Goal: Information Seeking & Learning: Learn about a topic

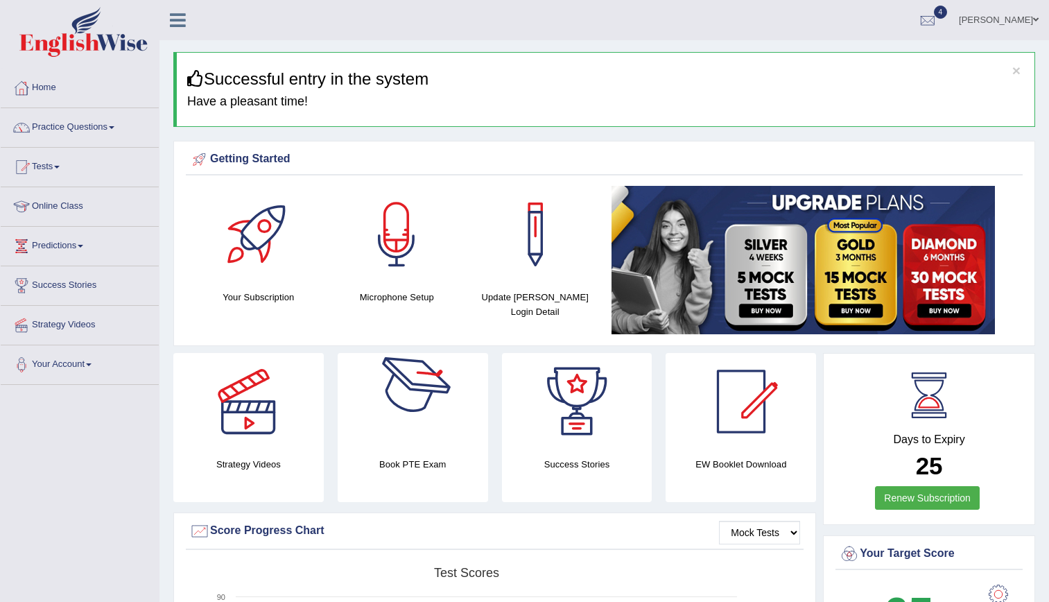
click at [369, 428] on div at bounding box center [412, 401] width 97 height 97
click at [57, 128] on link "Practice Questions" at bounding box center [80, 125] width 158 height 35
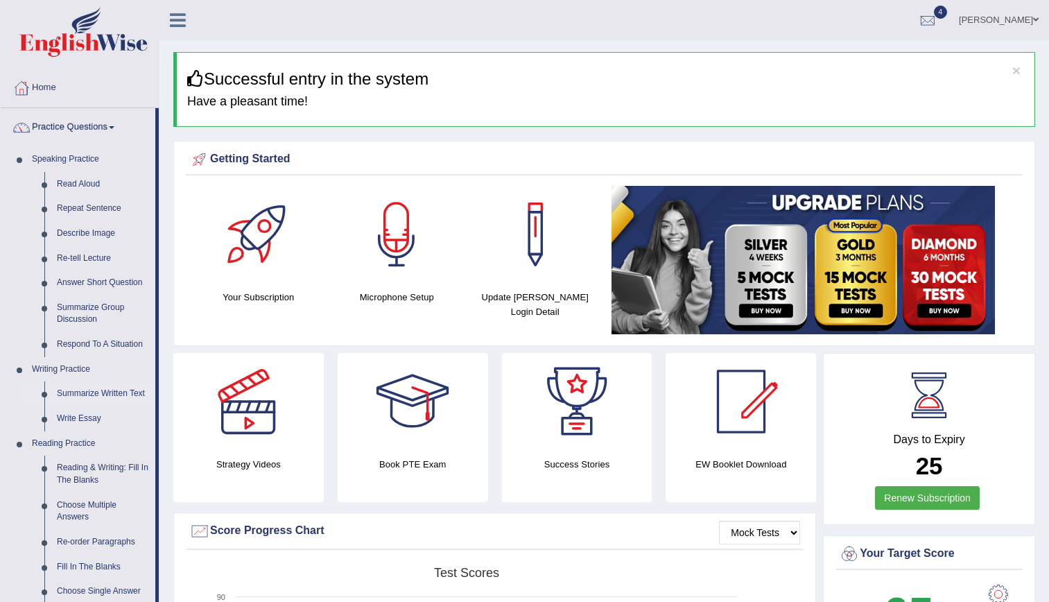
click at [81, 390] on link "Summarize Written Text" at bounding box center [103, 393] width 105 height 25
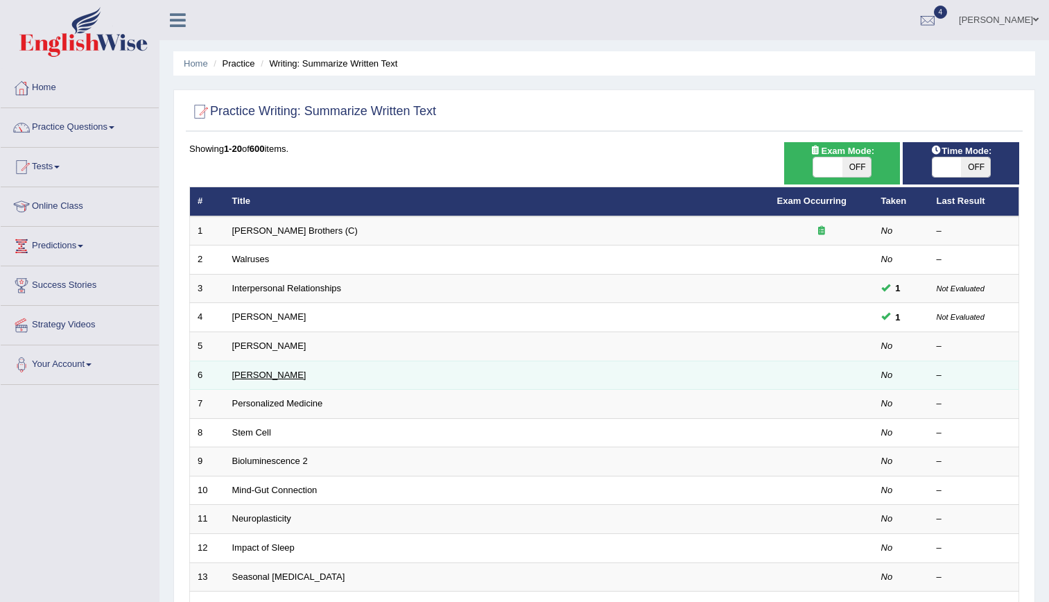
click at [242, 373] on link "Elizabeth Blackwell" at bounding box center [269, 374] width 74 height 10
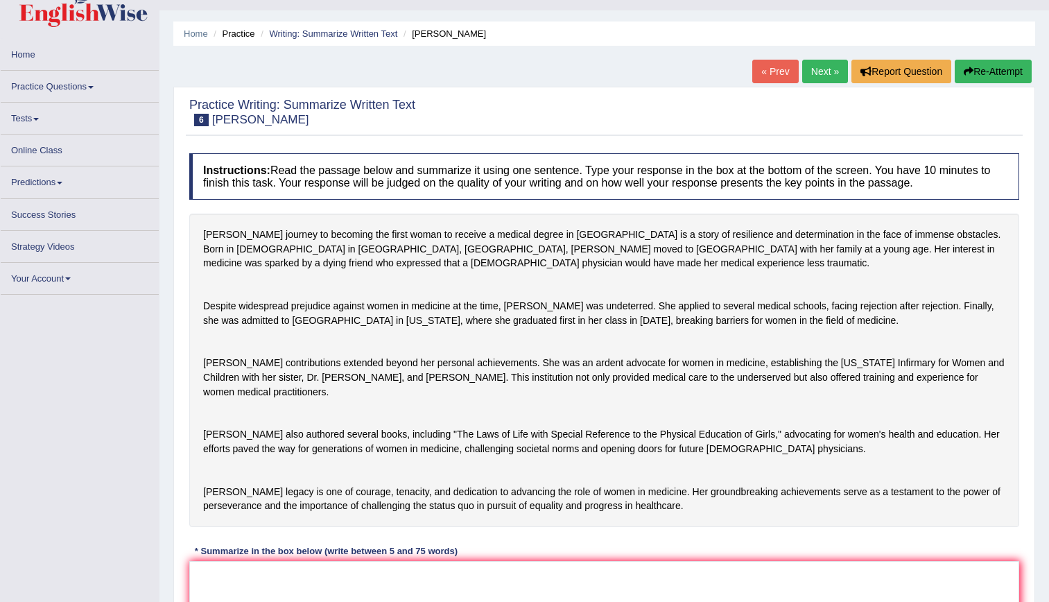
scroll to position [31, 0]
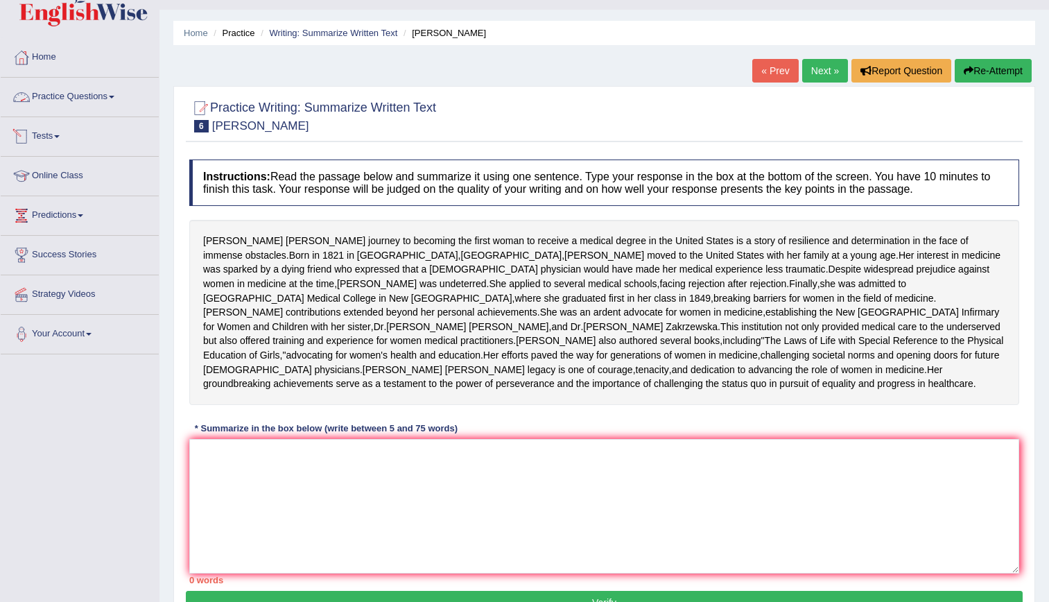
click at [69, 101] on link "Practice Questions" at bounding box center [80, 95] width 158 height 35
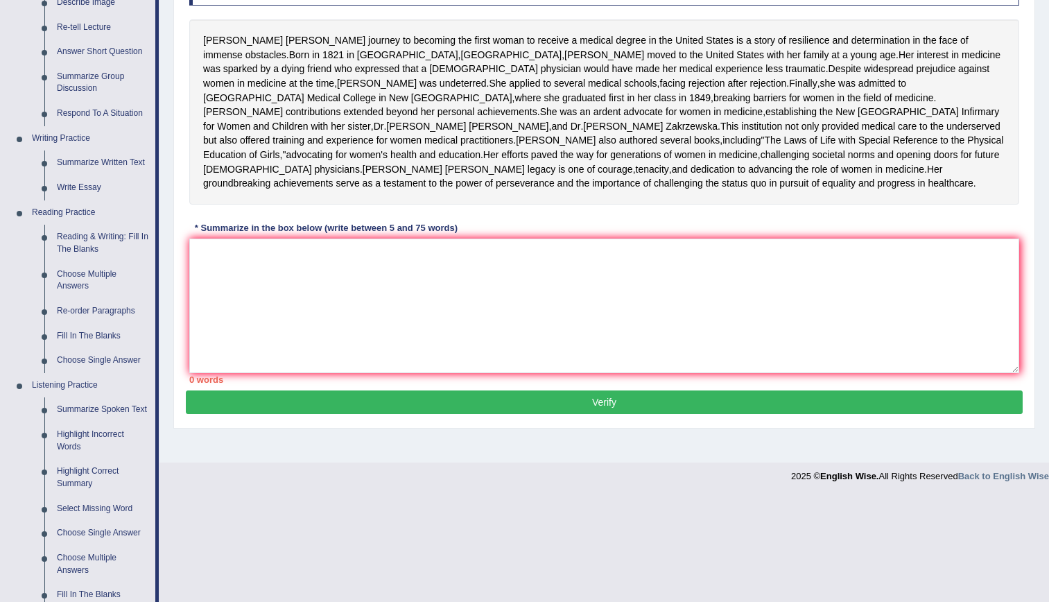
scroll to position [234, 0]
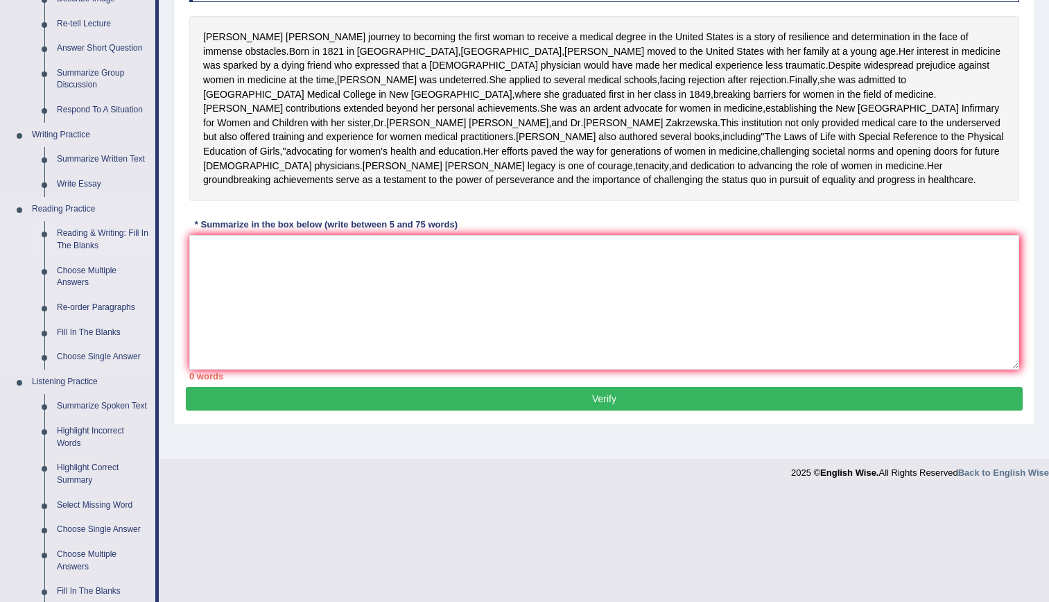
click at [83, 234] on link "Reading & Writing: Fill In The Blanks" at bounding box center [103, 239] width 105 height 37
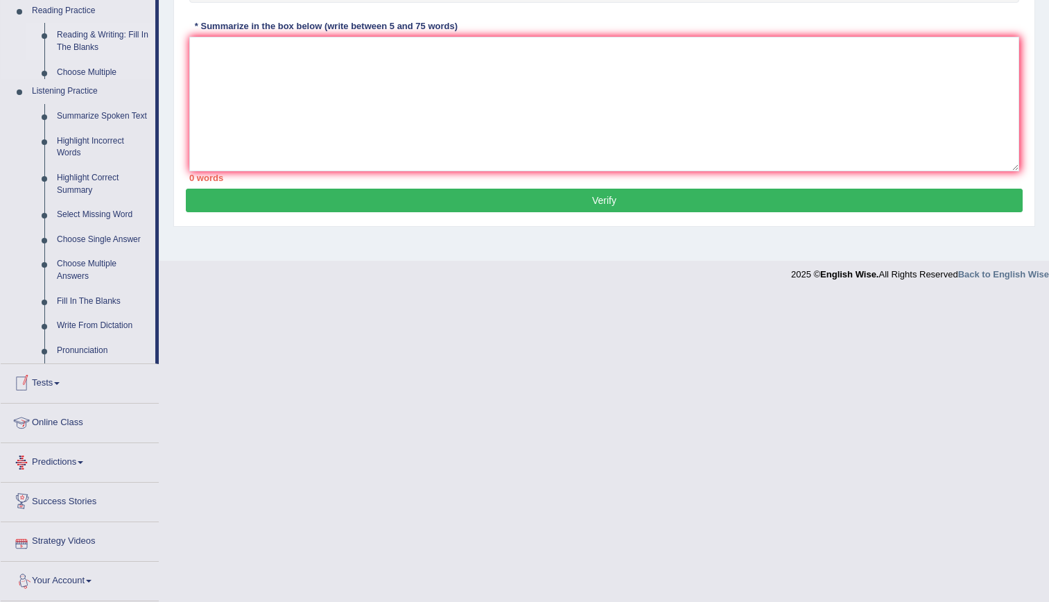
scroll to position [524, 0]
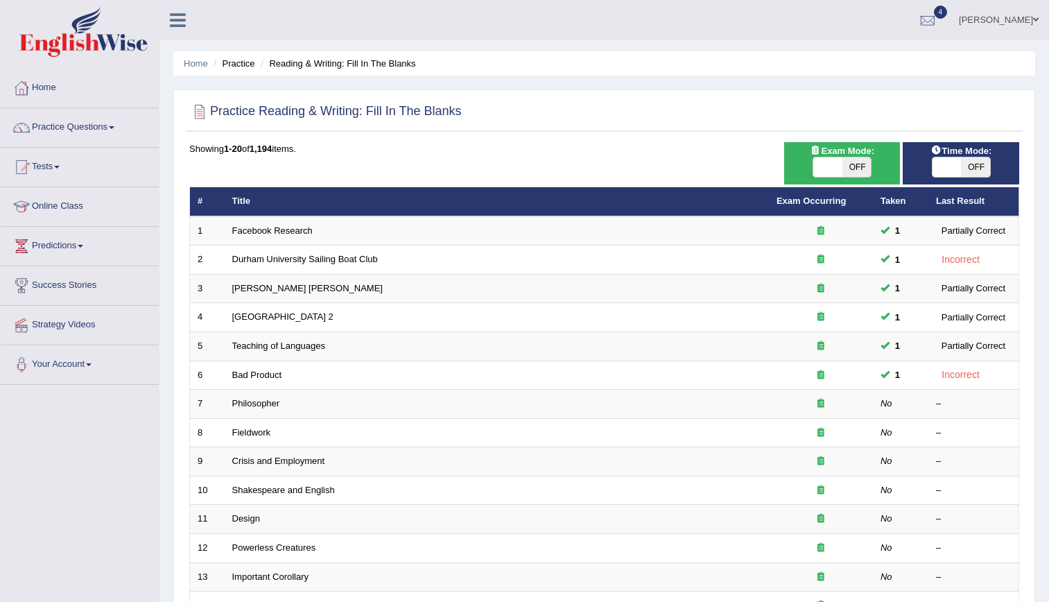
click at [831, 160] on span at bounding box center [827, 166] width 29 height 19
checkbox input "true"
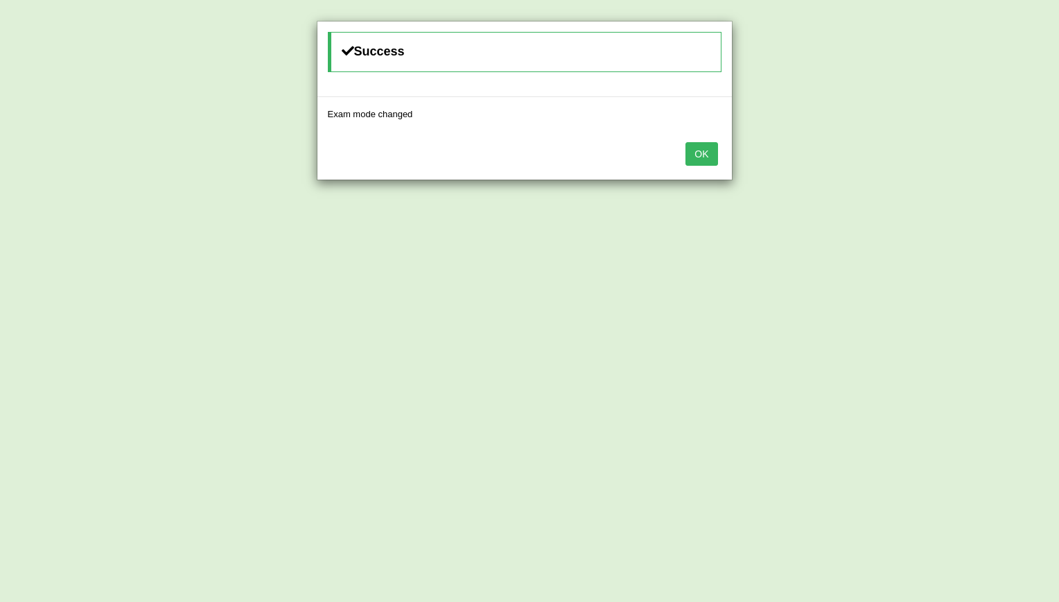
click at [706, 148] on button "OK" at bounding box center [702, 154] width 32 height 24
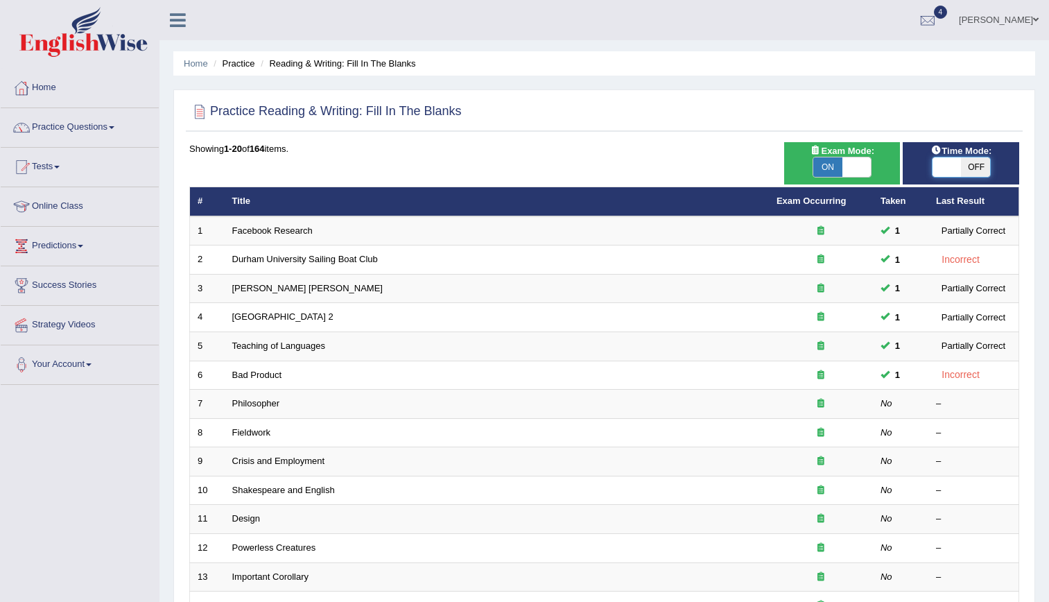
click at [946, 167] on span at bounding box center [946, 166] width 29 height 19
checkbox input "true"
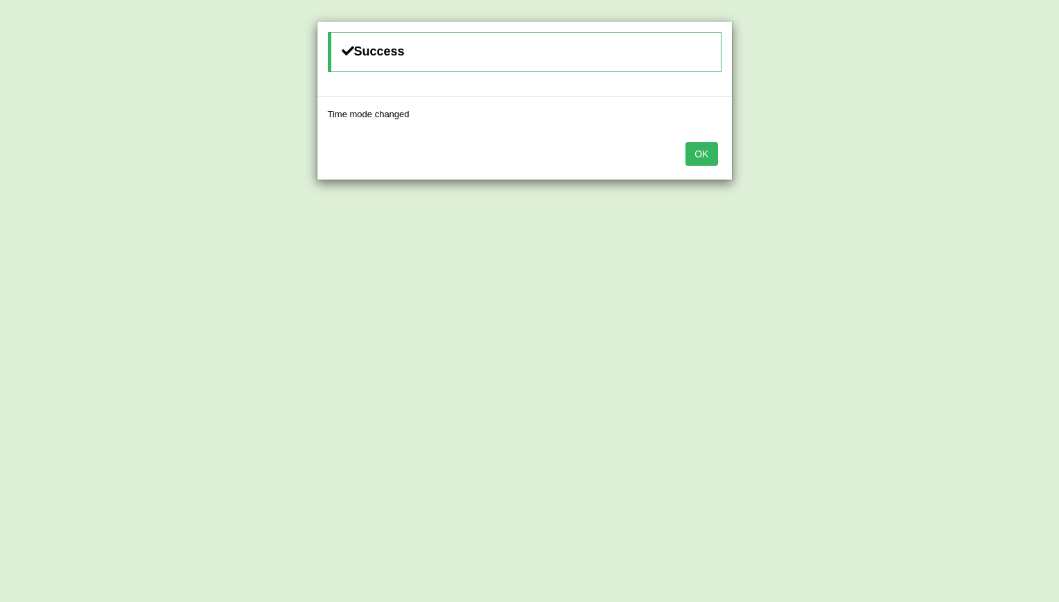
click at [698, 146] on button "OK" at bounding box center [702, 154] width 32 height 24
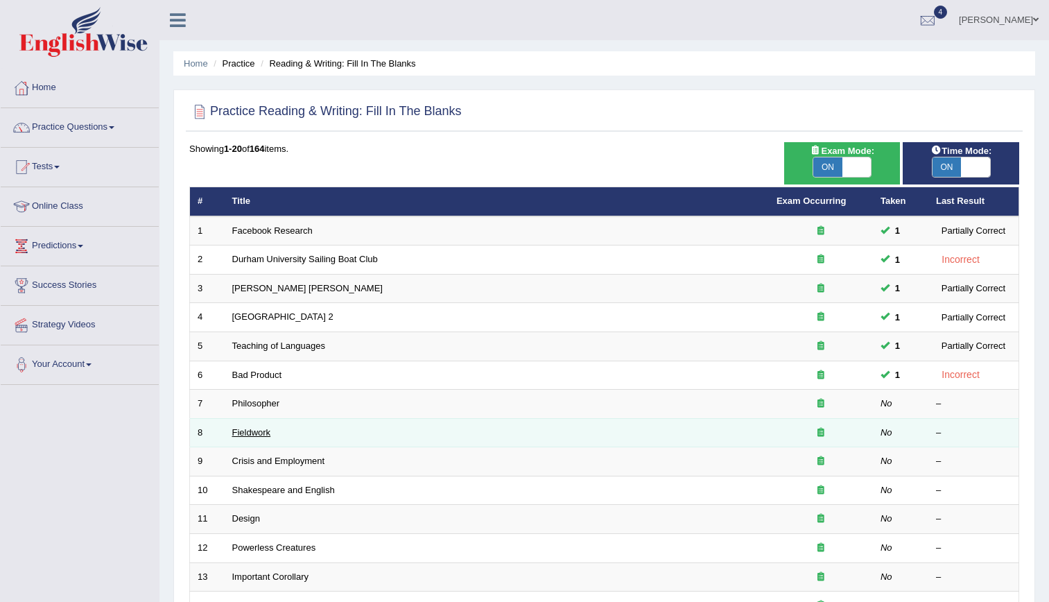
click at [248, 431] on link "Fieldwork" at bounding box center [251, 432] width 39 height 10
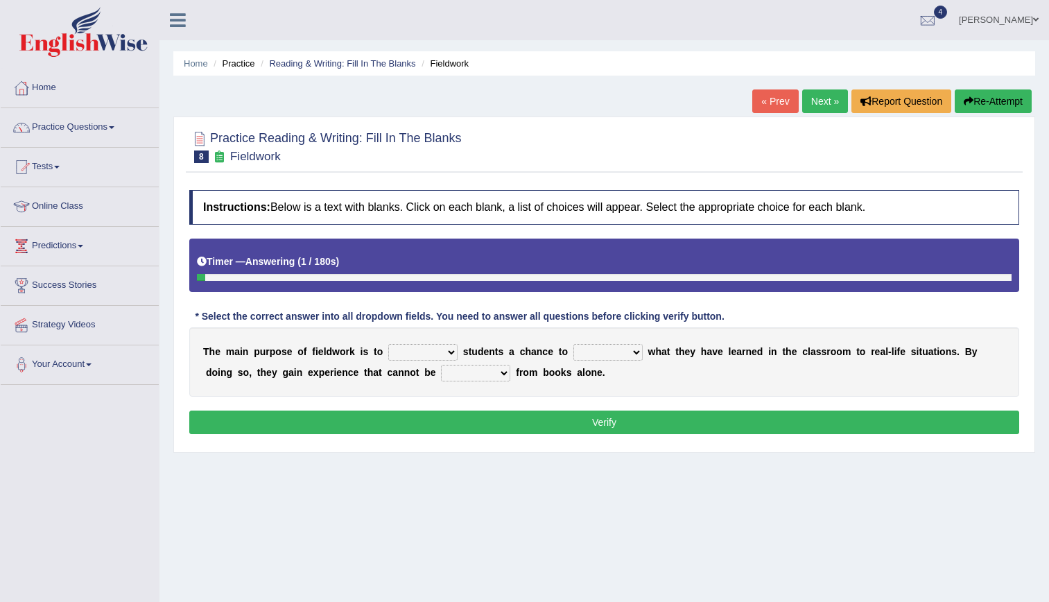
drag, startPoint x: 0, startPoint y: 0, endPoint x: 424, endPoint y: 348, distance: 548.7
click at [424, 348] on select "resemble stow rave offer" at bounding box center [422, 352] width 69 height 17
select select "resemble"
click at [388, 344] on select "resemble stow rave offer" at bounding box center [422, 352] width 69 height 17
click at [604, 344] on select "compare align apply dismount" at bounding box center [607, 352] width 69 height 17
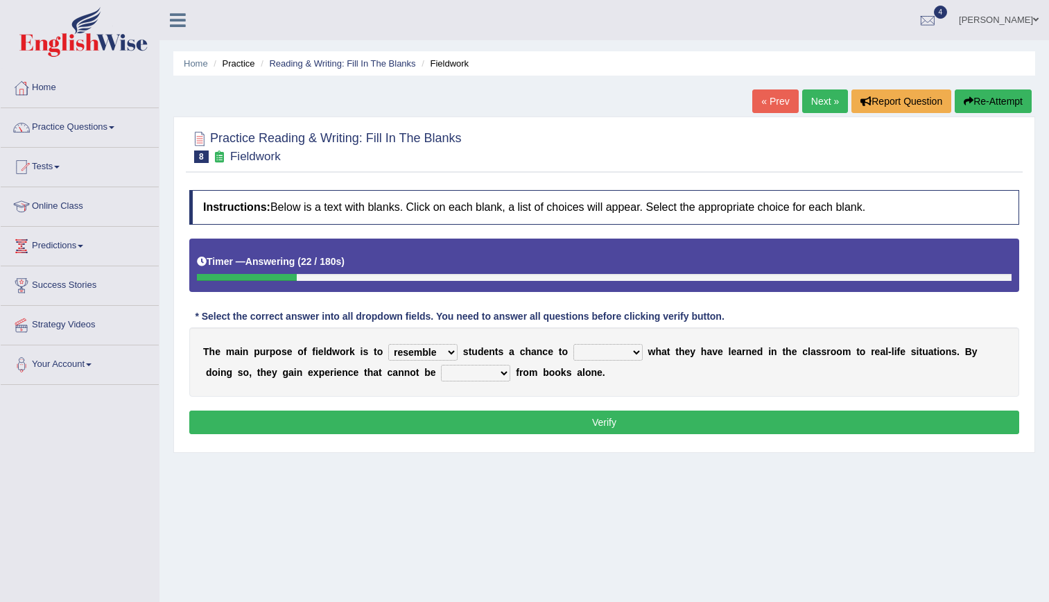
select select "dismount"
click at [573, 344] on select "compare align apply dismount" at bounding box center [607, 352] width 69 height 17
click at [441, 371] on select "originated prepared obtained touted" at bounding box center [475, 373] width 69 height 17
select select "obtained"
click at [441, 365] on select "originated prepared obtained touted" at bounding box center [475, 373] width 69 height 17
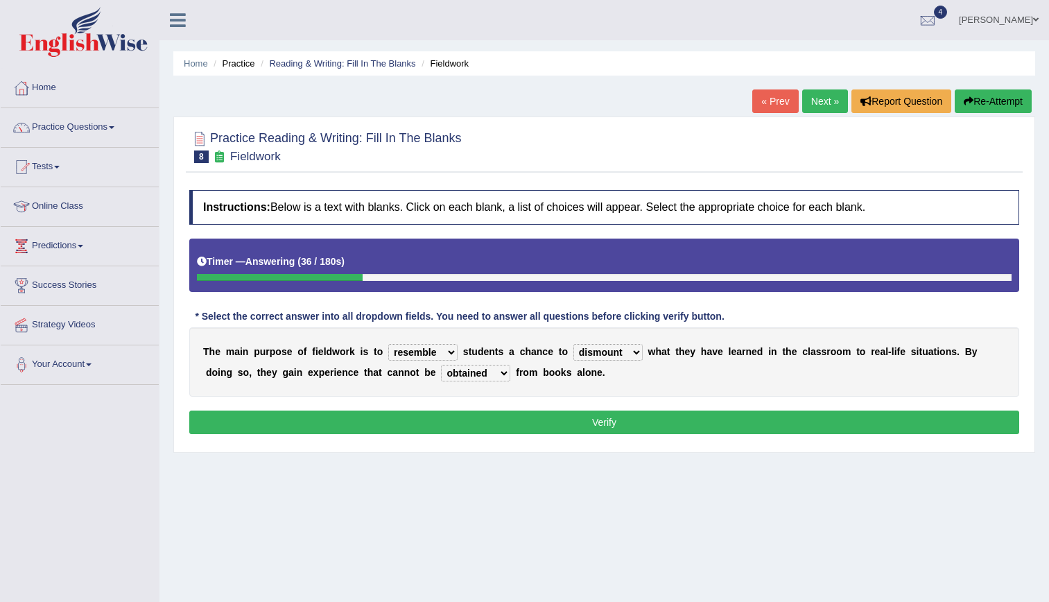
click at [403, 357] on select "resemble stow rave offer" at bounding box center [422, 352] width 69 height 17
click at [591, 433] on button "Verify" at bounding box center [604, 422] width 830 height 24
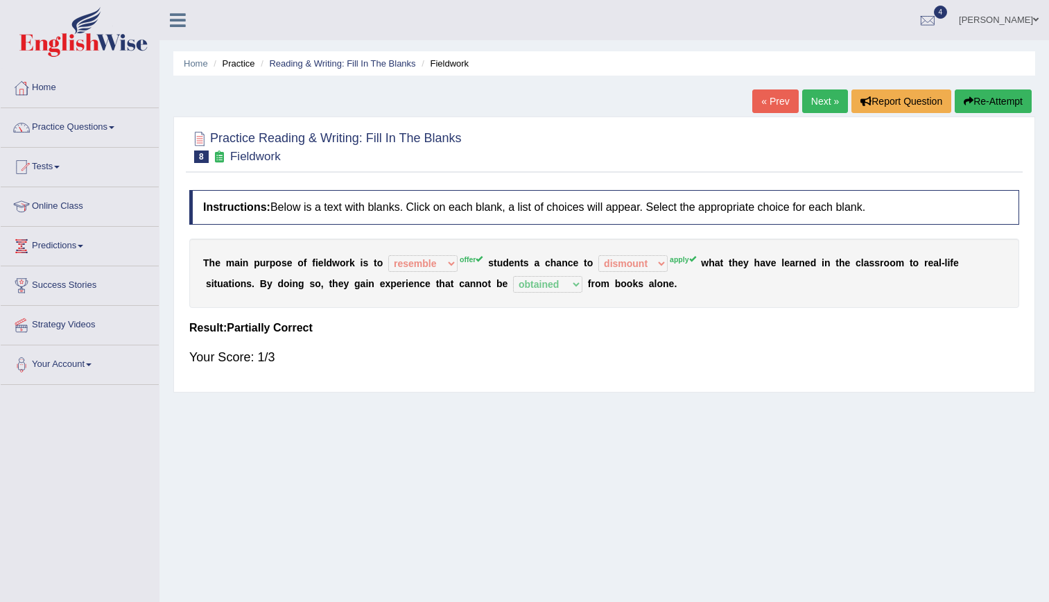
click at [815, 107] on link "Next »" at bounding box center [825, 101] width 46 height 24
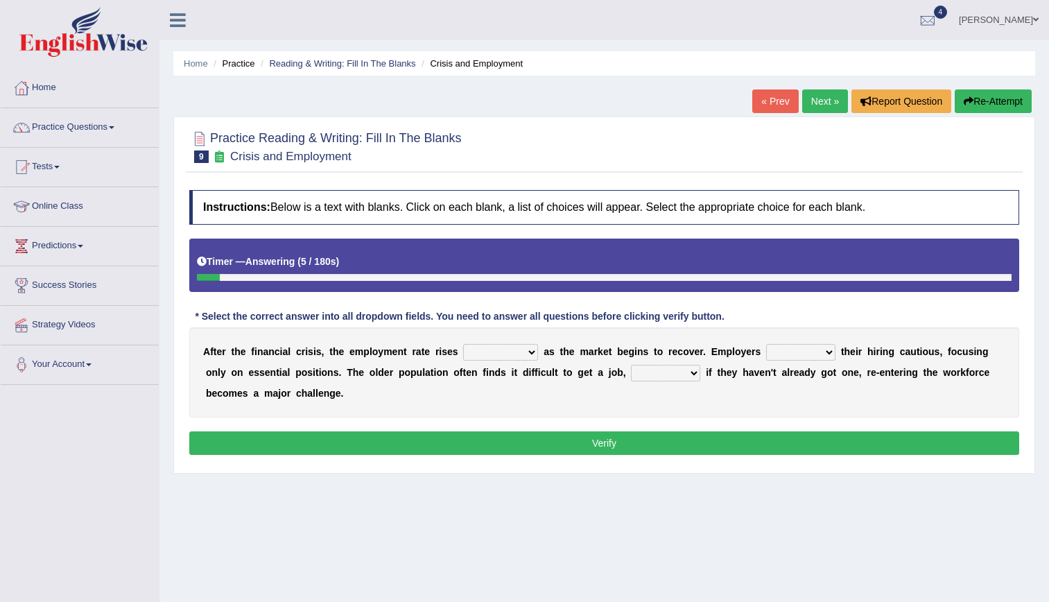
click at [467, 355] on select "normally conversely strenuously sharply" at bounding box center [500, 352] width 75 height 17
select select "conversely"
click at [463, 344] on select "normally conversely strenuously sharply" at bounding box center [500, 352] width 75 height 17
click at [773, 351] on select "keeping kept keep are kept" at bounding box center [800, 352] width 69 height 17
select select "keep"
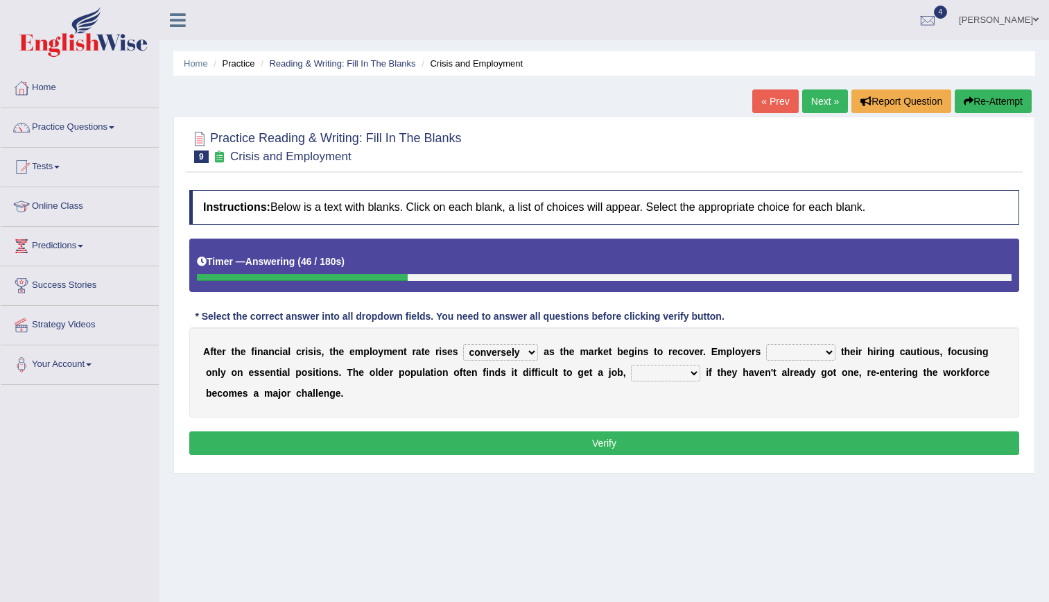
click at [766, 344] on select "keeping kept keep are kept" at bounding box center [800, 352] width 69 height 17
click at [631, 374] on select "although while then because" at bounding box center [665, 373] width 69 height 17
select select "although"
click at [631, 365] on select "although while then because" at bounding box center [665, 373] width 69 height 17
click at [610, 440] on button "Verify" at bounding box center [604, 443] width 830 height 24
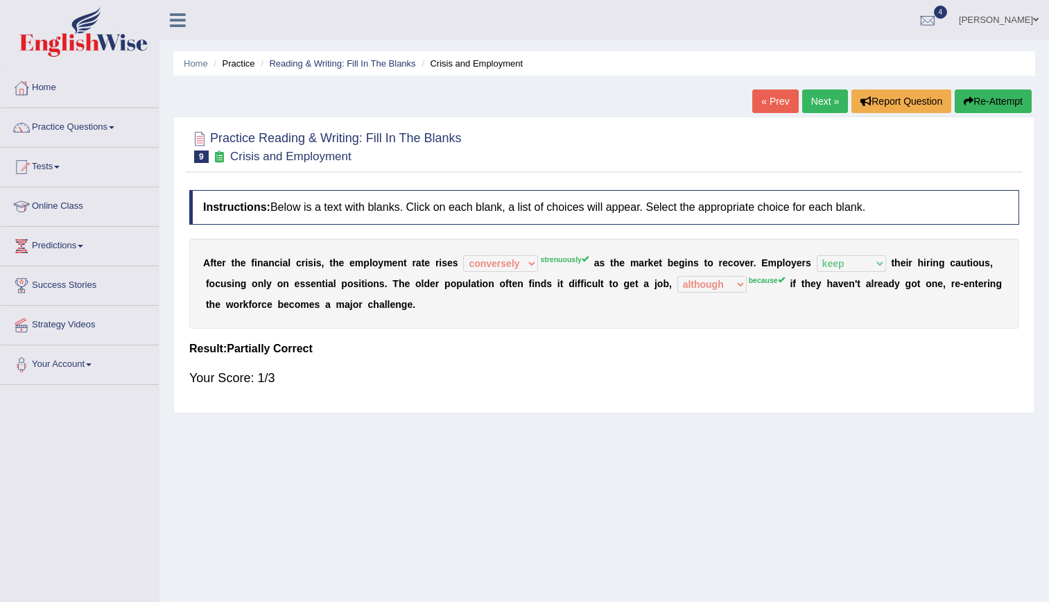
click at [828, 105] on link "Next »" at bounding box center [825, 101] width 46 height 24
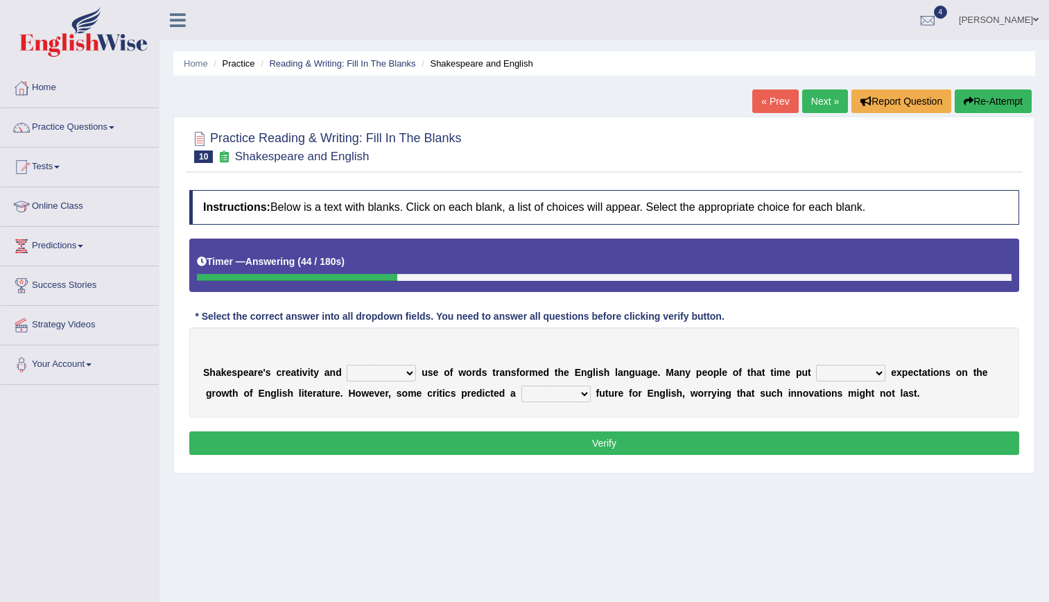
click at [396, 368] on select "idealized intensive fancied inventive" at bounding box center [381, 373] width 69 height 17
select select "fancied"
click at [347, 365] on select "idealized intensive fancied inventive" at bounding box center [381, 373] width 69 height 17
click at [820, 368] on select "wide much high more" at bounding box center [850, 373] width 69 height 17
select select "high"
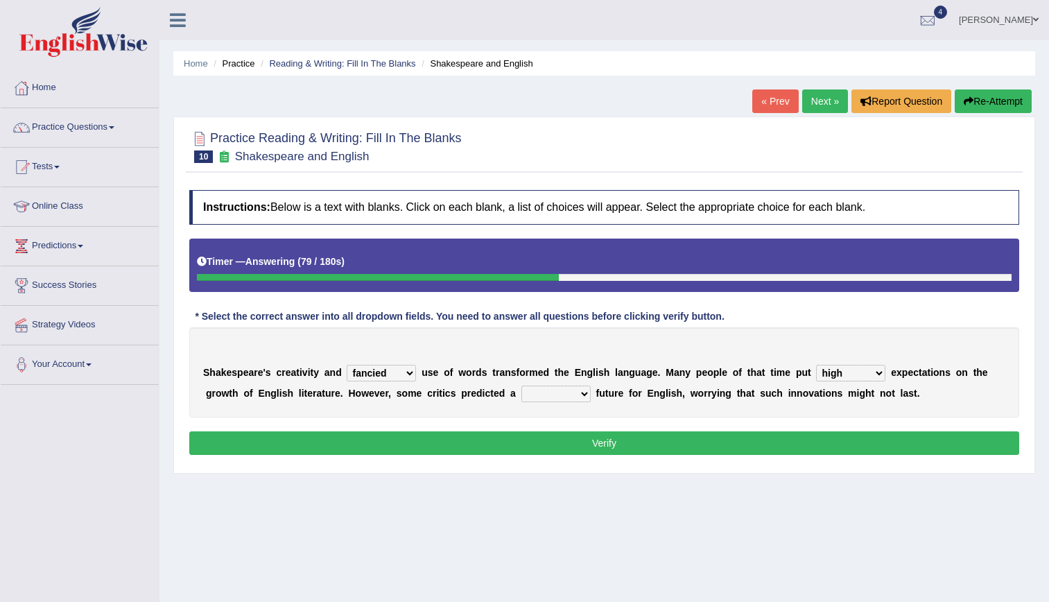
click at [816, 365] on select "wide much high more" at bounding box center [850, 373] width 69 height 17
click at [521, 397] on select "monetary promising irresistible daunting" at bounding box center [555, 393] width 69 height 17
select select "promising"
click at [521, 385] on select "monetary promising irresistible daunting" at bounding box center [555, 393] width 69 height 17
click at [524, 453] on button "Verify" at bounding box center [604, 443] width 830 height 24
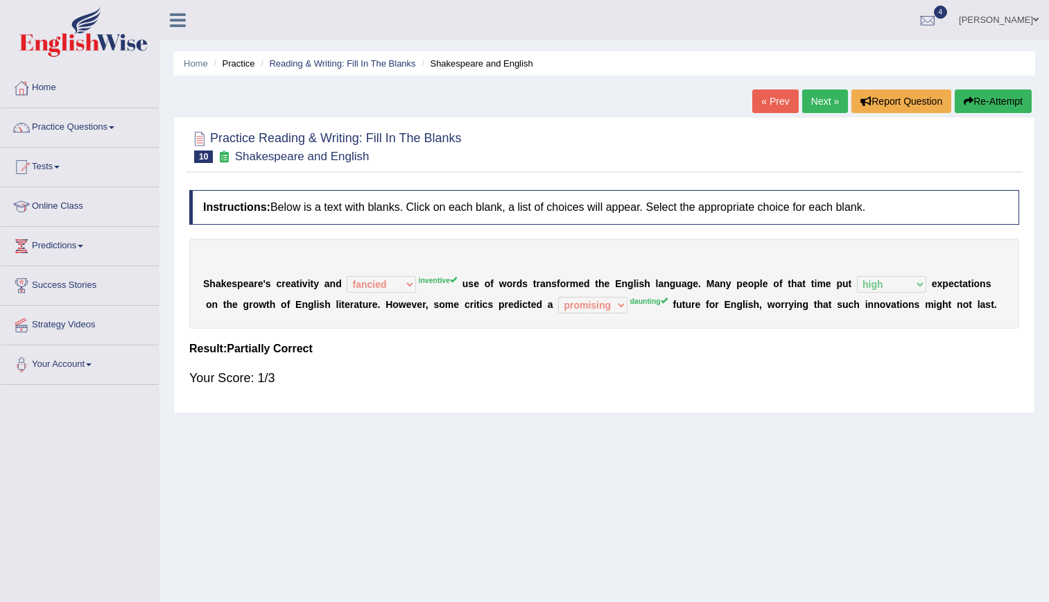
click at [827, 99] on link "Next »" at bounding box center [825, 101] width 46 height 24
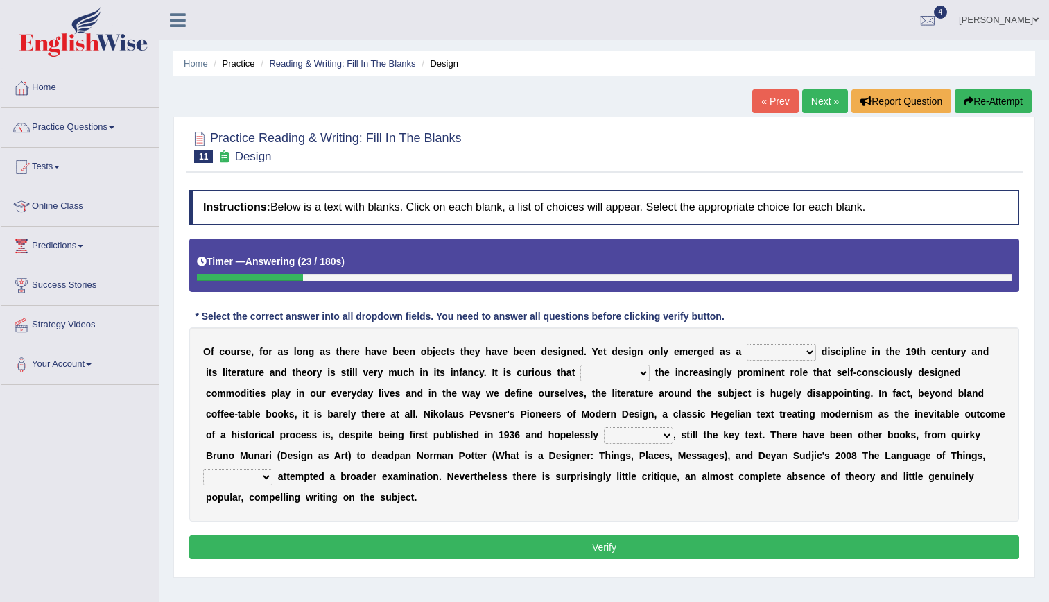
click at [756, 354] on select "bilateral ubiquitous foremost dedicated" at bounding box center [781, 352] width 69 height 17
select select "bilateral"
click at [747, 344] on select "bilateral ubiquitous foremost dedicated" at bounding box center [781, 352] width 69 height 17
click at [580, 378] on select "since despite within through" at bounding box center [614, 373] width 69 height 17
select select "since"
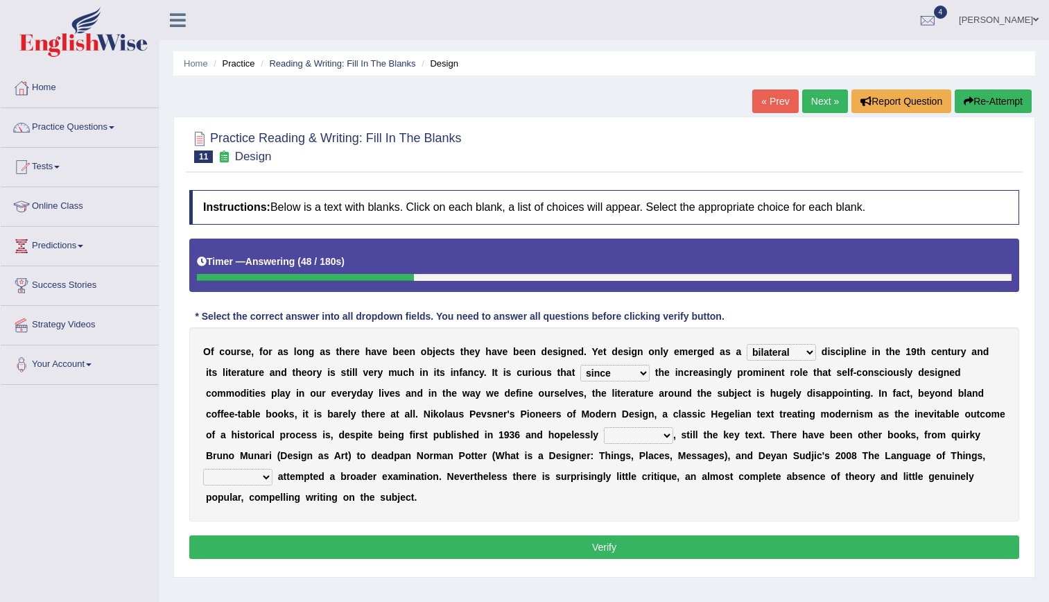
click at [580, 365] on select "since despite within through" at bounding box center [614, 373] width 69 height 17
click at [604, 441] on select "dates dating date dated" at bounding box center [638, 435] width 69 height 17
select select "dates"
click at [604, 427] on select "dates dating date dated" at bounding box center [638, 435] width 69 height 17
click at [272, 469] on select "which then however as" at bounding box center [237, 477] width 69 height 17
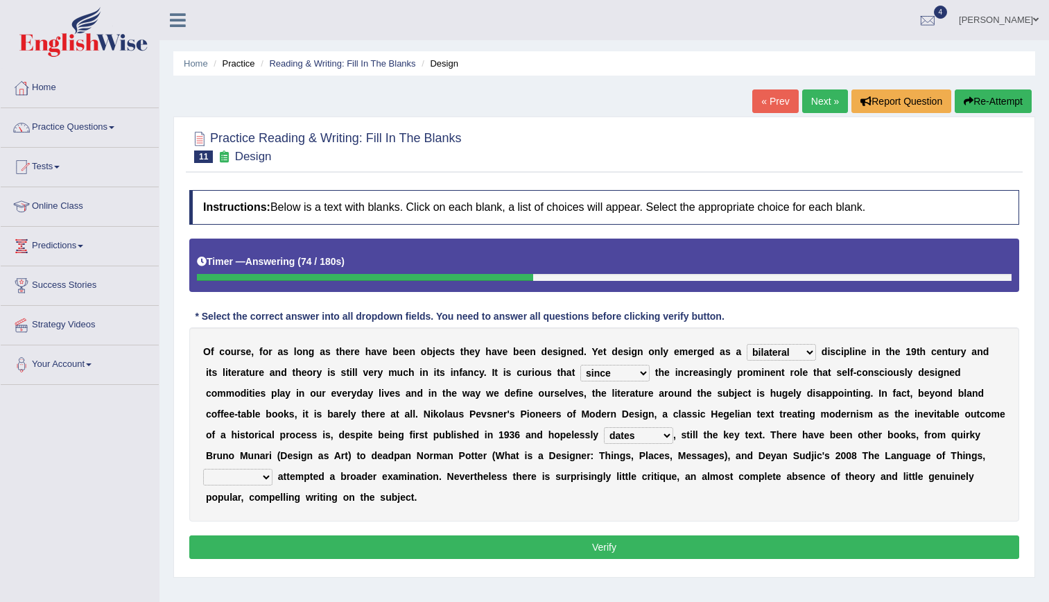
select select "then"
click at [272, 469] on select "which then however as" at bounding box center [237, 477] width 69 height 17
click at [699, 535] on button "Verify" at bounding box center [604, 547] width 830 height 24
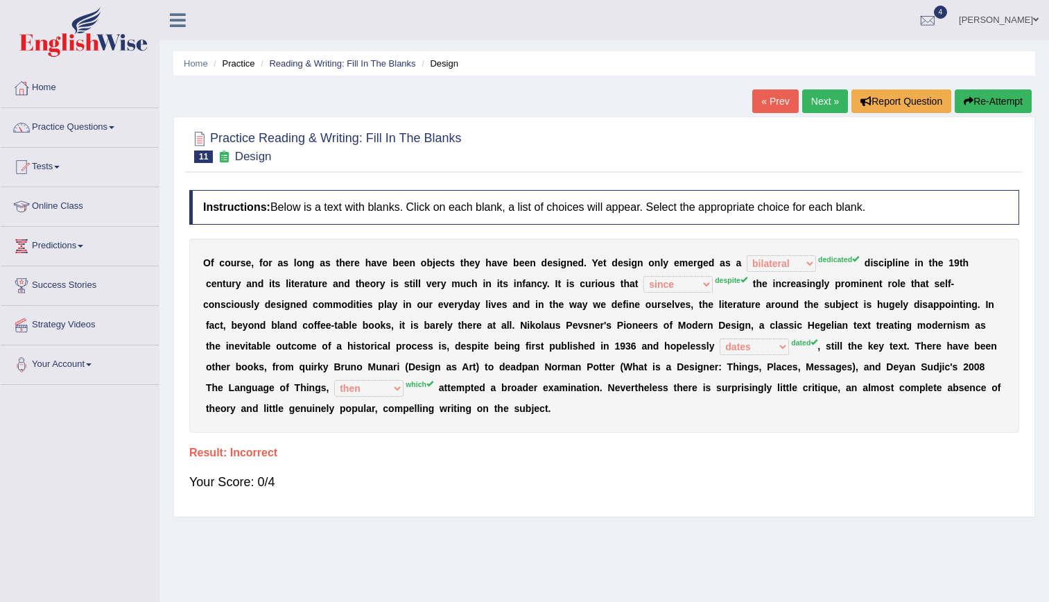
click at [832, 92] on link "Next »" at bounding box center [825, 101] width 46 height 24
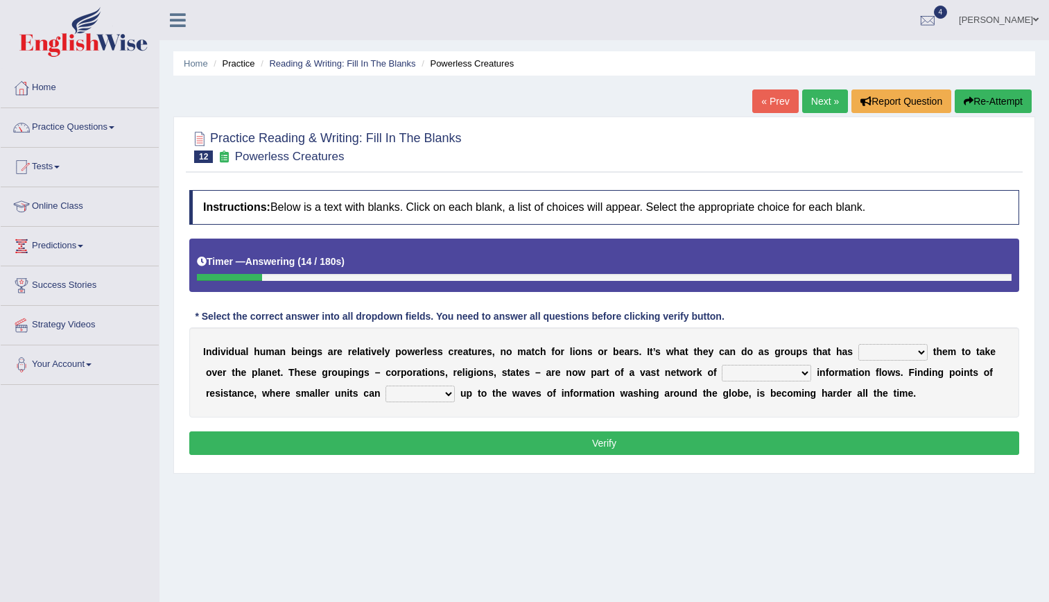
click at [858, 356] on select "enabled contended embodied conjured" at bounding box center [892, 352] width 69 height 17
click at [858, 344] on select "enabled contended embodied conjured" at bounding box center [892, 352] width 69 height 17
click at [858, 358] on select "enabled contended embodied conjured" at bounding box center [892, 352] width 69 height 17
select select "enabled"
click at [858, 344] on select "enabled contended embodied conjured" at bounding box center [892, 352] width 69 height 17
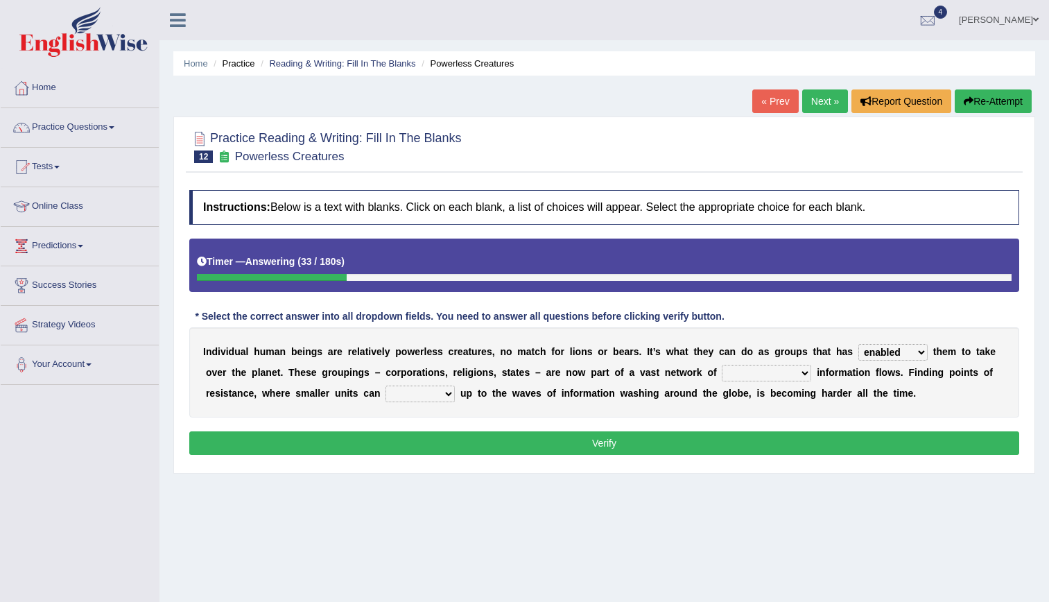
click at [722, 378] on select "interconnected overlapping fastened exploited" at bounding box center [766, 373] width 89 height 17
select select "interconnected"
click at [722, 365] on select "interconnected overlapping fastened exploited" at bounding box center [766, 373] width 89 height 17
click at [385, 398] on select "stand raise hail pump" at bounding box center [419, 393] width 69 height 17
select select "stand"
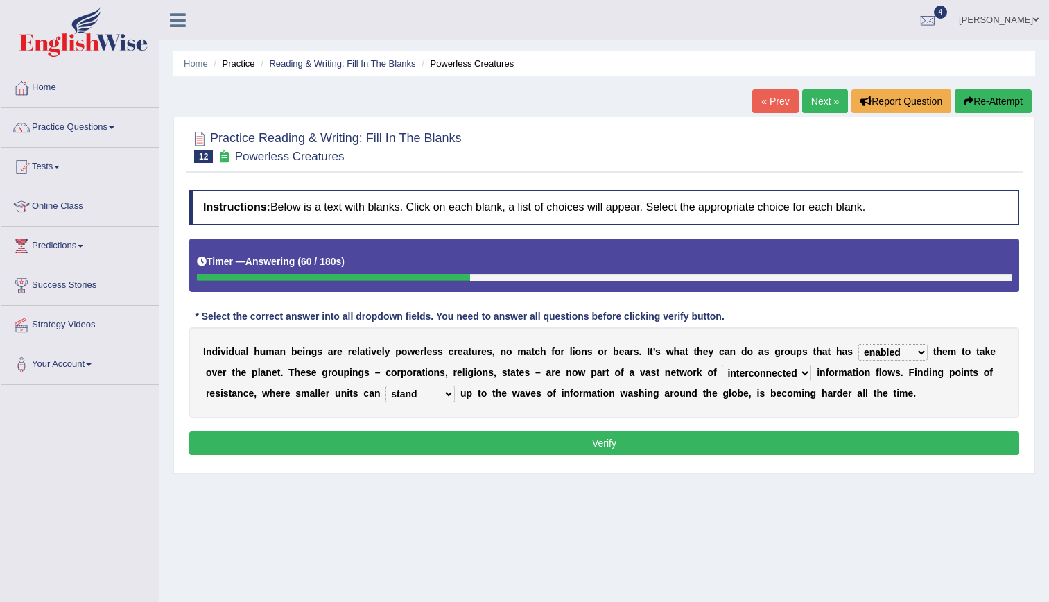
click at [385, 385] on select "stand raise hail pump" at bounding box center [419, 393] width 69 height 17
click at [498, 432] on button "Verify" at bounding box center [604, 443] width 830 height 24
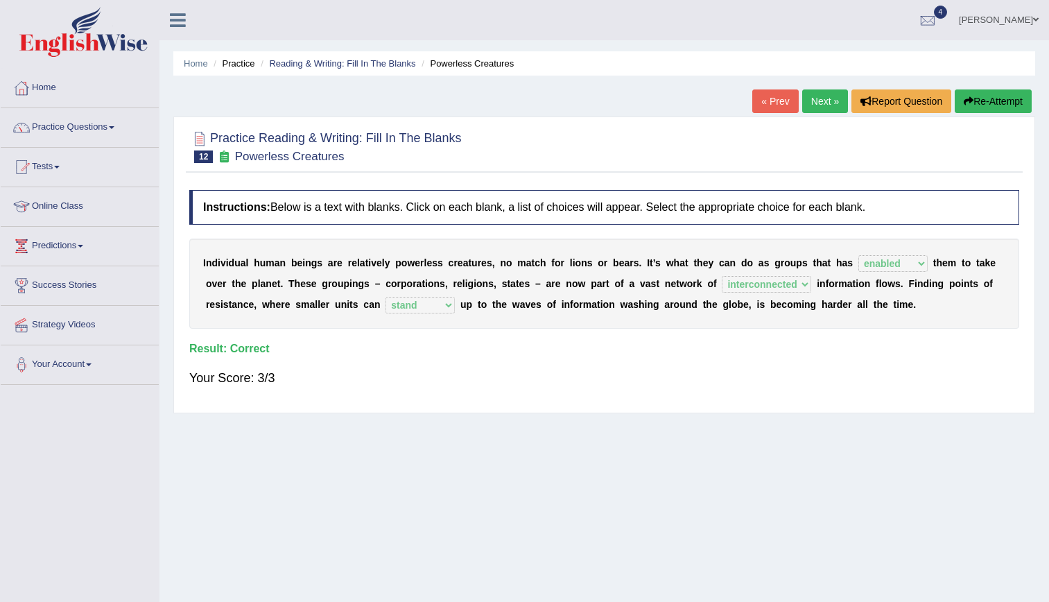
click at [830, 104] on link "Next »" at bounding box center [825, 101] width 46 height 24
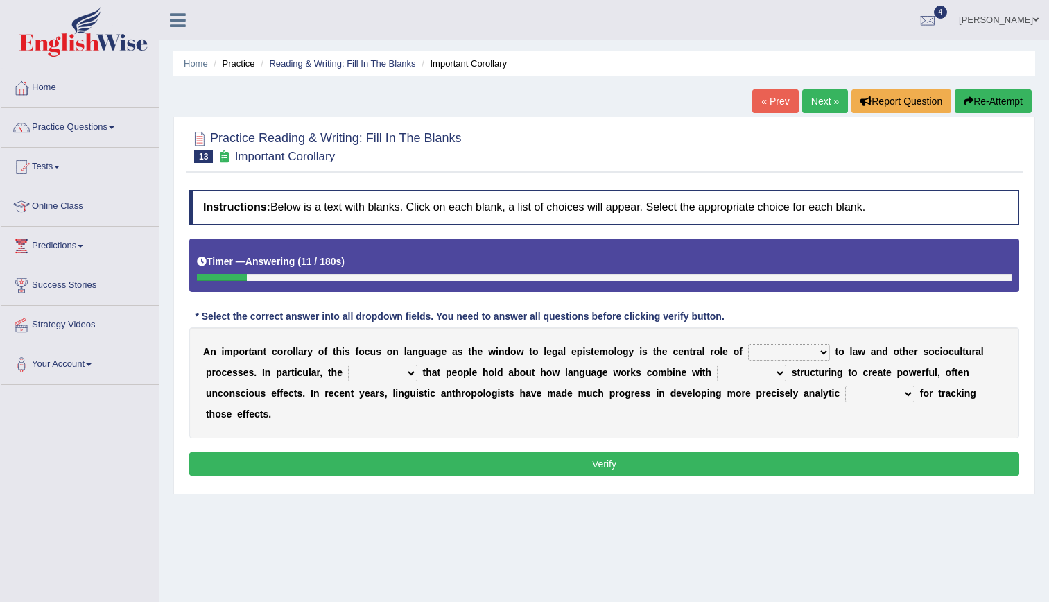
click at [749, 356] on select "discourse epoch dialect acquaintance" at bounding box center [789, 352] width 82 height 17
select select "acquaintance"
click at [748, 344] on select "discourse epoch dialect acquaintance" at bounding box center [789, 352] width 82 height 17
click at [348, 372] on select "deviation besmirch consent ideas" at bounding box center [382, 373] width 69 height 17
select select "ideas"
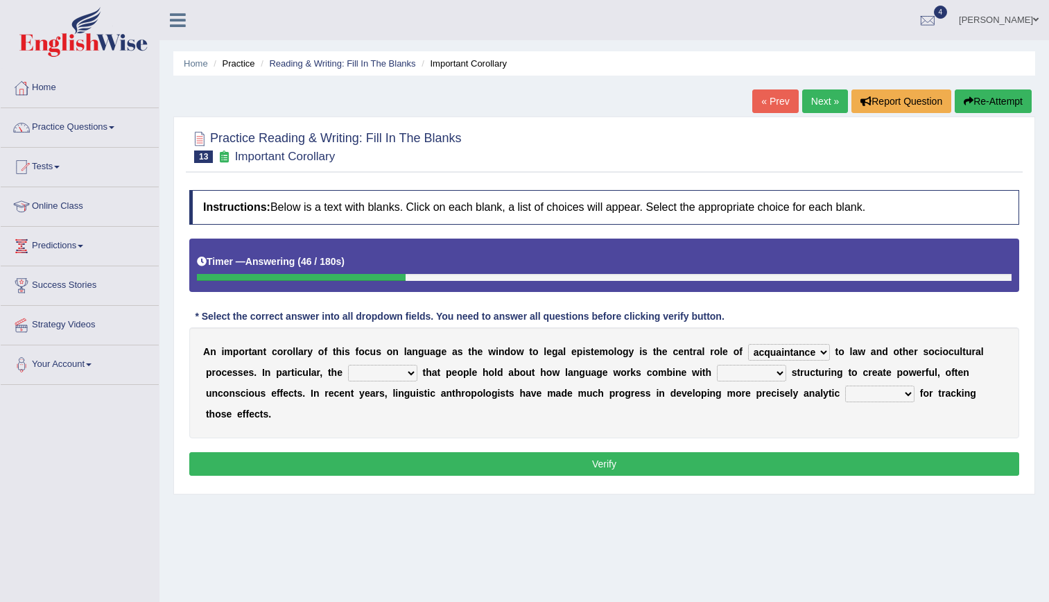
click at [348, 365] on select "deviation besmirch consent ideas" at bounding box center [382, 373] width 69 height 17
click at [717, 366] on select "mandatory linguistic legitimate customary" at bounding box center [751, 373] width 69 height 17
click at [717, 365] on select "mandatory linguistic legitimate customary" at bounding box center [751, 373] width 69 height 17
click at [717, 369] on select "mandatory linguistic legitimate customary" at bounding box center [751, 373] width 69 height 17
select select "linguistic"
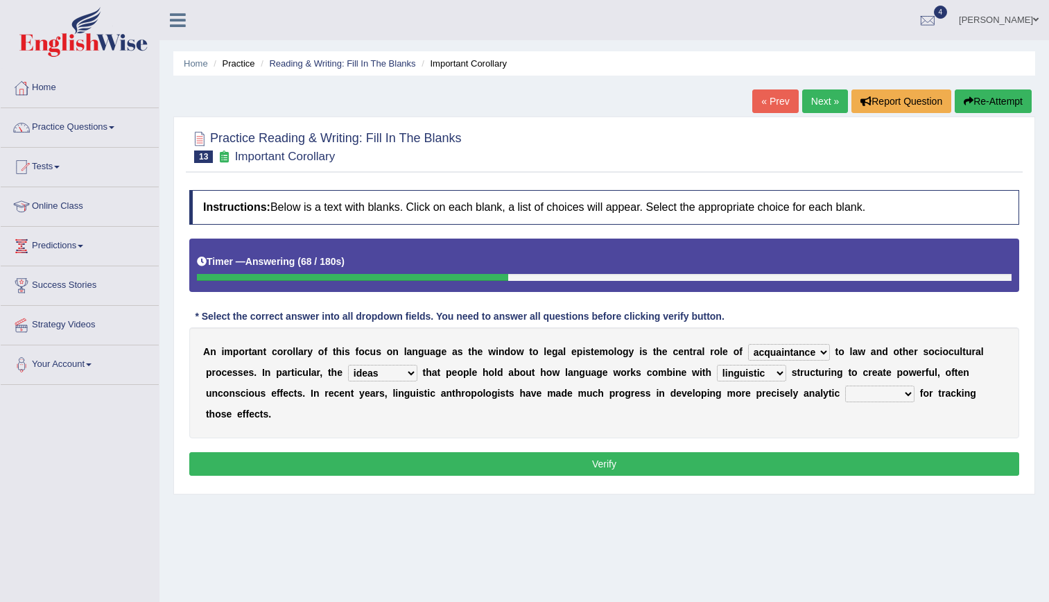
click at [717, 365] on select "mandatory linguistic legitimate customary" at bounding box center [751, 373] width 69 height 17
click at [845, 391] on select "tools appetite albums stroke" at bounding box center [879, 393] width 69 height 17
select select "tools"
click at [845, 385] on select "tools appetite albums stroke" at bounding box center [879, 393] width 69 height 17
click at [668, 452] on button "Verify" at bounding box center [604, 464] width 830 height 24
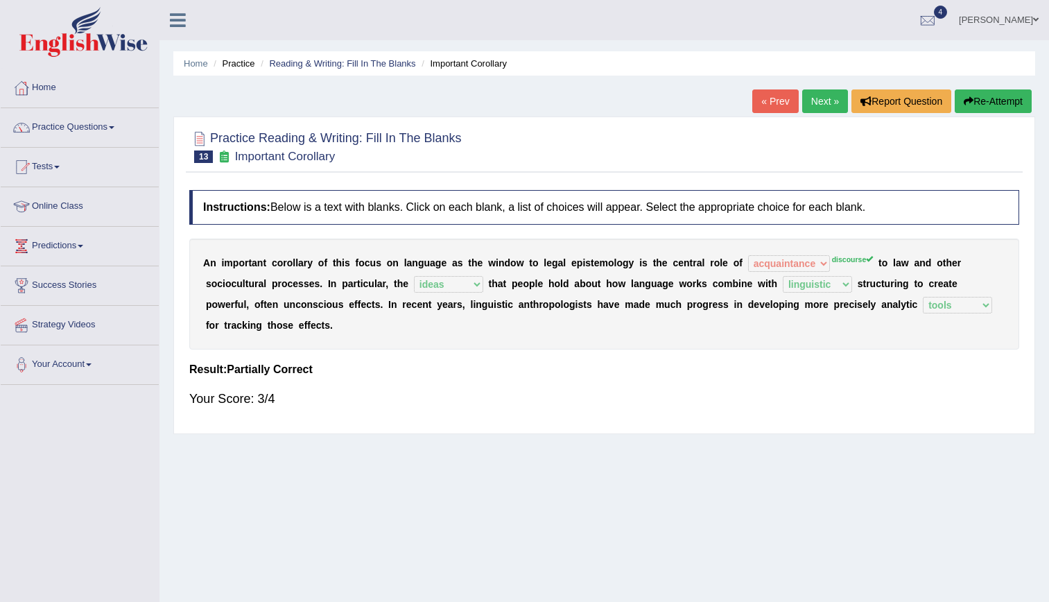
click at [825, 100] on link "Next »" at bounding box center [825, 101] width 46 height 24
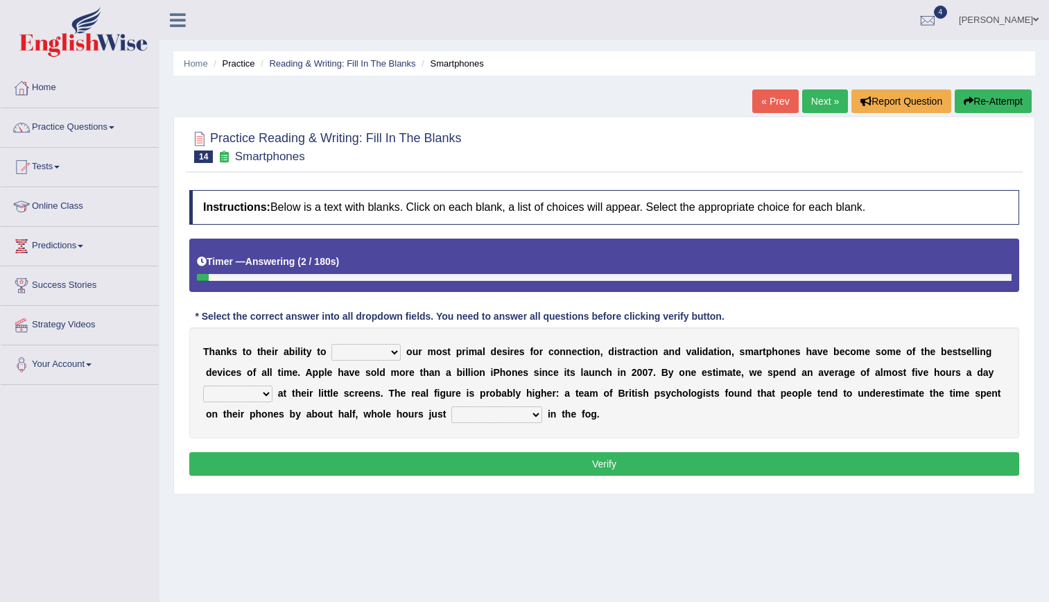
click at [349, 356] on select "hijack describe sharpen conserve" at bounding box center [365, 352] width 69 height 17
select select "conserve"
click at [331, 344] on select "hijack describe sharpen conserve" at bounding box center [365, 352] width 69 height 17
click at [272, 385] on select "watching waggling snoring staring" at bounding box center [237, 393] width 69 height 17
select select "watching"
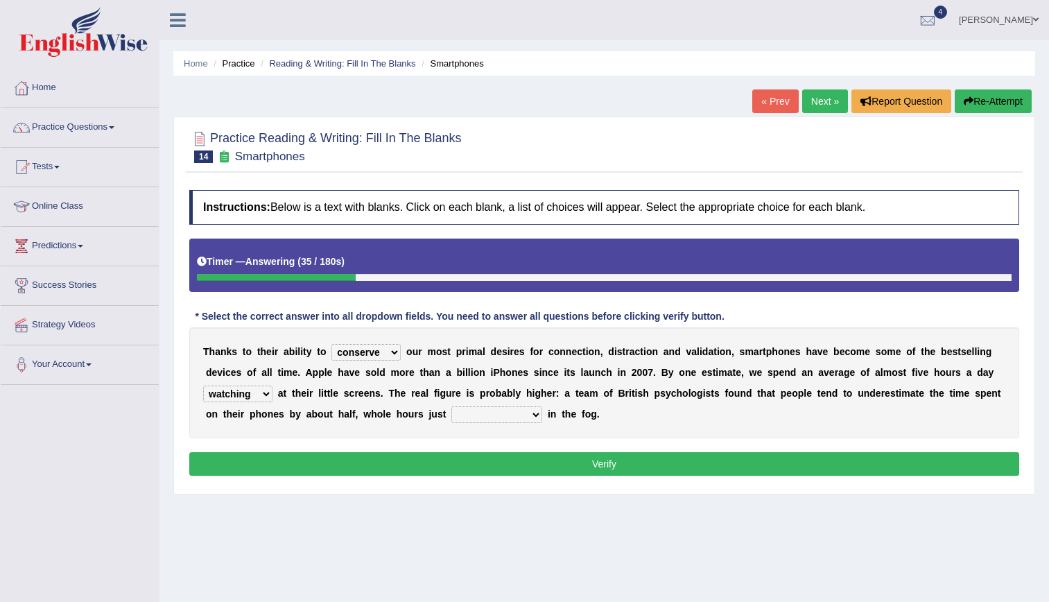
click at [272, 385] on select "watching waggling snoring staring" at bounding box center [237, 393] width 69 height 17
click at [336, 404] on div "T [PERSON_NAME] t o t h e i r a b i l i t y t o hijack describe [PERSON_NAME] c…" at bounding box center [604, 382] width 830 height 111
click at [451, 413] on select "has evaporated evaporating evaporate evaporates" at bounding box center [496, 414] width 91 height 17
select select "has evaporated"
click at [451, 406] on select "has evaporated evaporating evaporate evaporates" at bounding box center [496, 414] width 91 height 17
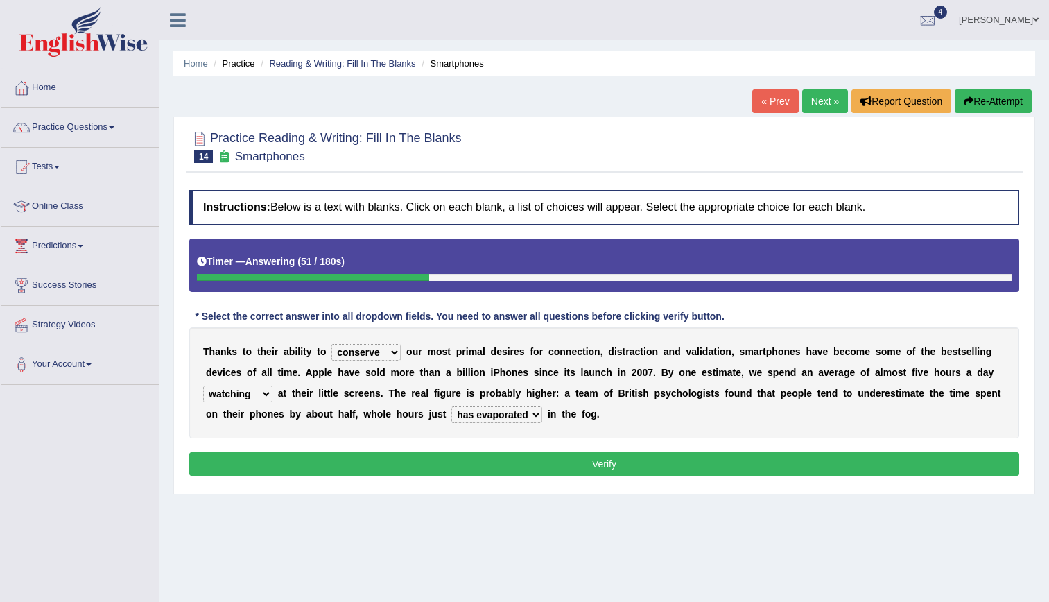
click at [347, 455] on button "Verify" at bounding box center [604, 464] width 830 height 24
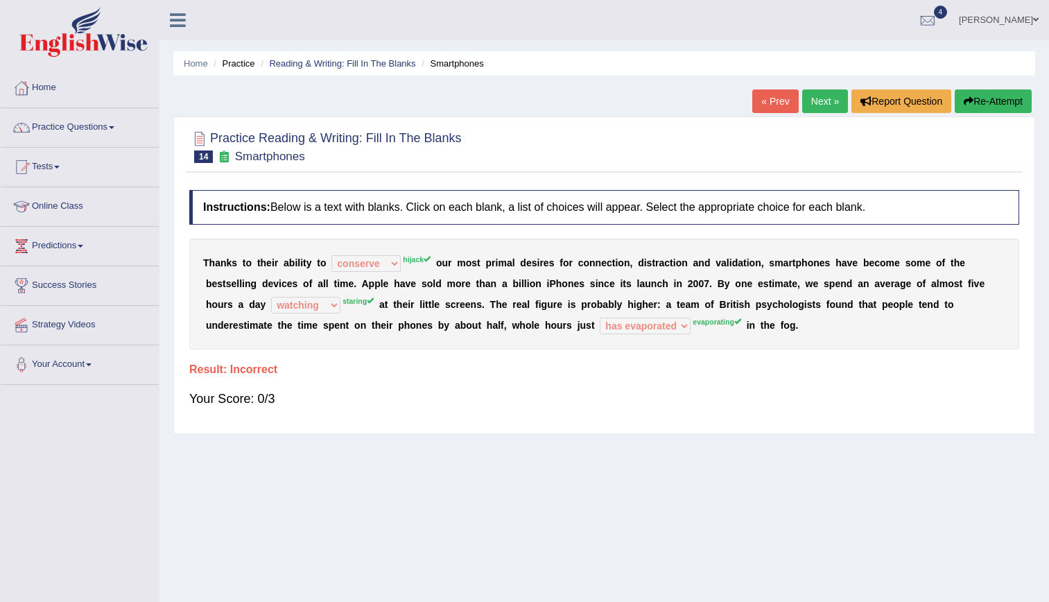
click at [815, 92] on link "Next »" at bounding box center [825, 101] width 46 height 24
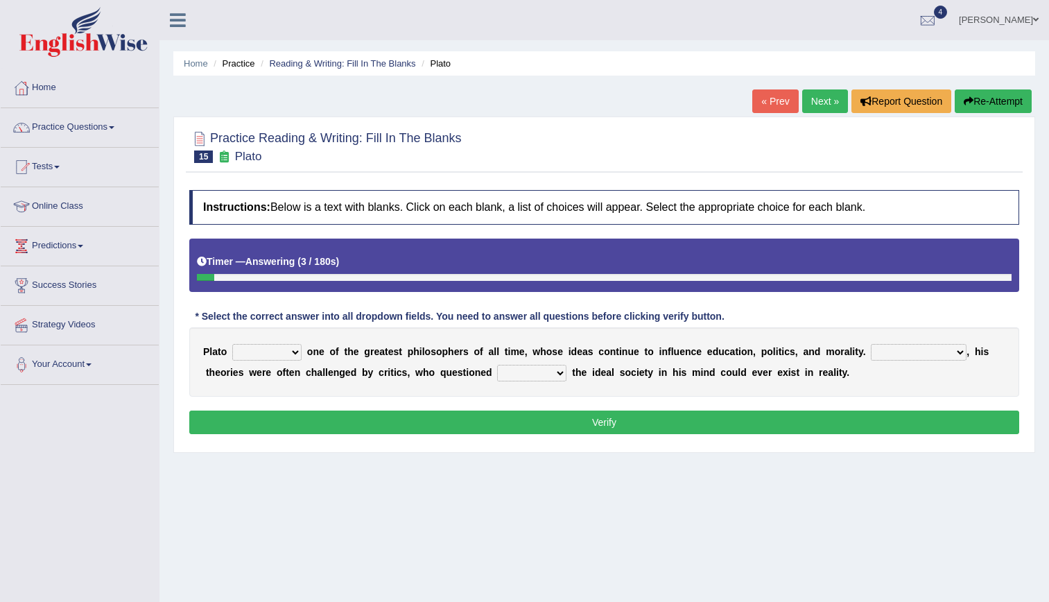
click at [283, 355] on select "keeps comes claims remains" at bounding box center [266, 352] width 69 height 17
select select "remains"
click at [232, 344] on select "keeps comes claims remains" at bounding box center [266, 352] width 69 height 17
click at [871, 351] on select "Notwithstanding So However Whatever" at bounding box center [919, 352] width 96 height 17
select select "However"
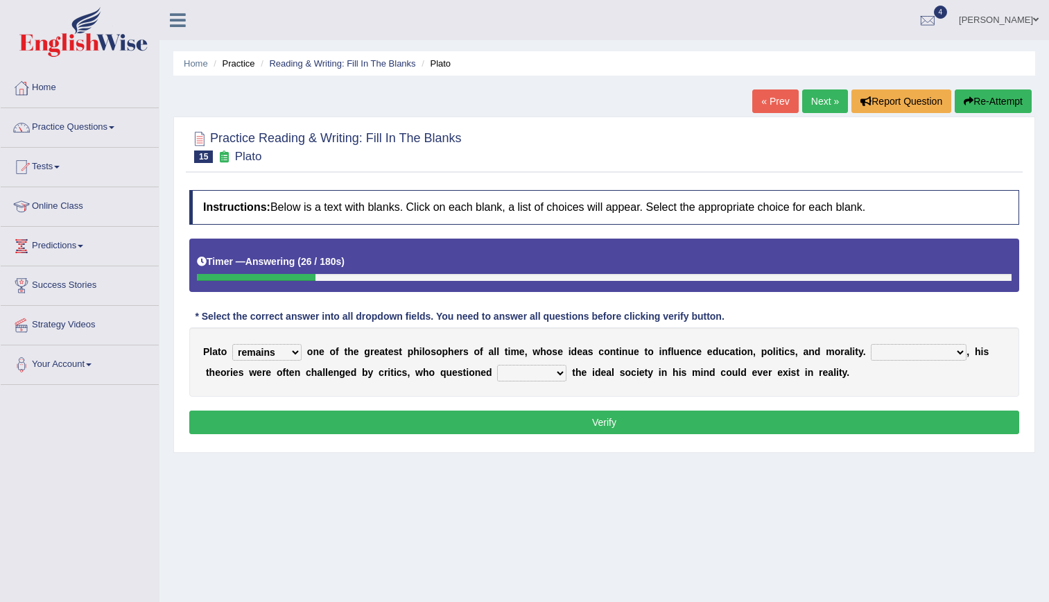
click at [871, 344] on select "Notwithstanding So However Whatever" at bounding box center [919, 352] width 96 height 17
click at [497, 372] on select "which what that whether" at bounding box center [531, 373] width 69 height 17
select select "what"
click at [497, 365] on select "which what that whether" at bounding box center [531, 373] width 69 height 17
click at [475, 431] on button "Verify" at bounding box center [604, 422] width 830 height 24
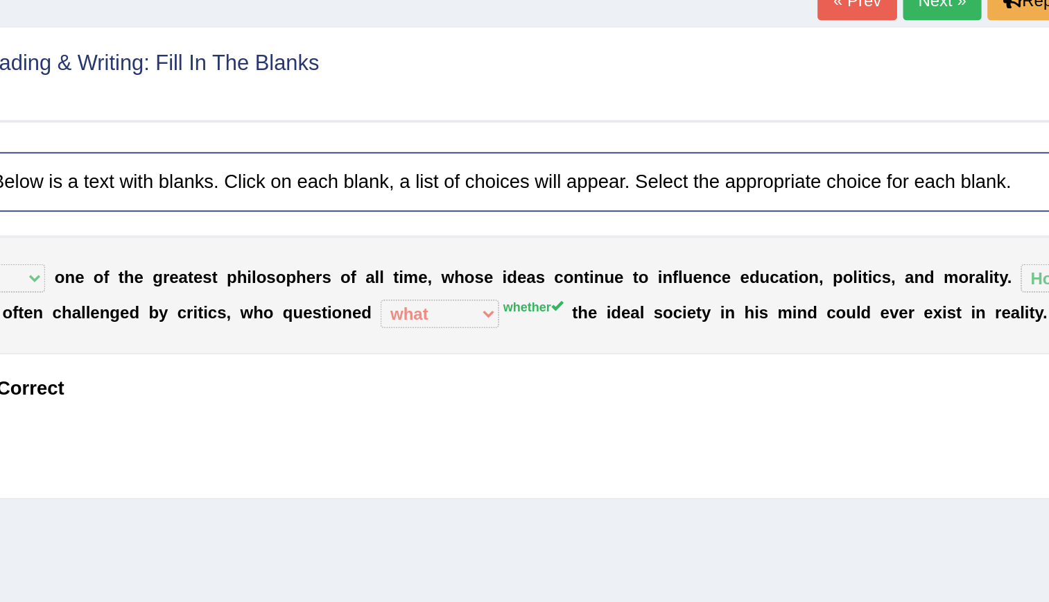
scroll to position [19, 0]
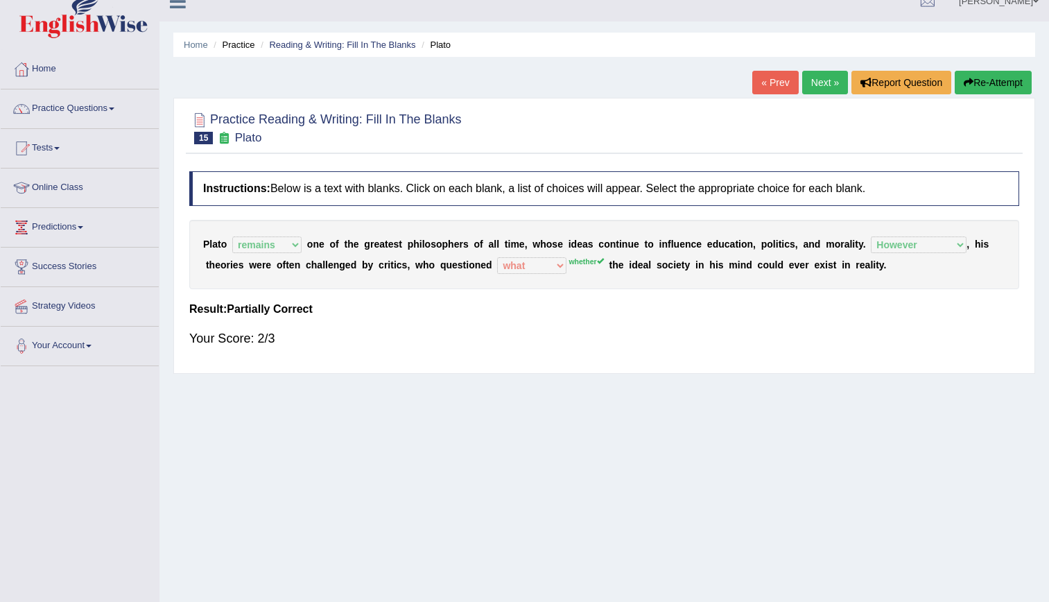
click at [826, 76] on link "Next »" at bounding box center [825, 83] width 46 height 24
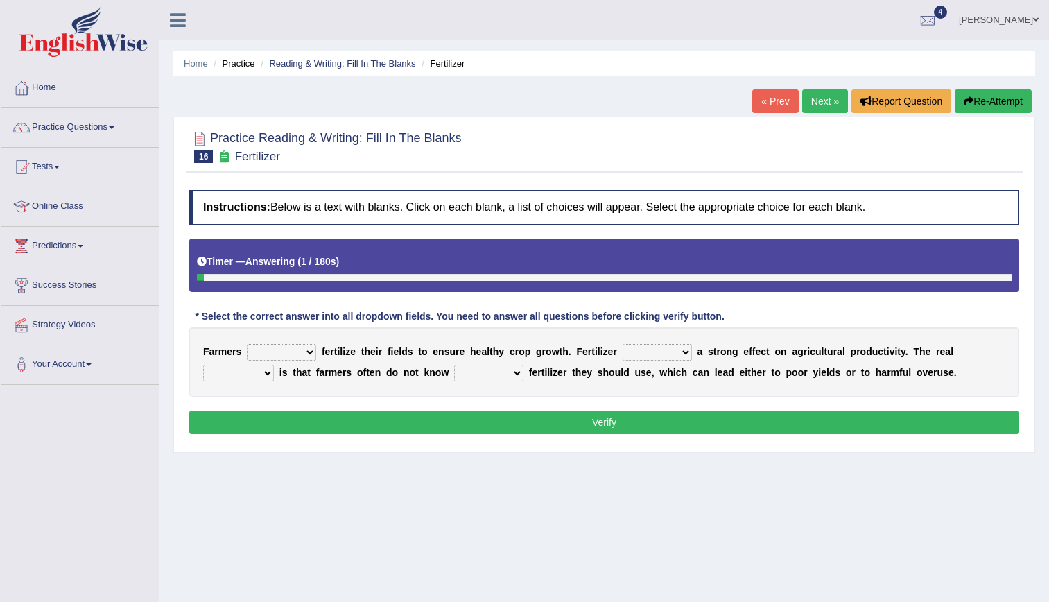
click at [287, 358] on select "must should need can" at bounding box center [281, 352] width 69 height 17
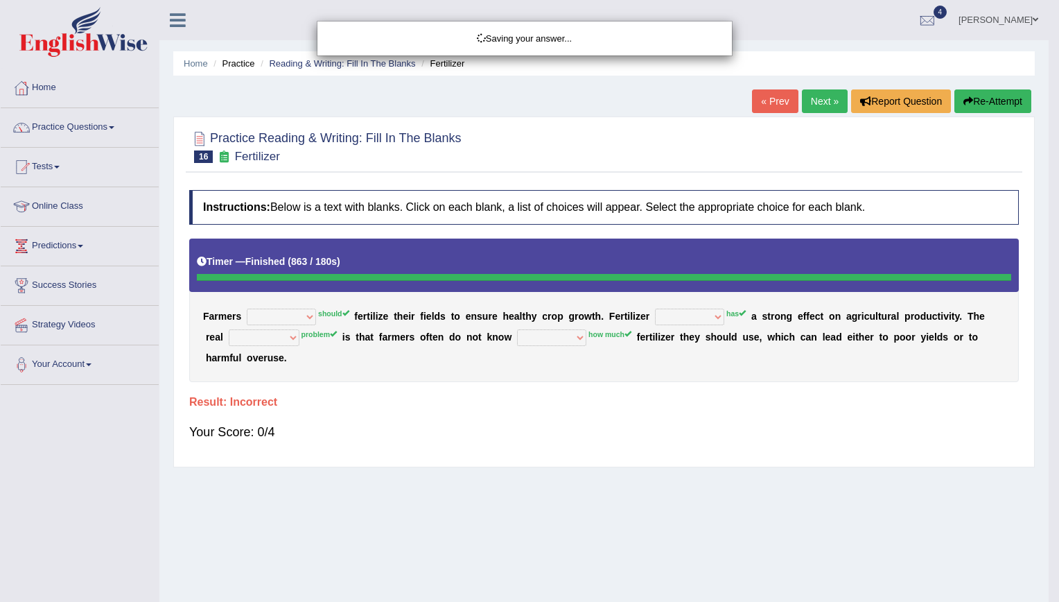
click at [810, 98] on div "Saving your answer..." at bounding box center [529, 301] width 1059 height 602
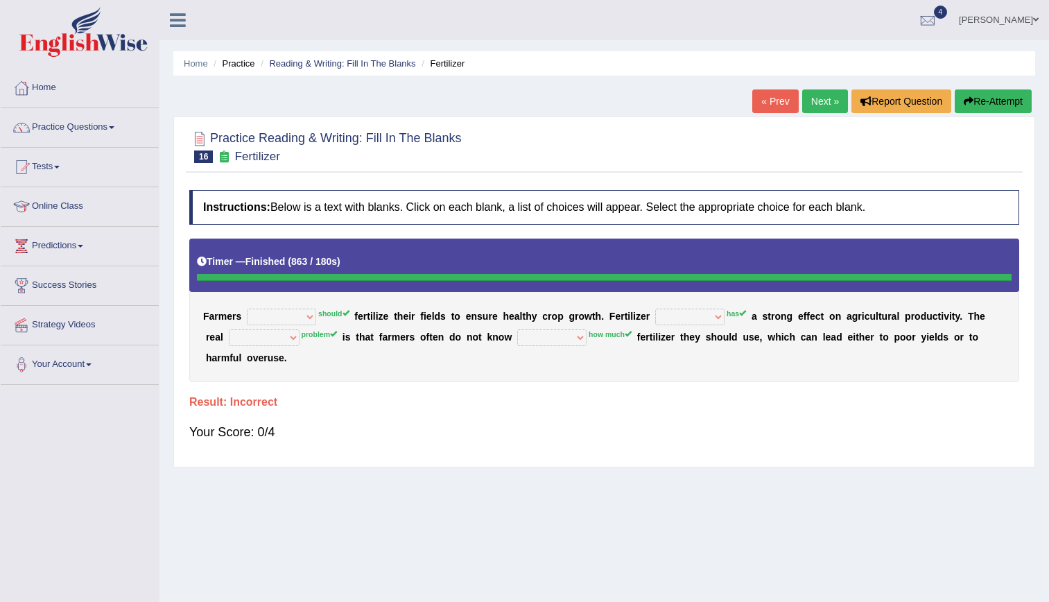
click at [806, 97] on link "Next »" at bounding box center [825, 101] width 46 height 24
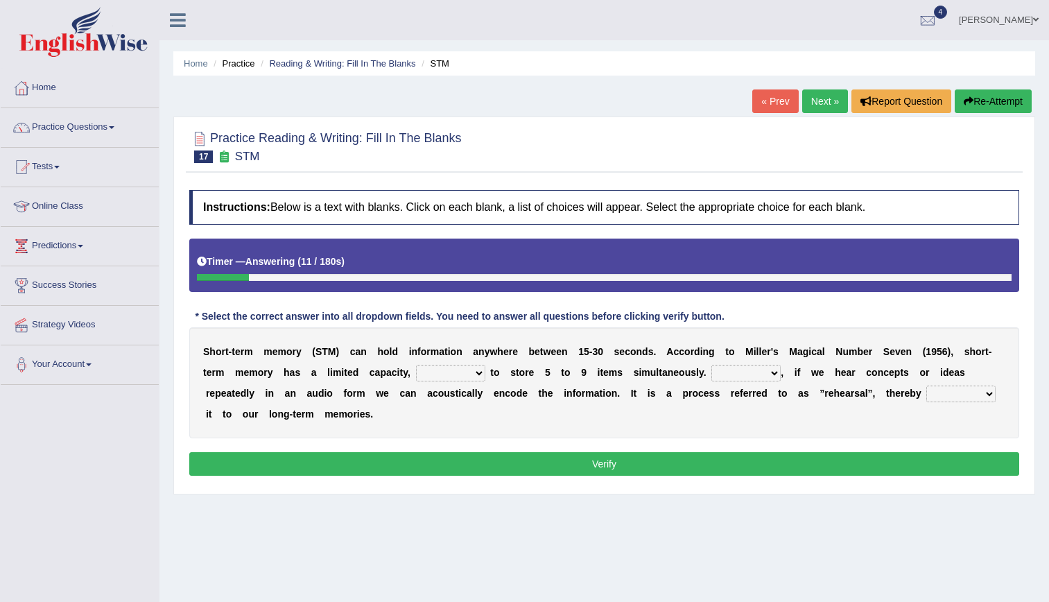
click at [416, 366] on select "being able is able be able unable" at bounding box center [450, 373] width 69 height 17
select select "being able"
click at [416, 365] on select "being able is able be able unable" at bounding box center [450, 373] width 69 height 17
click at [711, 377] on select "However So Moreover Therefore" at bounding box center [745, 373] width 69 height 17
select select "However"
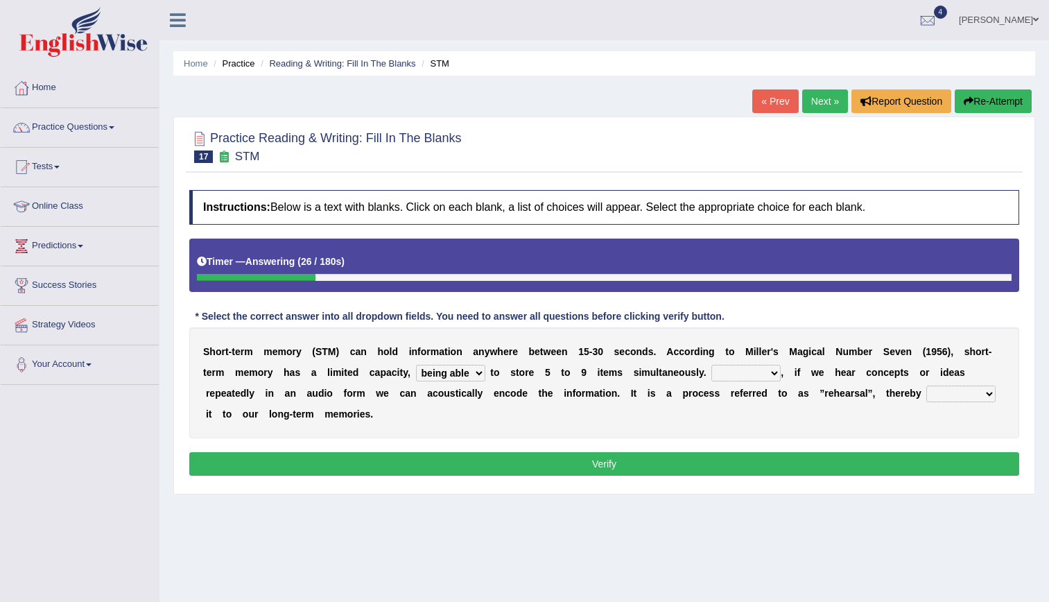
click at [711, 365] on select "However So Moreover Therefore" at bounding box center [745, 373] width 69 height 17
click at [926, 394] on select "commit commits commiting commited" at bounding box center [960, 393] width 69 height 17
select select "commiting"
click at [926, 385] on select "commit commits commiting commited" at bounding box center [960, 393] width 69 height 17
click at [823, 458] on button "Verify" at bounding box center [604, 464] width 830 height 24
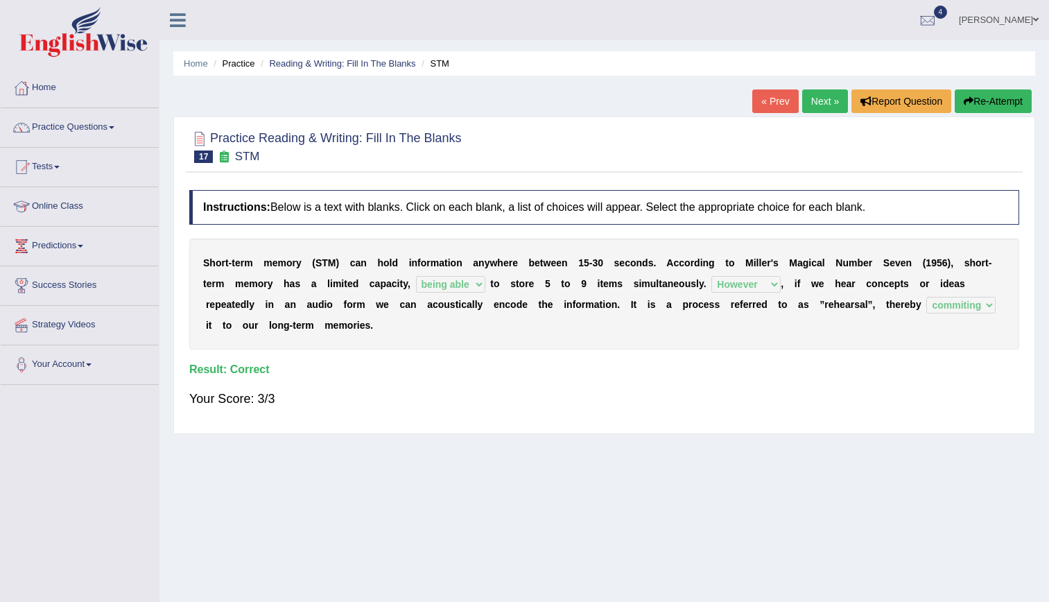
click at [821, 96] on link "Next »" at bounding box center [825, 101] width 46 height 24
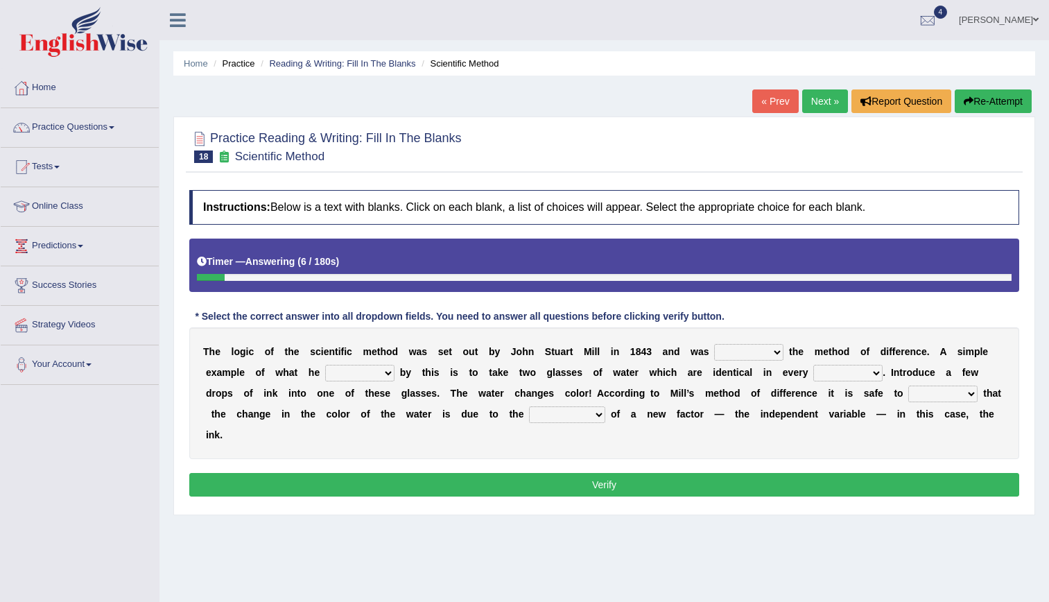
click at [719, 347] on select "pointed claimed demanded named" at bounding box center [748, 352] width 69 height 17
select select "named"
click at [714, 344] on select "pointed claimed demanded named" at bounding box center [748, 352] width 69 height 17
click at [325, 370] on select "capped charged found meant" at bounding box center [359, 373] width 69 height 17
select select "meant"
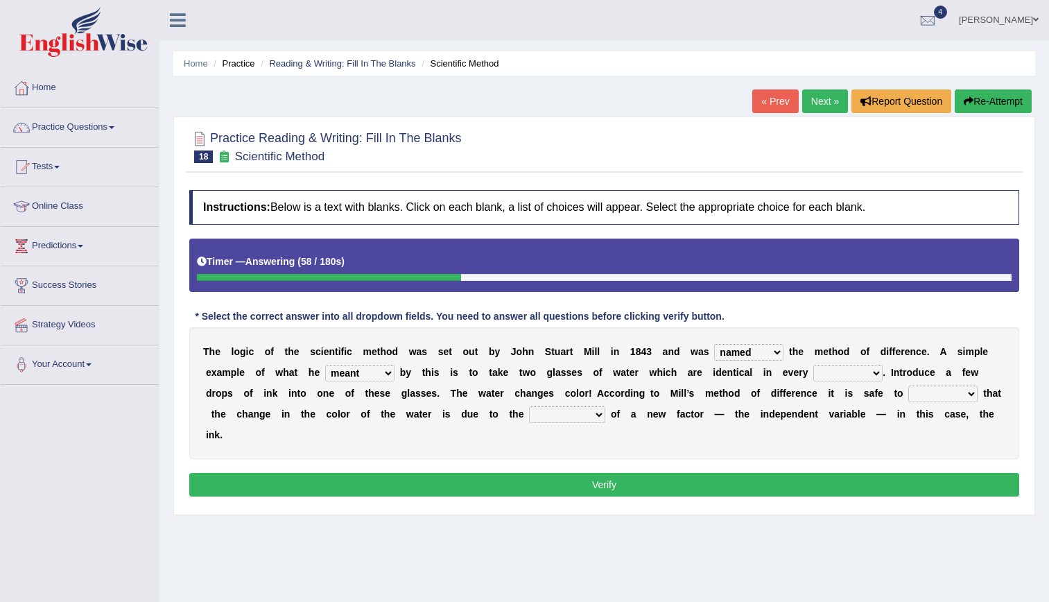
click at [325, 365] on select "capped charged found meant" at bounding box center [359, 373] width 69 height 17
click at [813, 370] on select "thought identity measure respect" at bounding box center [847, 373] width 69 height 17
select select "measure"
click at [813, 365] on select "thought identity measure respect" at bounding box center [847, 373] width 69 height 17
click at [908, 394] on select "assume discuss prefer acclaim" at bounding box center [942, 393] width 69 height 17
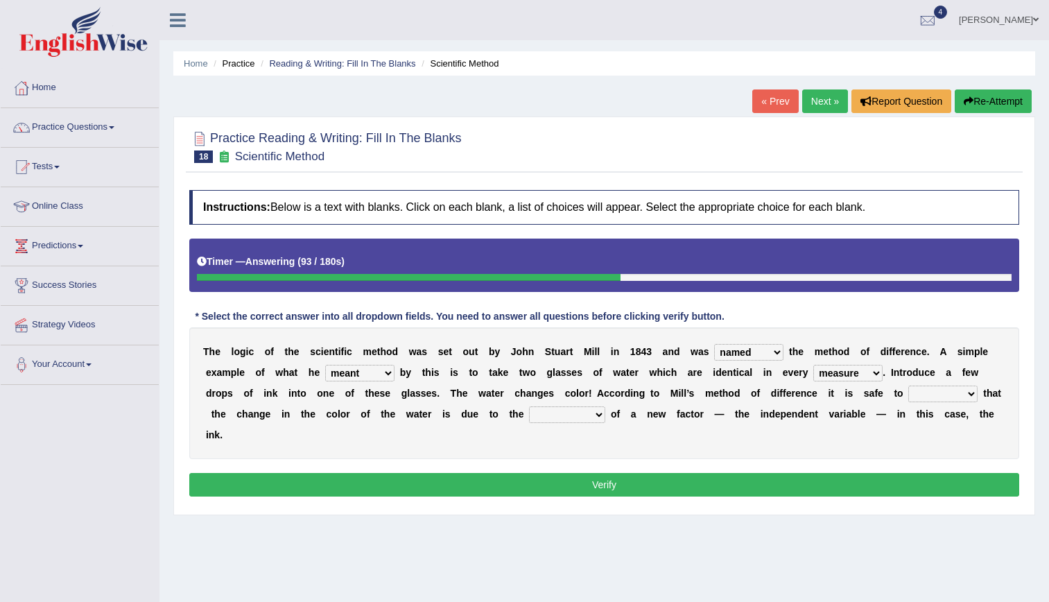
select select "assume"
click at [908, 385] on select "assume discuss prefer acclaim" at bounding box center [942, 393] width 69 height 17
click at [529, 411] on select "introduction magnitude preparation purification" at bounding box center [567, 414] width 76 height 17
select select "introduction"
click at [529, 406] on select "introduction magnitude preparation purification" at bounding box center [567, 414] width 76 height 17
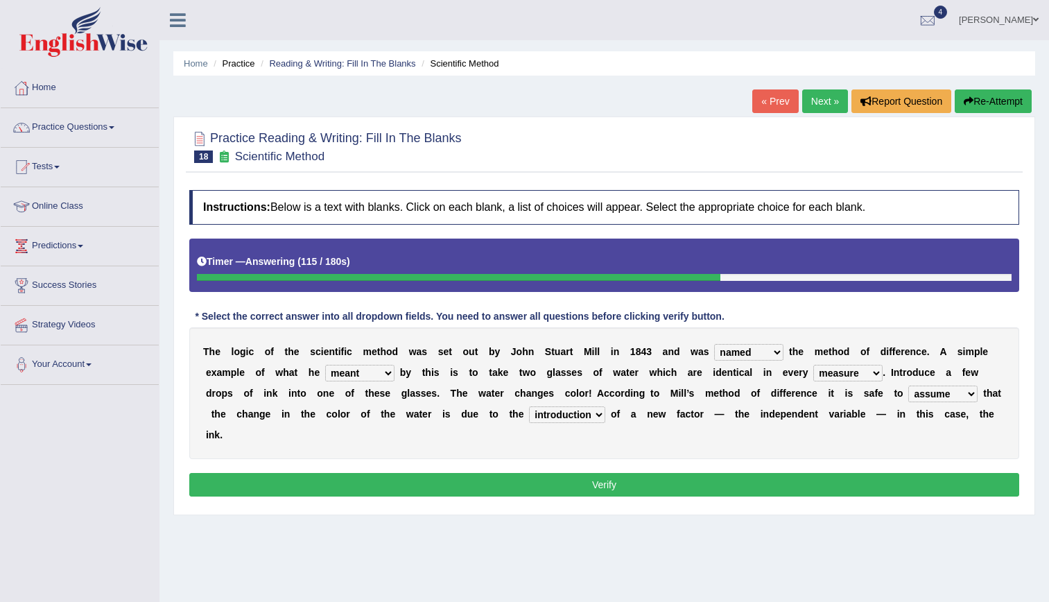
click at [908, 392] on select "assume discuss prefer acclaim" at bounding box center [942, 393] width 69 height 17
click at [627, 473] on button "Verify" at bounding box center [604, 485] width 830 height 24
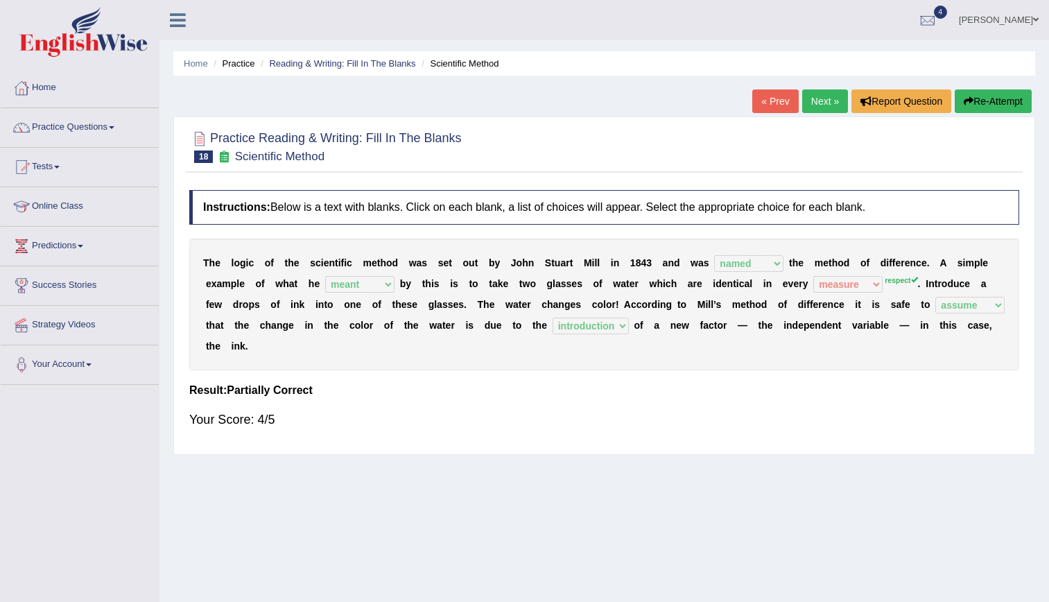
click at [819, 98] on link "Next »" at bounding box center [825, 101] width 46 height 24
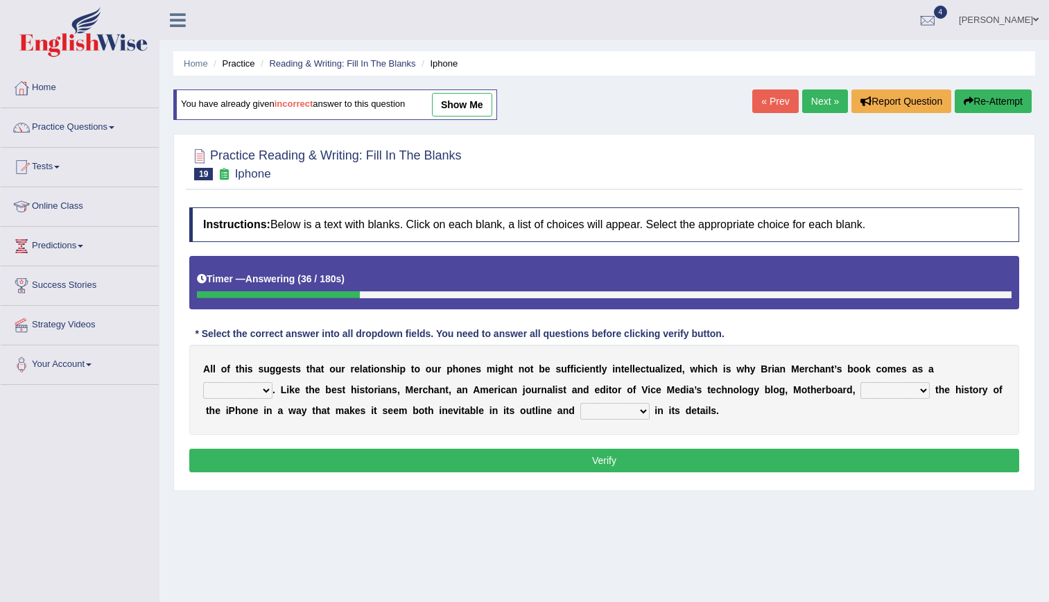
click at [272, 382] on select "privilege relief demotion flash" at bounding box center [237, 390] width 69 height 17
select select "privilege"
click at [272, 382] on select "privilege relief demotion flash" at bounding box center [237, 390] width 69 height 17
click at [860, 389] on select "enriches unpacks detours contorts" at bounding box center [894, 390] width 69 height 17
select select "enriches"
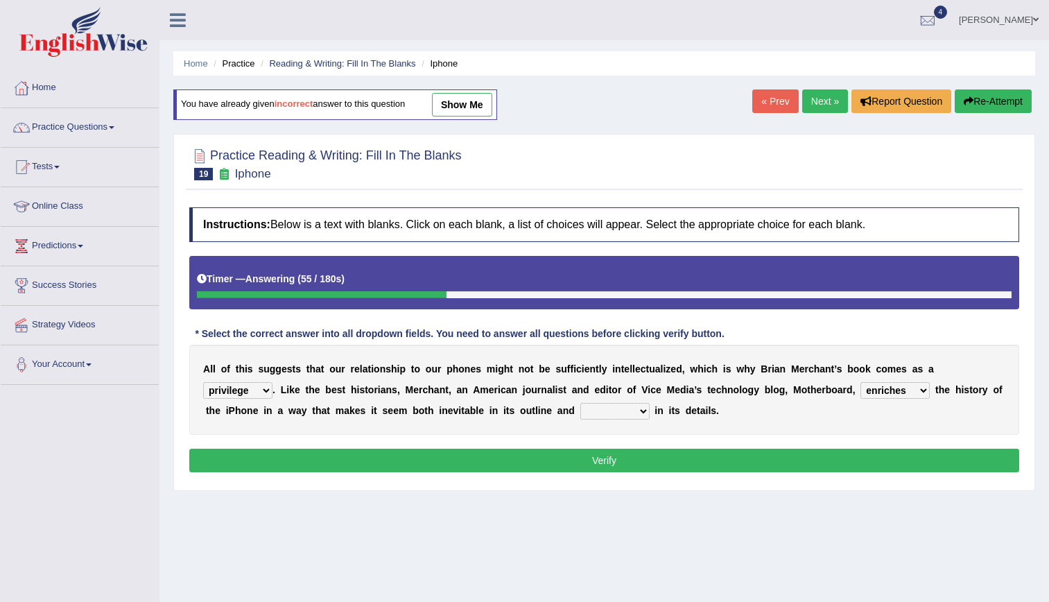
click at [860, 382] on select "enriches unpacks detours contorts" at bounding box center [894, 390] width 69 height 17
click at [580, 415] on select "surprises surprised surprising surprise" at bounding box center [614, 411] width 69 height 17
select select "surprising"
click at [580, 403] on select "surprises surprised surprising surprise" at bounding box center [614, 411] width 69 height 17
click at [498, 453] on button "Verify" at bounding box center [604, 461] width 830 height 24
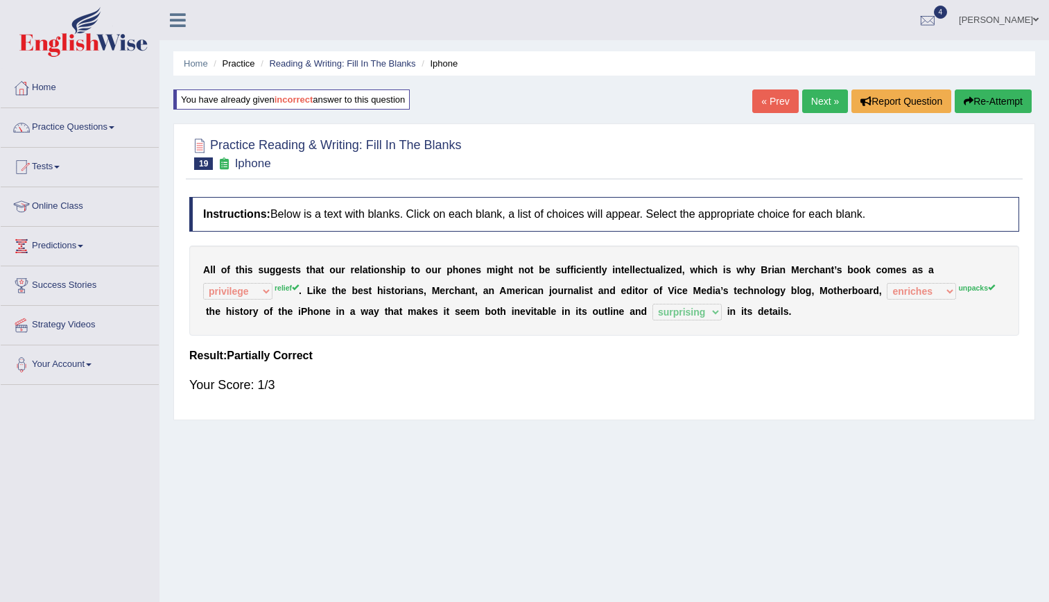
click at [819, 86] on div "Home Practice Reading & Writing: Fill In The Blanks Iphone You have already giv…" at bounding box center [603, 346] width 889 height 693
click at [819, 95] on link "Next »" at bounding box center [825, 101] width 46 height 24
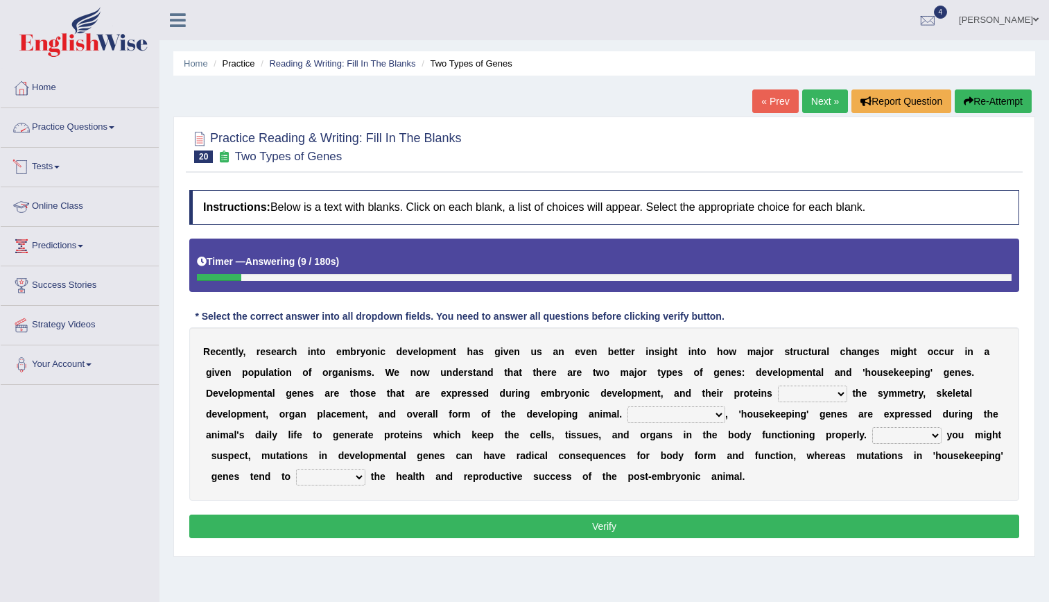
click at [59, 125] on link "Practice Questions" at bounding box center [80, 125] width 158 height 35
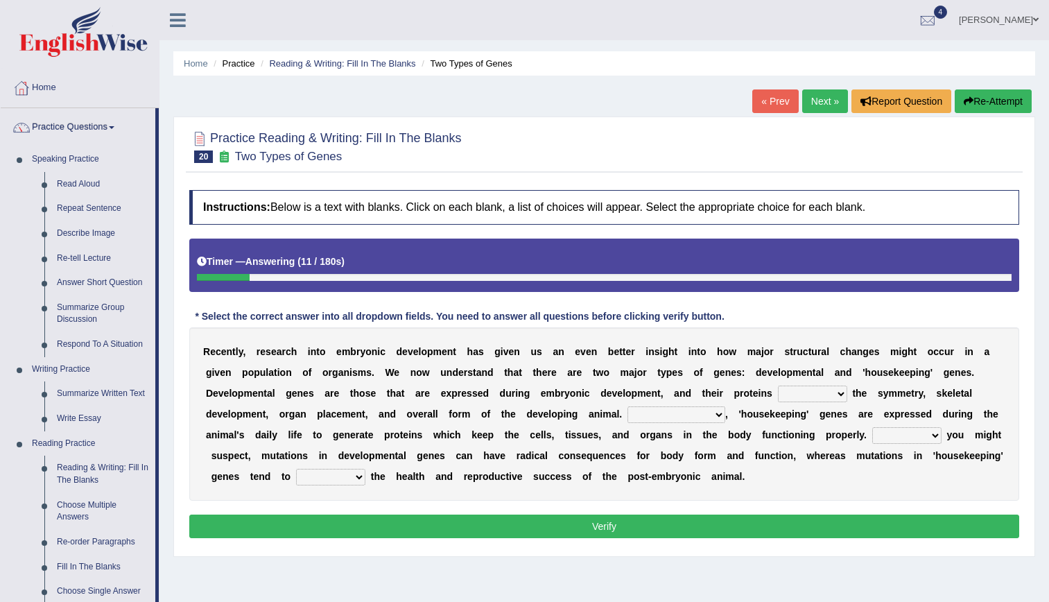
click at [59, 126] on link "Practice Questions" at bounding box center [78, 125] width 155 height 35
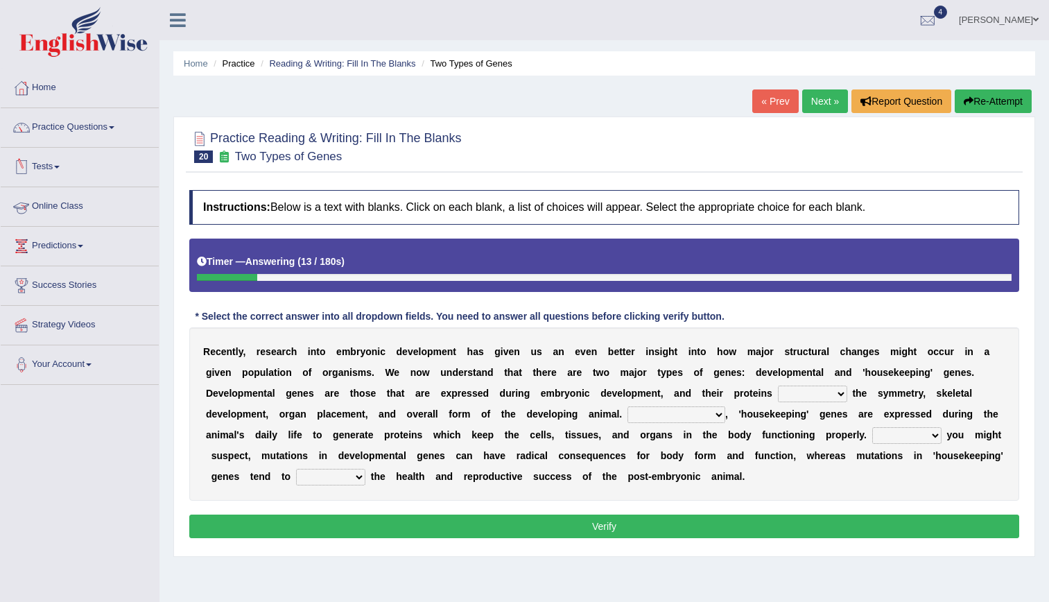
click at [46, 171] on link "Tests" at bounding box center [80, 165] width 158 height 35
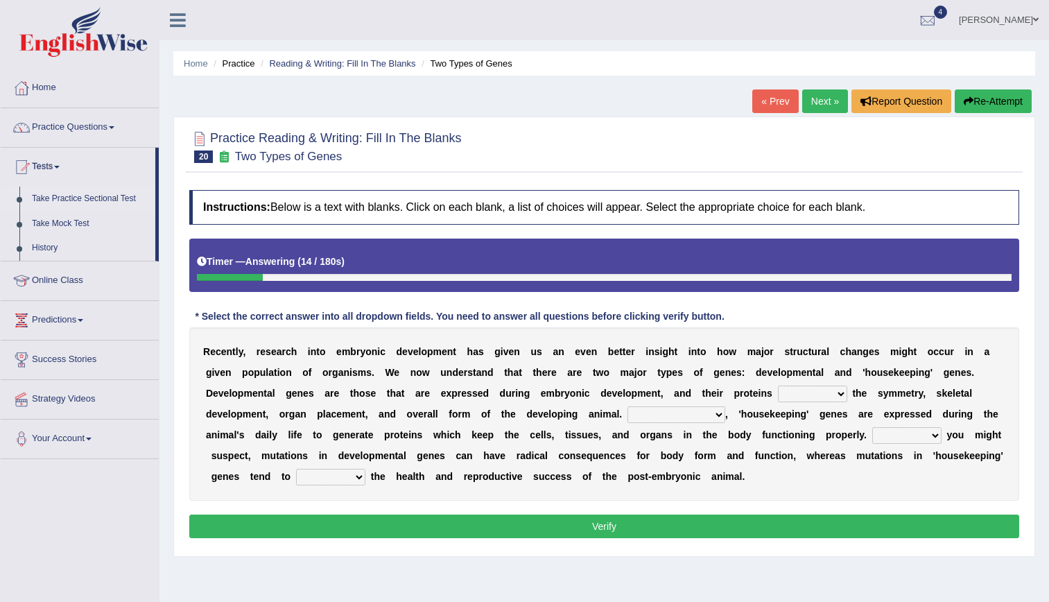
click at [55, 197] on link "Take Practice Sectional Test" at bounding box center [91, 198] width 130 height 25
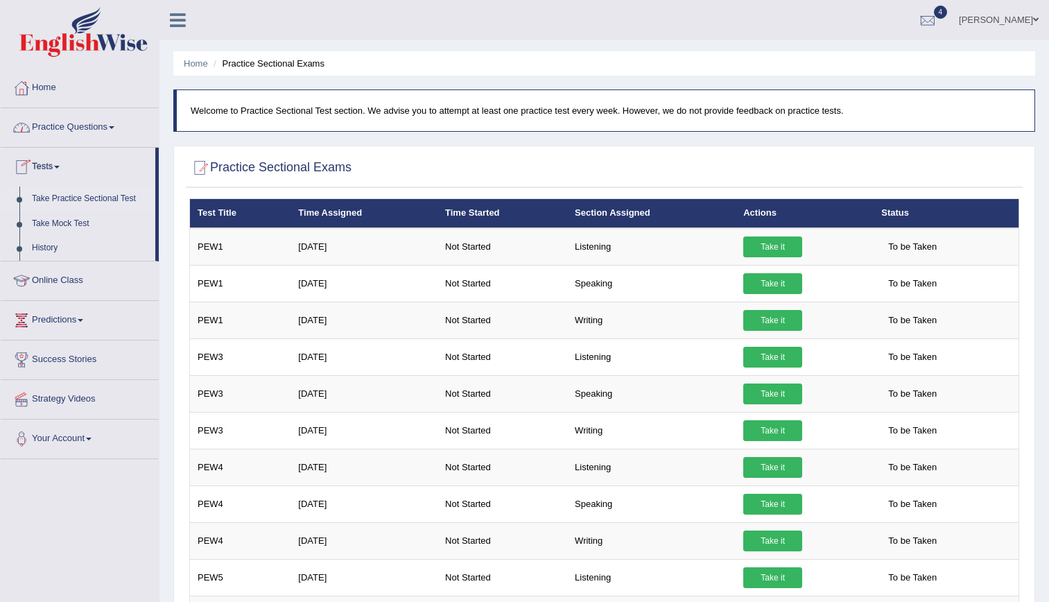
click at [65, 118] on link "Practice Questions" at bounding box center [80, 125] width 158 height 35
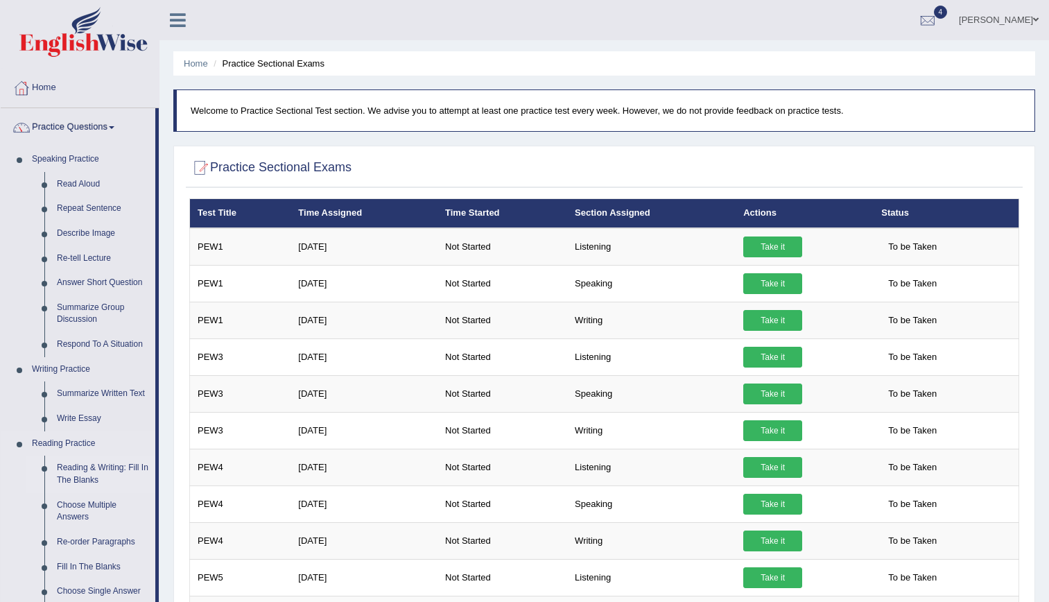
click at [78, 473] on link "Reading & Writing: Fill In The Blanks" at bounding box center [103, 473] width 105 height 37
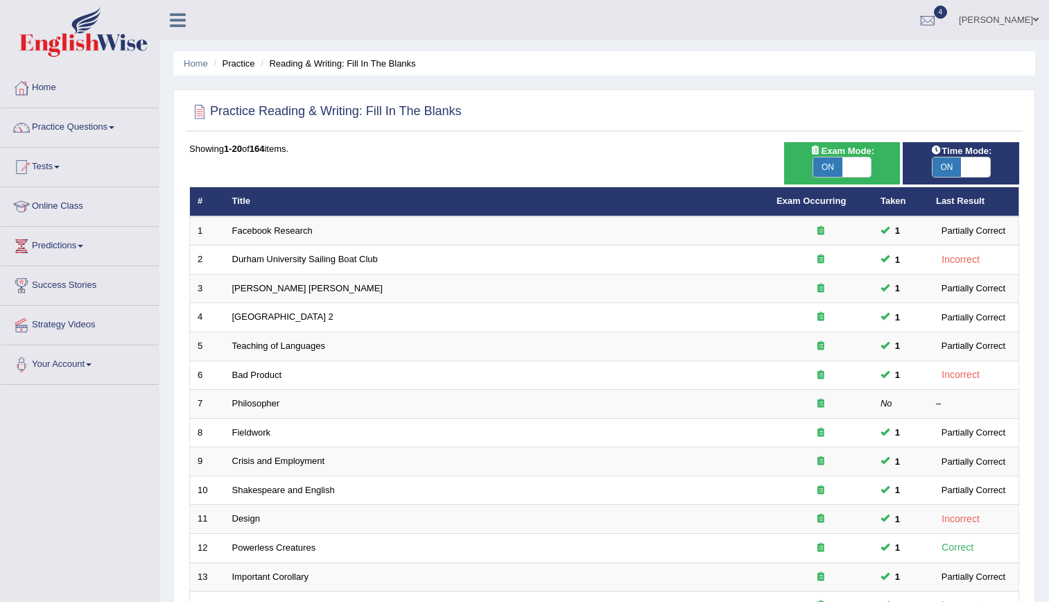
scroll to position [316, 0]
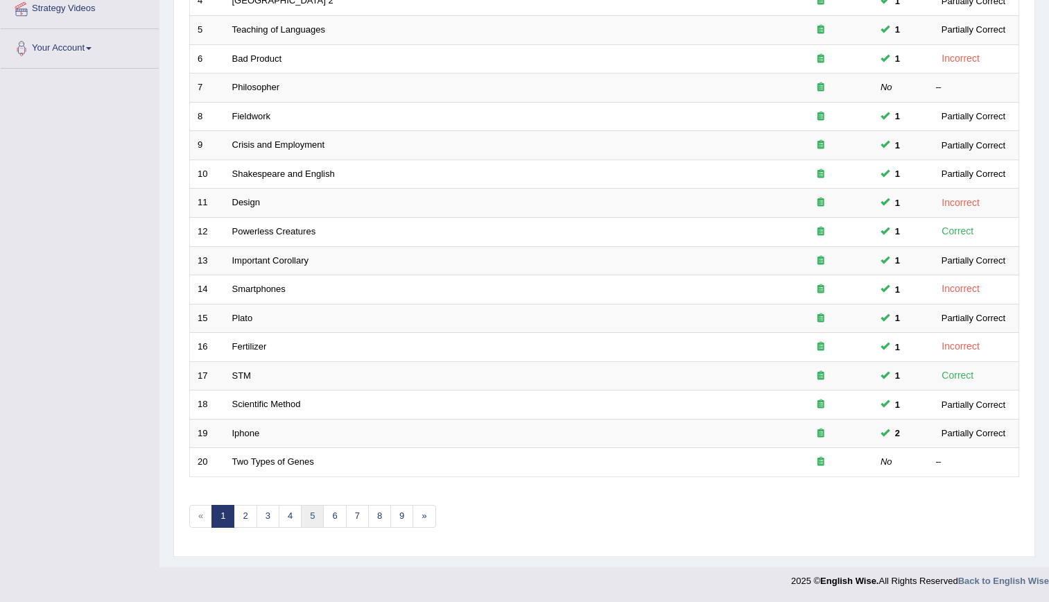
click at [312, 511] on link "5" at bounding box center [312, 516] width 23 height 23
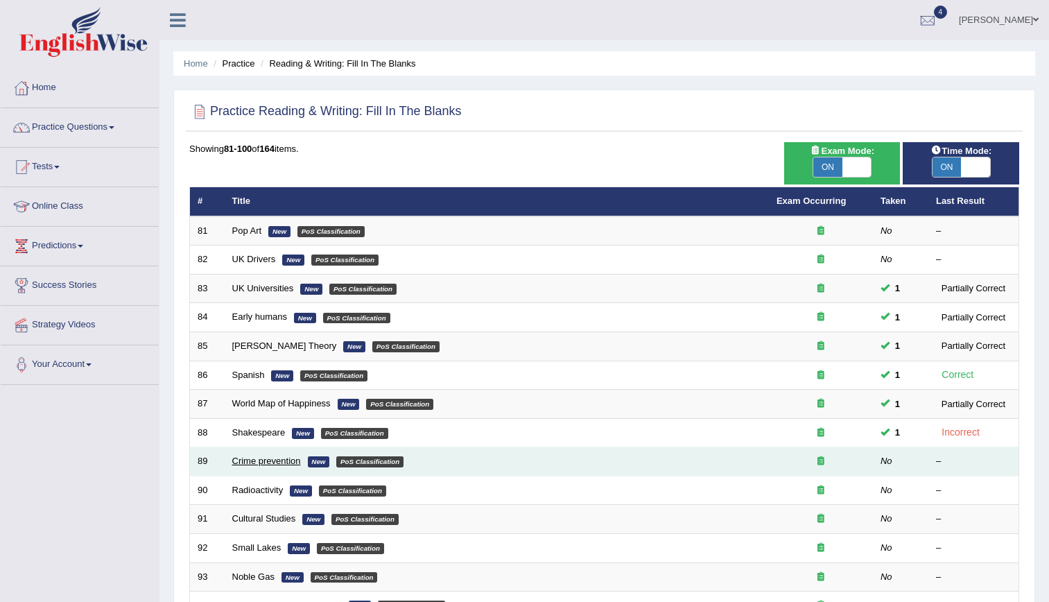
click at [269, 458] on link "Crime prevention" at bounding box center [266, 460] width 69 height 10
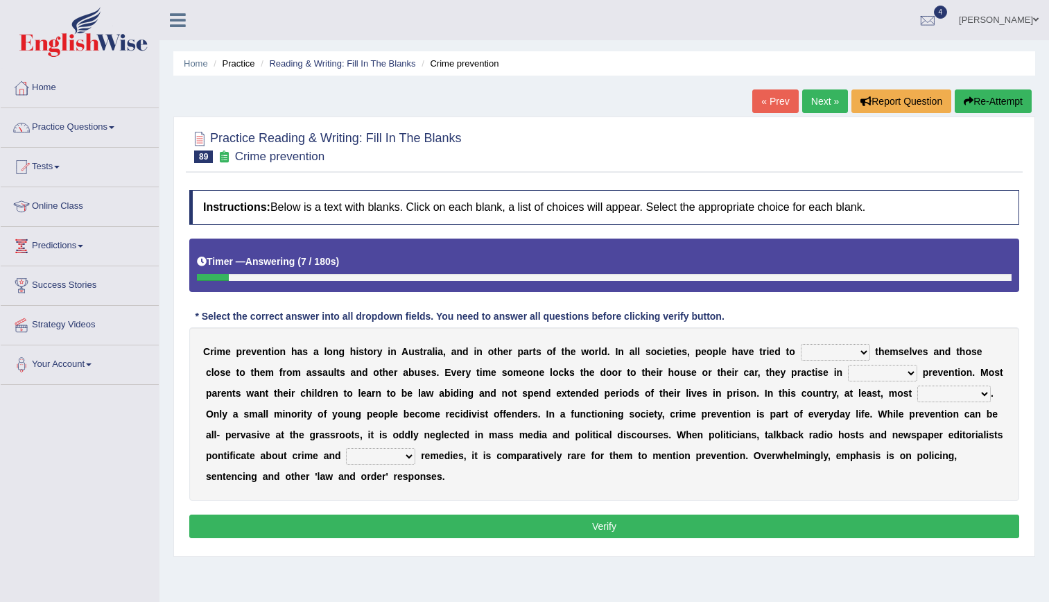
click at [801, 351] on select "promote respect protect enhance" at bounding box center [835, 352] width 69 height 17
select select "protect"
click at [801, 344] on select "promote respect protect enhance" at bounding box center [835, 352] width 69 height 17
click at [848, 376] on select "part of a form of relation to addition to" at bounding box center [882, 373] width 69 height 17
select select "part of"
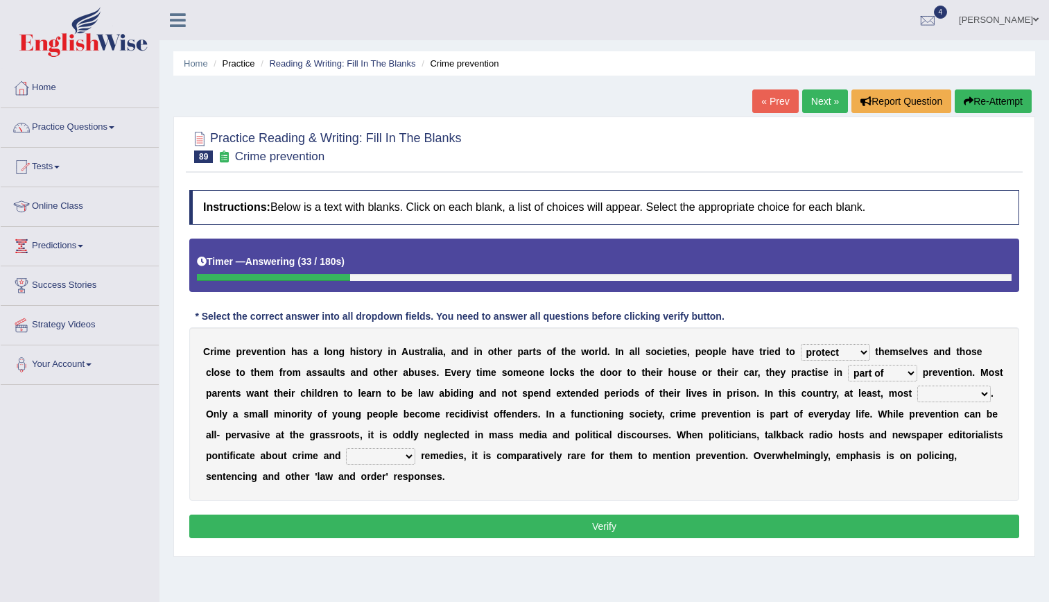
click at [848, 365] on select "part of a form of relation to addition to" at bounding box center [882, 373] width 69 height 17
click at [917, 399] on select "success succeed successful succeeding" at bounding box center [953, 393] width 73 height 17
select select "successful"
click at [917, 385] on select "success succeed successful succeeding" at bounding box center [953, 393] width 73 height 17
click at [415, 448] on select "default possible articulate absolute" at bounding box center [380, 456] width 69 height 17
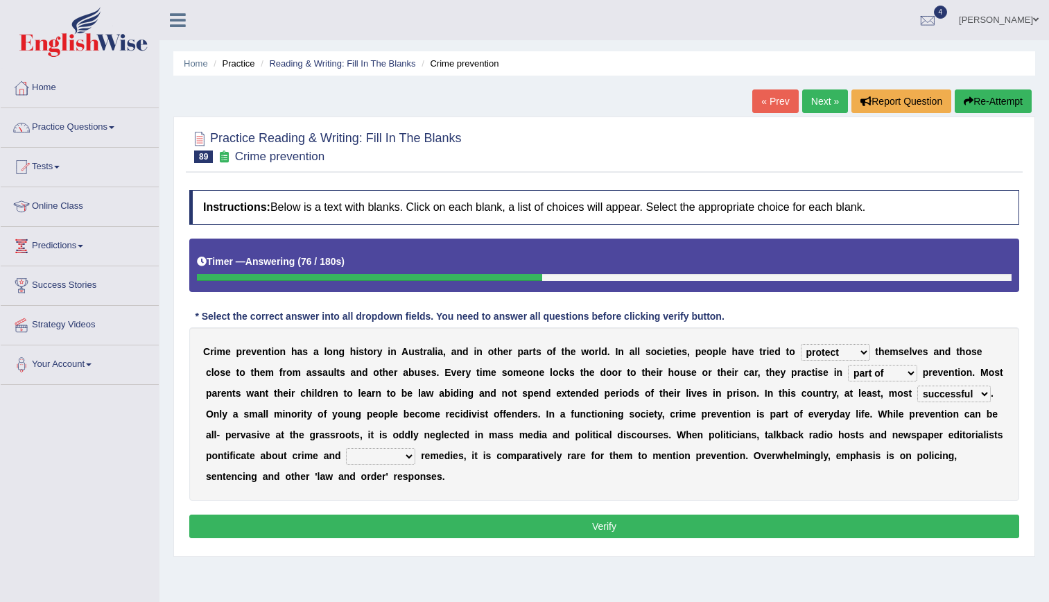
select select "possible"
click at [415, 448] on select "default possible articulate absolute" at bounding box center [380, 456] width 69 height 17
click at [773, 514] on button "Verify" at bounding box center [604, 526] width 830 height 24
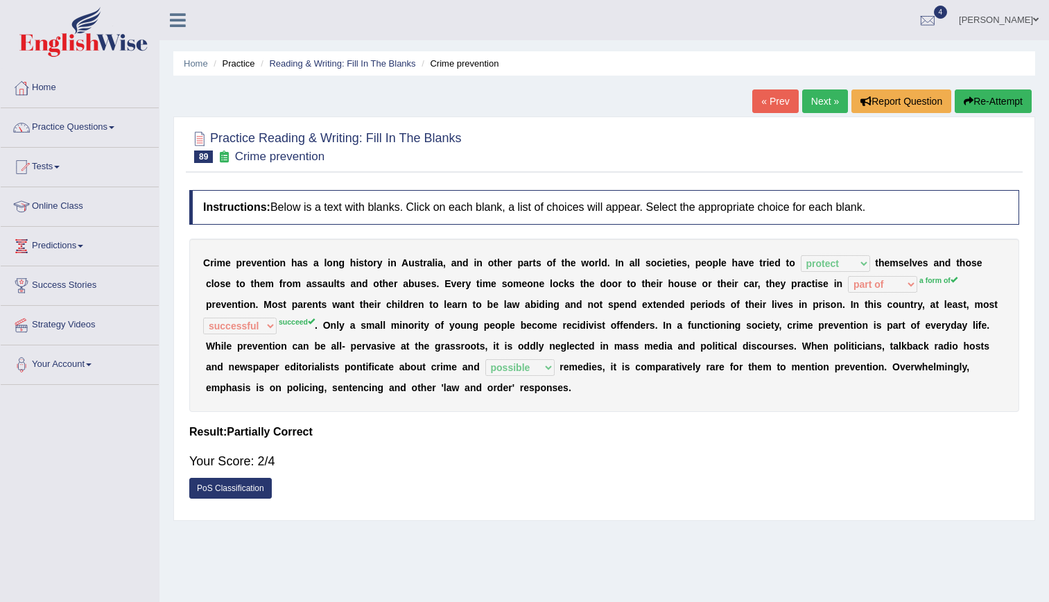
click at [828, 103] on link "Next »" at bounding box center [825, 101] width 46 height 24
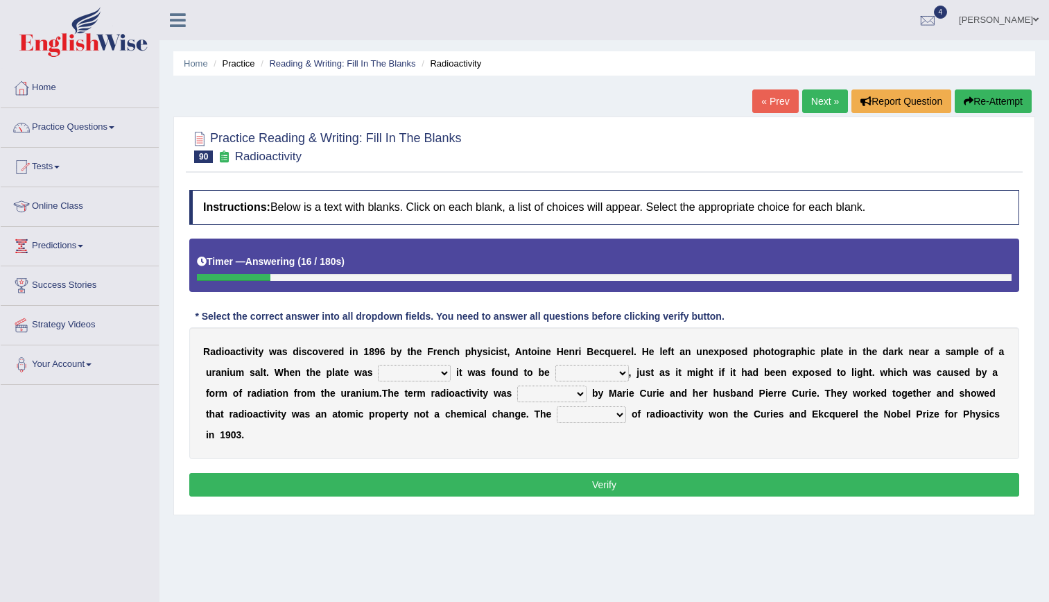
click at [358, 363] on div "R a d i o a c t i v i t y w a s d i s c o v e r e d i n 1 8 9 6 b y t h e F [PE…" at bounding box center [604, 393] width 830 height 132
click at [378, 368] on select "developed unraveled overlapped transmitted" at bounding box center [414, 373] width 73 height 17
select select "overlapped"
click at [378, 365] on select "developed unraveled overlapped transmitted" at bounding box center [414, 373] width 73 height 17
click at [555, 370] on select "transparent corrugated fogged clarified" at bounding box center [591, 373] width 73 height 17
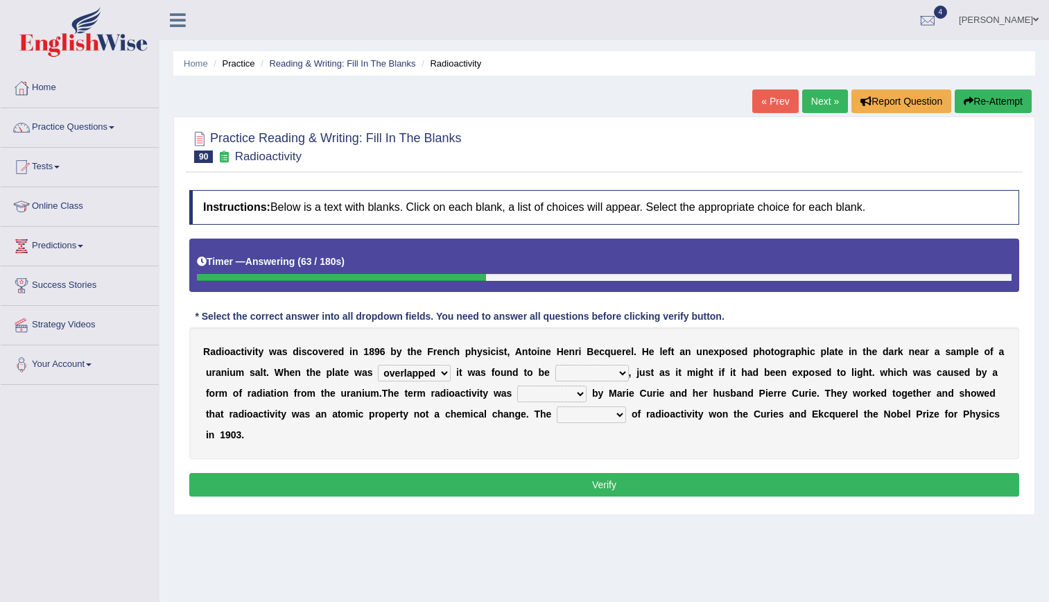
select select "clarified"
click at [555, 365] on select "transparent corrugated fogged clarified" at bounding box center [591, 373] width 73 height 17
click at [517, 394] on select "concocted coined expected estimated" at bounding box center [551, 393] width 69 height 17
select select "coined"
click at [517, 385] on select "concocted coined expected estimated" at bounding box center [551, 393] width 69 height 17
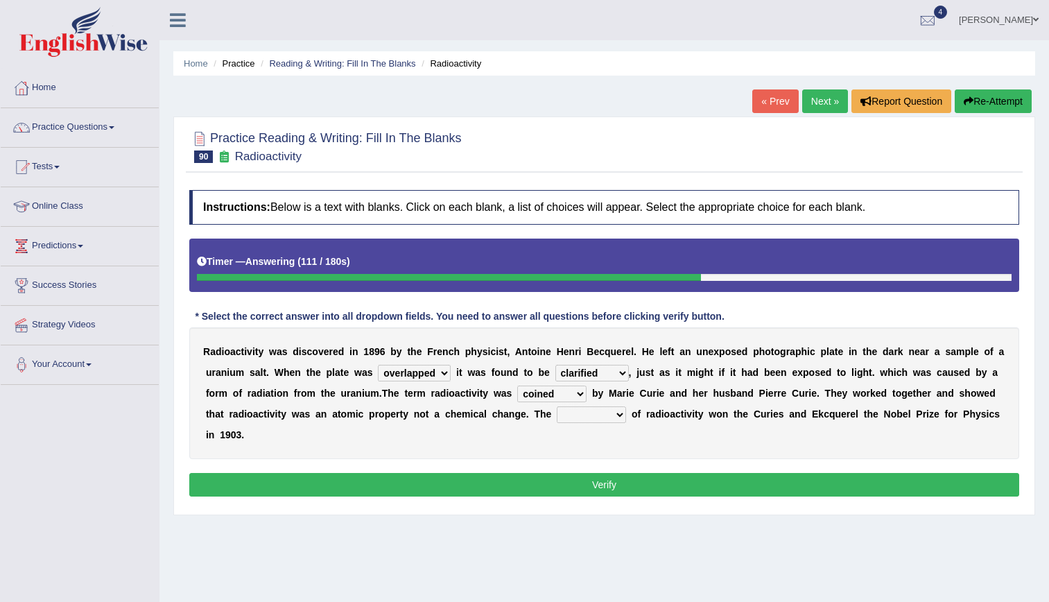
click at [557, 416] on select "fabrication invention discharge discovery" at bounding box center [591, 414] width 69 height 17
select select "discovery"
click at [557, 406] on select "fabrication invention discharge discovery" at bounding box center [591, 414] width 69 height 17
click at [378, 379] on select "developed unraveled overlapped transmitted" at bounding box center [414, 373] width 73 height 17
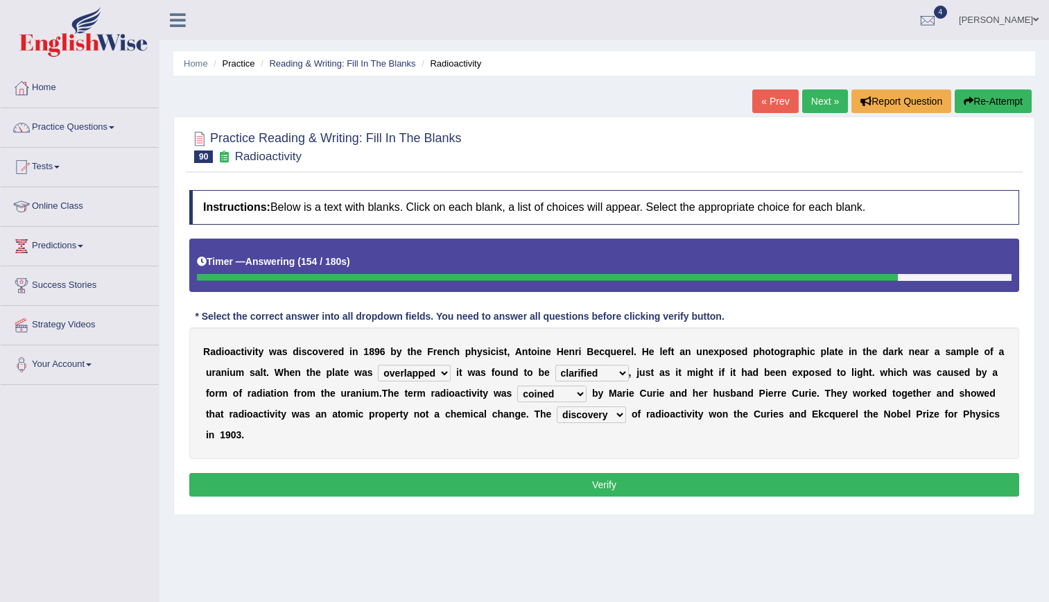
click at [553, 473] on button "Verify" at bounding box center [604, 485] width 830 height 24
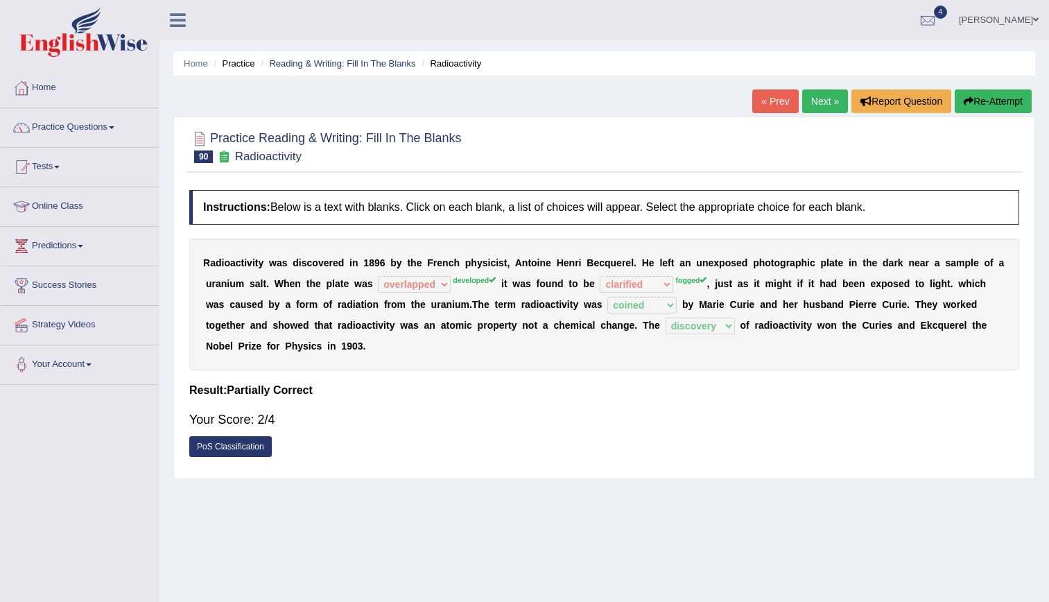
click at [821, 105] on link "Next »" at bounding box center [825, 101] width 46 height 24
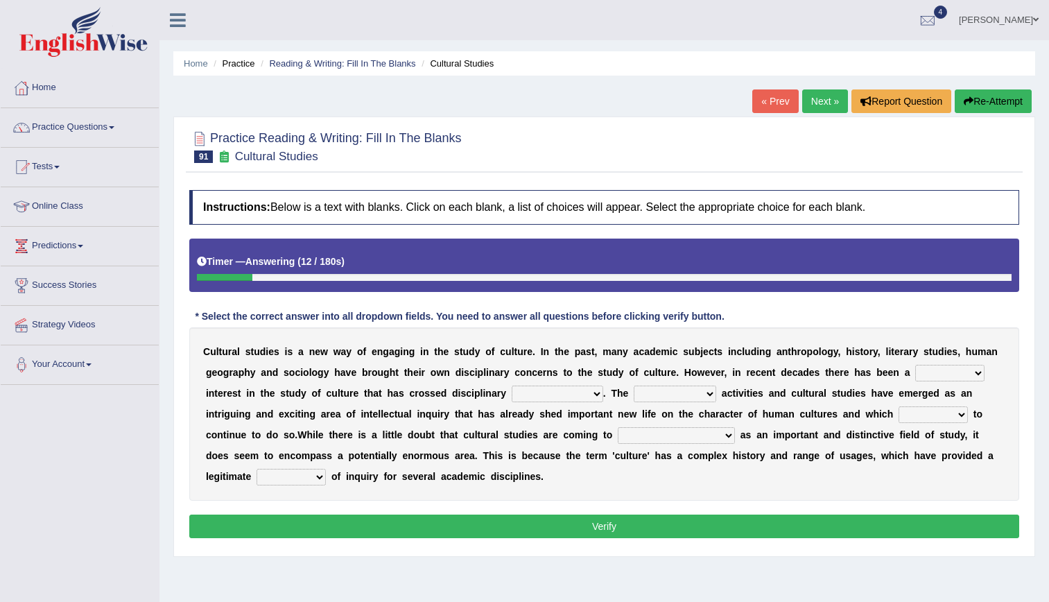
click at [915, 370] on select "renewed refunded renowned irresistible" at bounding box center [949, 373] width 69 height 17
select select "renewed"
click at [915, 365] on select "renewed refunded renowned irresistible" at bounding box center [949, 373] width 69 height 17
click at [512, 394] on select "discriminations similarities boundaries differentiations" at bounding box center [558, 393] width 92 height 17
select select "similarities"
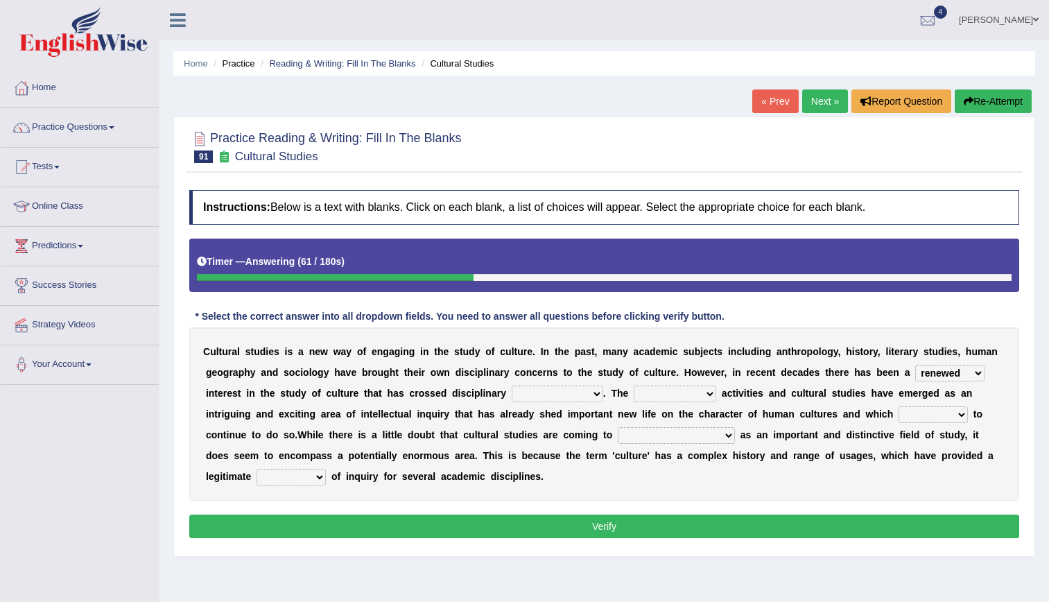
click at [512, 385] on select "discriminations similarities boundaries differentiations" at bounding box center [558, 393] width 92 height 17
click at [634, 390] on select "simultaneous spontaneous resulting derivative" at bounding box center [675, 393] width 82 height 17
select select "derivative"
click at [634, 385] on select "simultaneous spontaneous resulting derivative" at bounding box center [675, 393] width 82 height 17
click at [898, 409] on select "declines responds promises hesitates" at bounding box center [932, 414] width 69 height 17
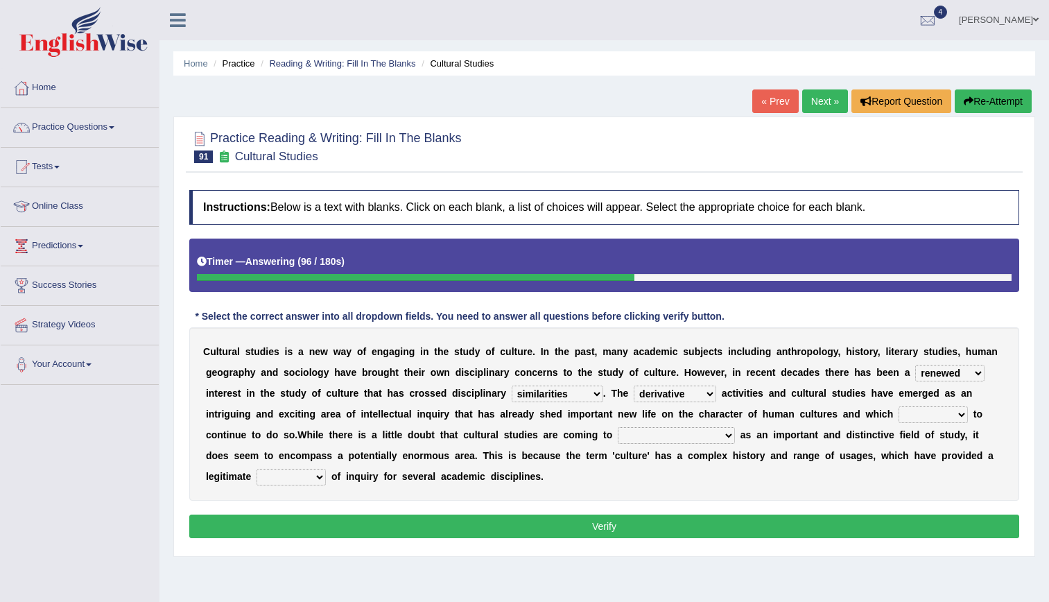
select select "responds"
click at [898, 406] on select "declines responds promises hesitates" at bounding box center [932, 414] width 69 height 17
click at [618, 442] on select "phase out pull together be widely recognized be narrowly reduced" at bounding box center [676, 435] width 117 height 17
select select "be widely recognized"
click at [618, 427] on select "phase out pull together be widely recognized be narrowly reduced" at bounding box center [676, 435] width 117 height 17
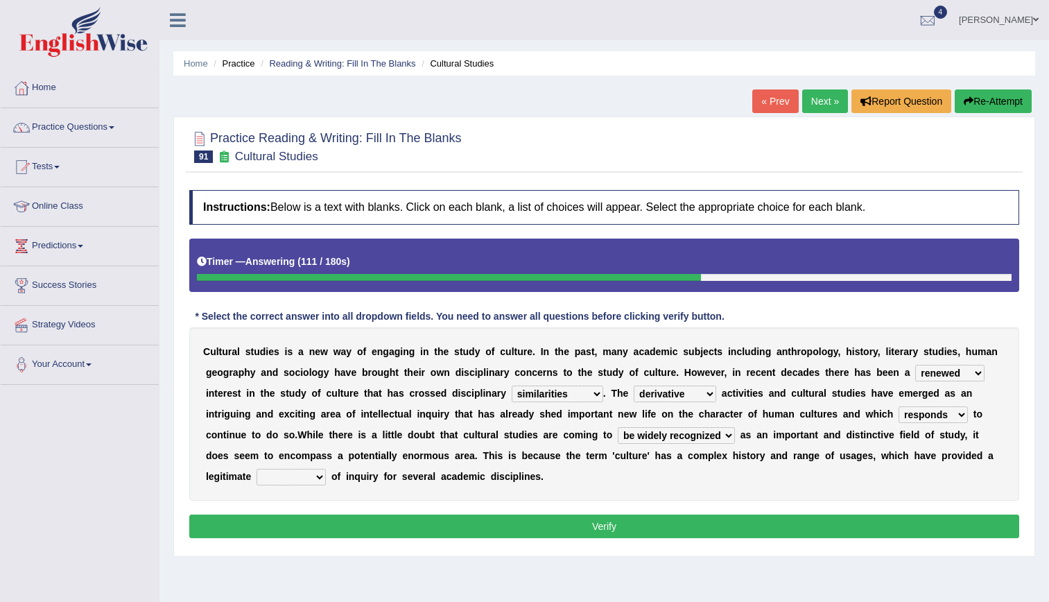
click at [618, 427] on select "phase out pull together be widely recognized be narrowly reduced" at bounding box center [676, 435] width 117 height 17
click at [326, 469] on select "dispersion focus revision instance" at bounding box center [291, 477] width 69 height 17
click at [670, 470] on div "C u l t u r a l s t u d i e s i s a n e w w a y o f e n g a g i n g i n t h e s…" at bounding box center [604, 413] width 830 height 173
click at [326, 469] on select "dispersion focus revision instance" at bounding box center [291, 477] width 69 height 17
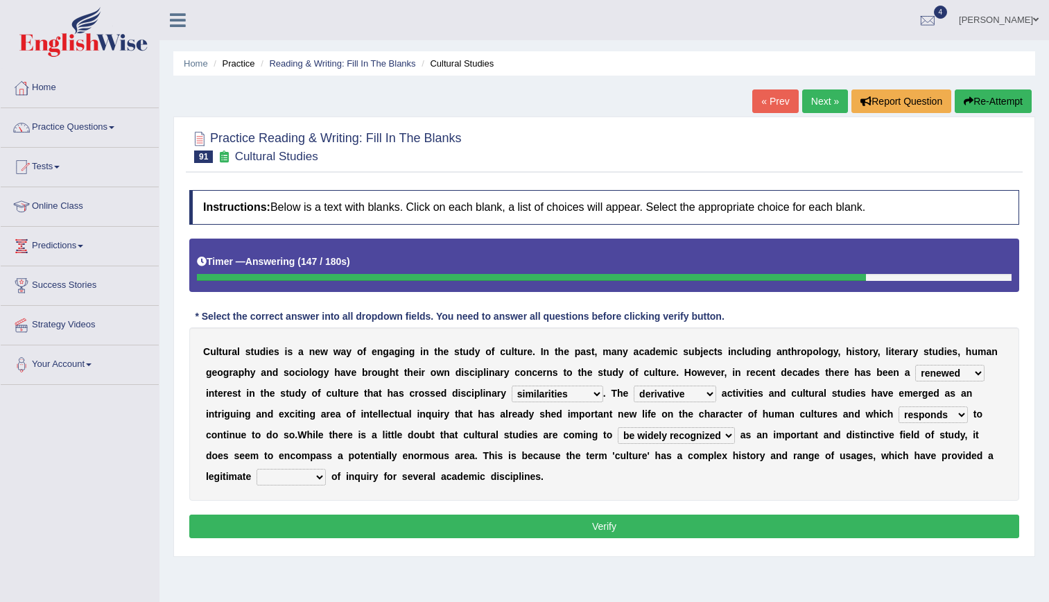
select select "instance"
click at [326, 469] on select "dispersion focus revision instance" at bounding box center [291, 477] width 69 height 17
click at [589, 528] on button "Verify" at bounding box center [604, 526] width 830 height 24
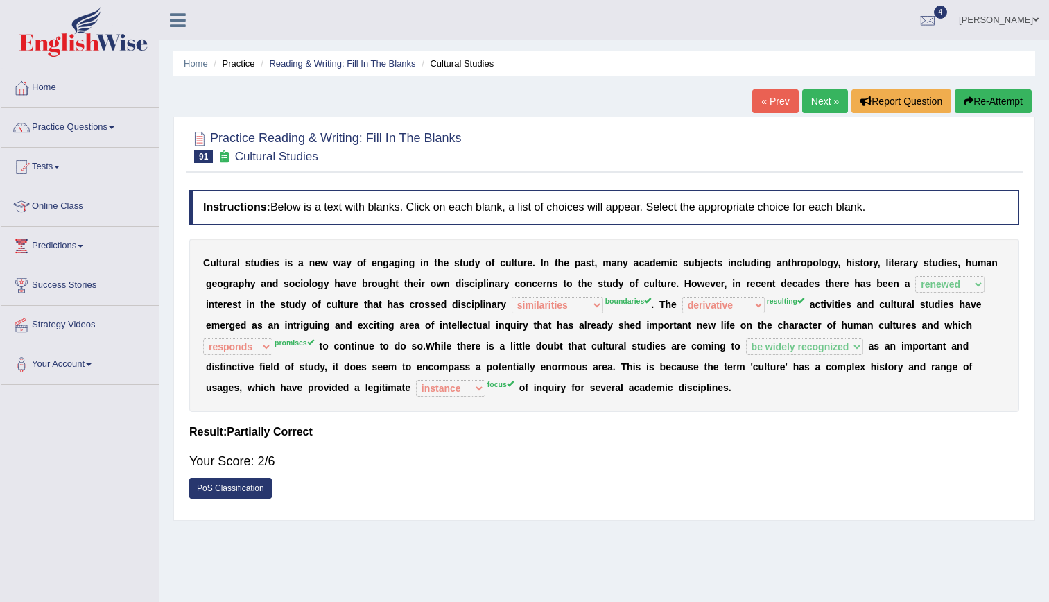
click at [824, 99] on link "Next »" at bounding box center [825, 101] width 46 height 24
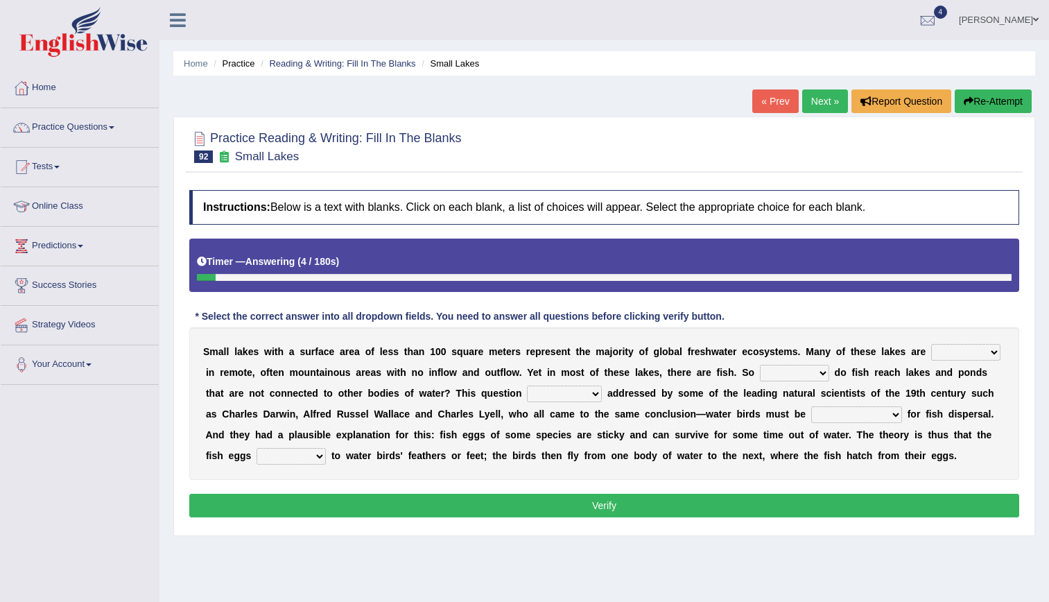
click at [931, 350] on select "depicted found [PERSON_NAME] told" at bounding box center [965, 352] width 69 height 17
select select "forseen"
click at [931, 344] on select "depicted found [PERSON_NAME] told" at bounding box center [965, 352] width 69 height 17
click at [760, 374] on select "how why whether where" at bounding box center [794, 373] width 69 height 17
select select "how"
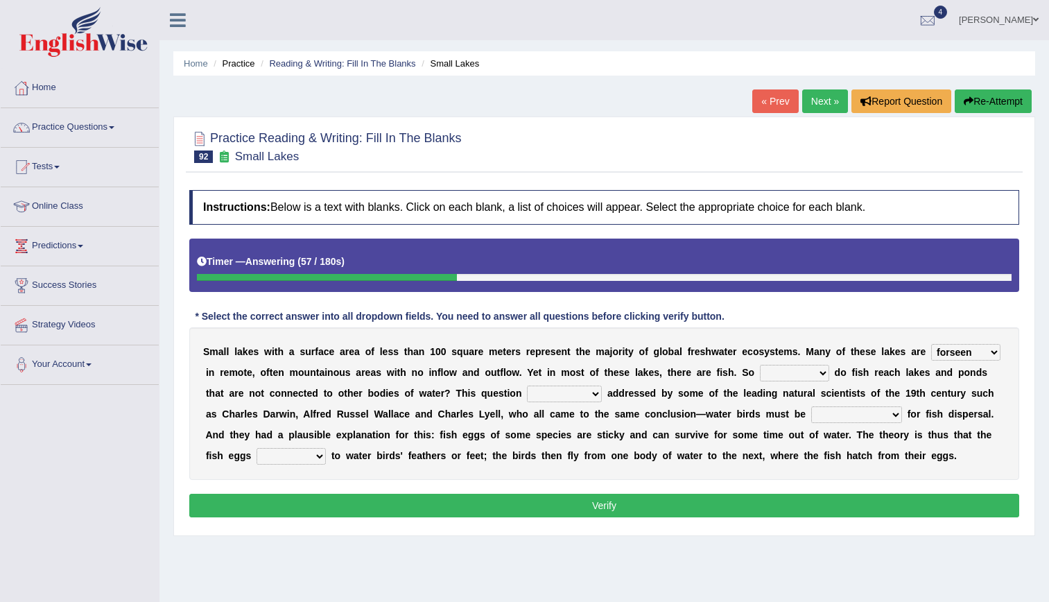
click at [760, 365] on select "how why whether where" at bounding box center [794, 373] width 69 height 17
click at [527, 391] on select "has already was already was been been" at bounding box center [564, 393] width 75 height 17
select select "has already"
click at [527, 385] on select "has already was already was been been" at bounding box center [564, 393] width 75 height 17
click at [811, 412] on select "despicable distinguishable vulnerable responsible" at bounding box center [856, 414] width 91 height 17
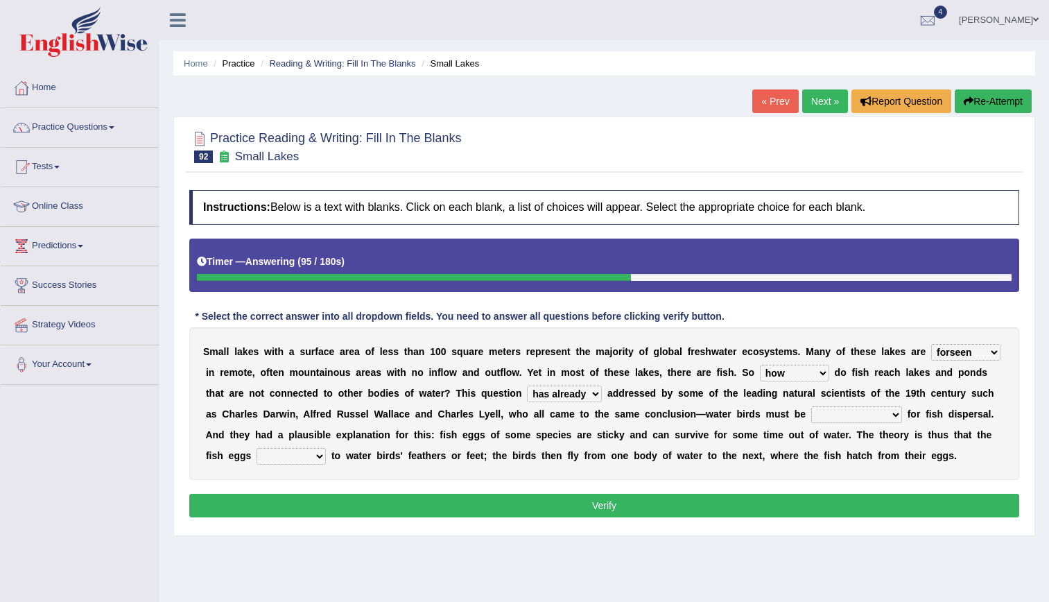
select select "responsible"
click at [811, 406] on select "despicable distinguishable vulnerable responsible" at bounding box center [856, 414] width 91 height 17
click at [326, 448] on select "stick add rise merge" at bounding box center [291, 456] width 69 height 17
select select "stick"
click at [326, 448] on select "stick add rise merge" at bounding box center [291, 456] width 69 height 17
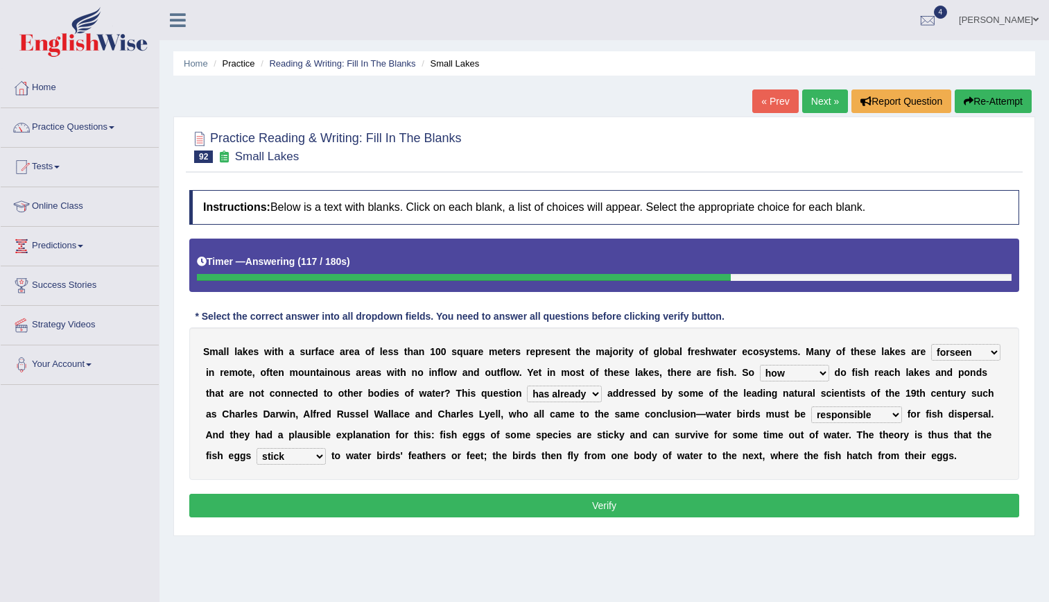
click at [605, 494] on button "Verify" at bounding box center [604, 506] width 830 height 24
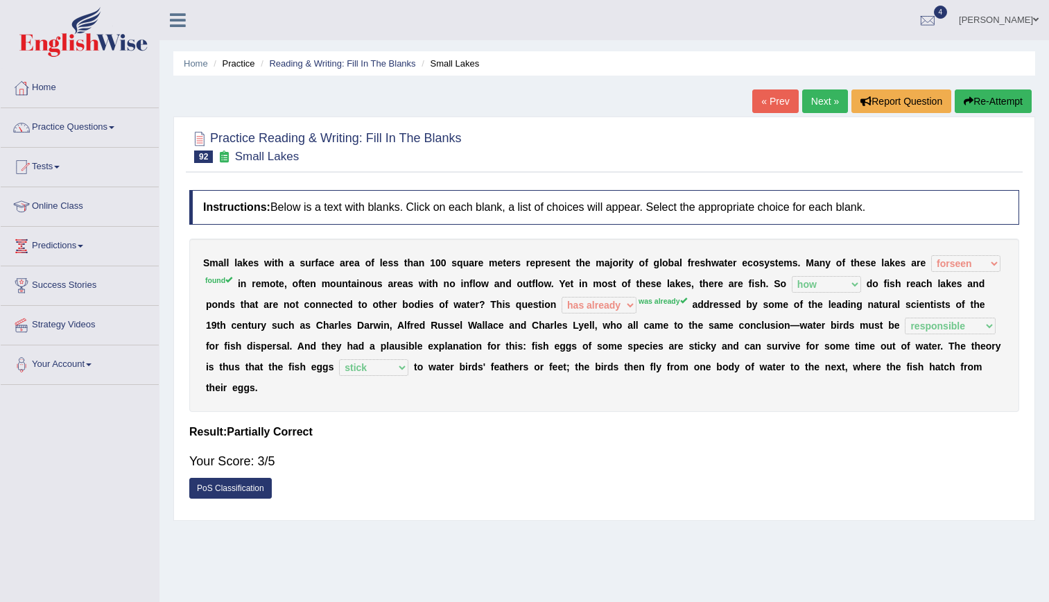
click at [828, 95] on link "Next »" at bounding box center [825, 101] width 46 height 24
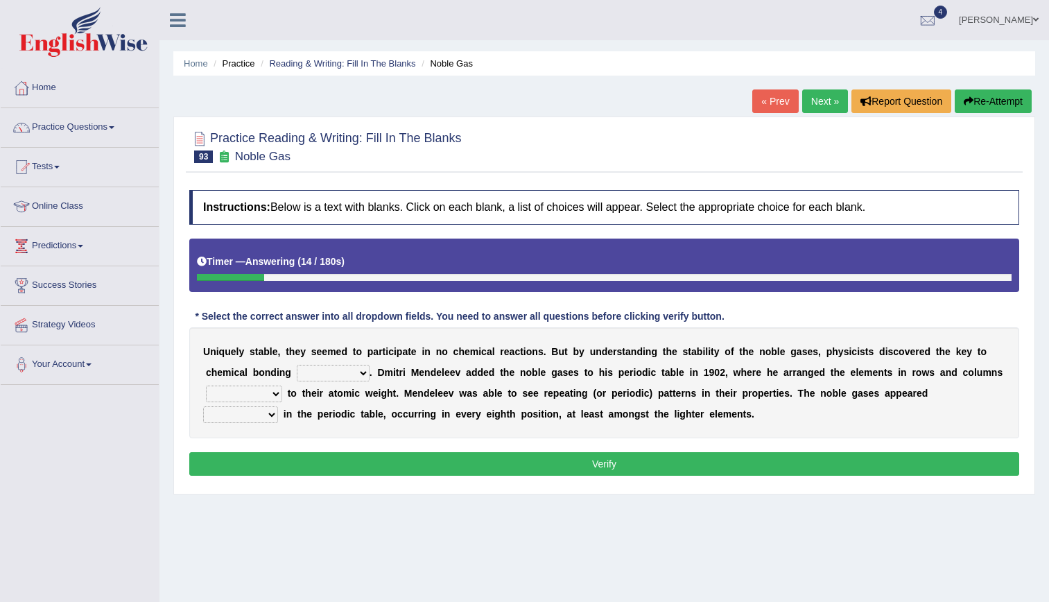
click at [259, 363] on div "U n i q u e l y s t a b l e , t h e y s e e m e d t o p a r t i c i p a t e i n…" at bounding box center [604, 382] width 830 height 111
click at [297, 371] on select "himself away themselves itself" at bounding box center [333, 373] width 73 height 17
select select "themselves"
click at [297, 365] on select "himself away themselves itself" at bounding box center [333, 373] width 73 height 17
click at [282, 385] on select "contributing need bond according" at bounding box center [244, 393] width 76 height 17
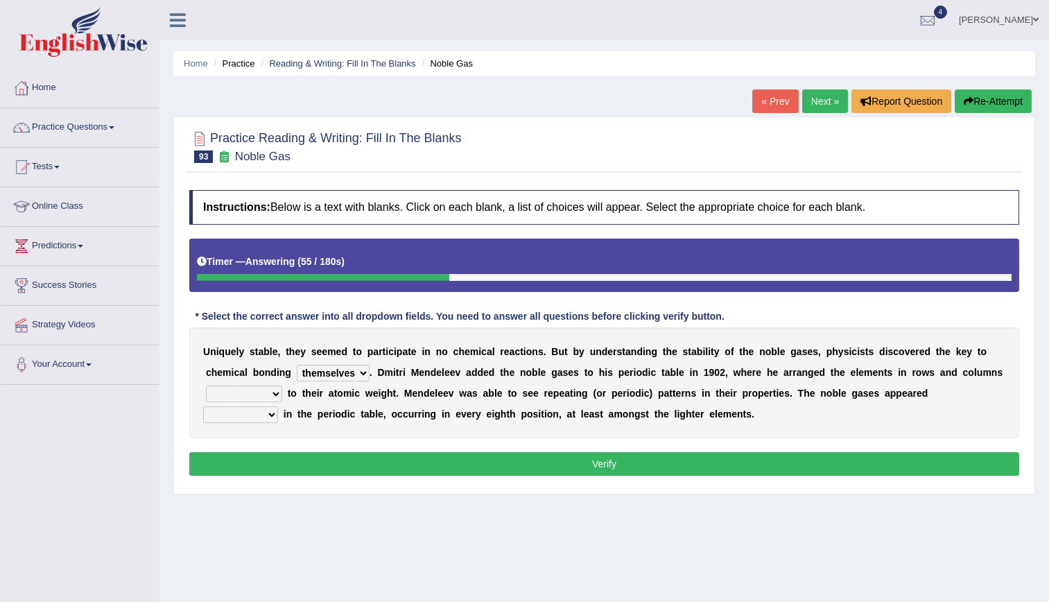
select select "according"
click at [282, 385] on select "contributing need bond according" at bounding box center [244, 393] width 76 height 17
click at [278, 406] on select "enormously regularly abruptly vividly" at bounding box center [240, 414] width 75 height 17
select select "regularly"
click at [278, 406] on select "enormously regularly abruptly vividly" at bounding box center [240, 414] width 75 height 17
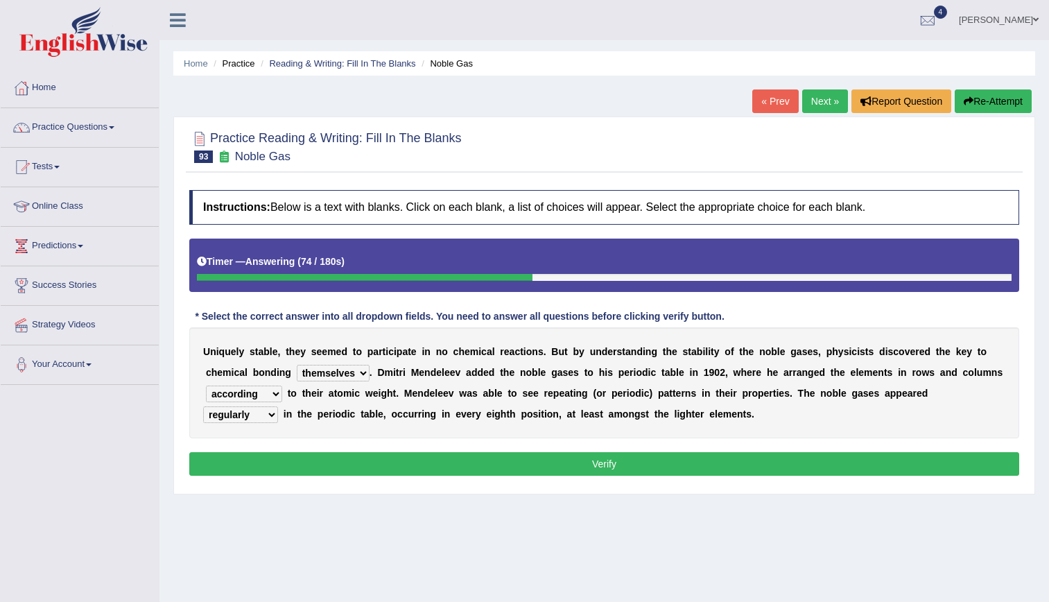
click at [830, 450] on div "Instructions: Below is a text with blanks. Click on each blank, a list of choic…" at bounding box center [604, 335] width 837 height 304
click at [789, 469] on button "Verify" at bounding box center [604, 464] width 830 height 24
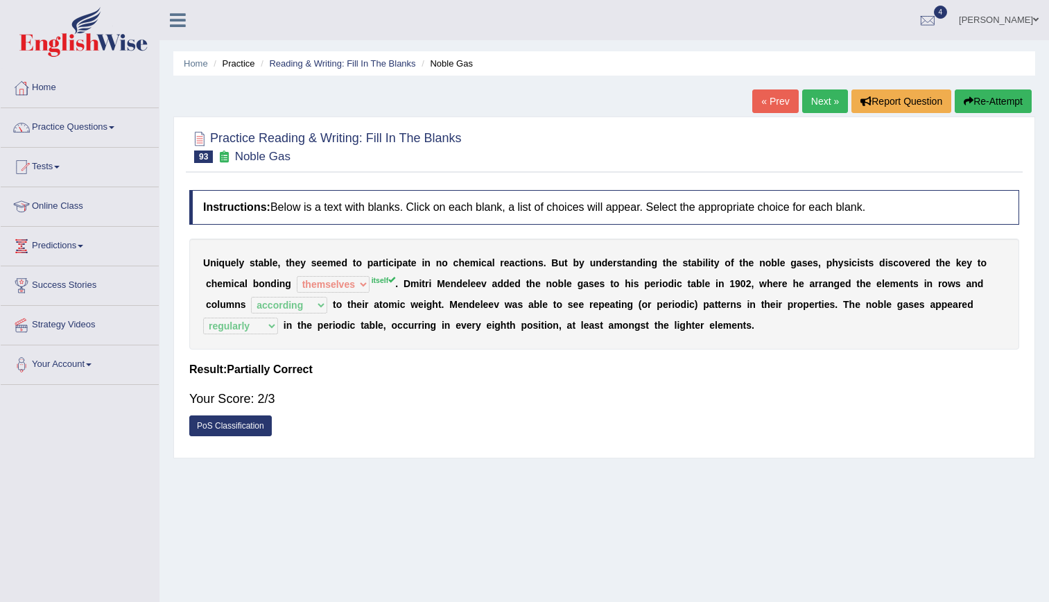
click at [819, 94] on link "Next »" at bounding box center [825, 101] width 46 height 24
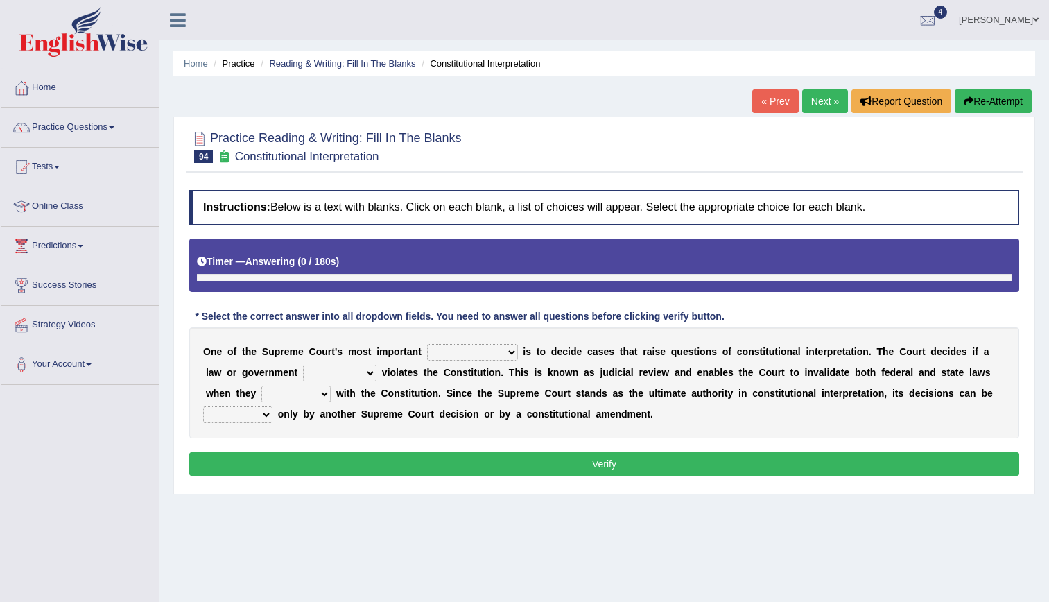
click at [473, 344] on select "legislation purviews permissions responsibilities" at bounding box center [472, 352] width 91 height 17
select select "responsibilities"
click at [427, 344] on select "legislation purviews permissions responsibilities" at bounding box center [472, 352] width 91 height 17
click at [303, 367] on select "auction action approach speculation" at bounding box center [339, 373] width 73 height 17
select select "action"
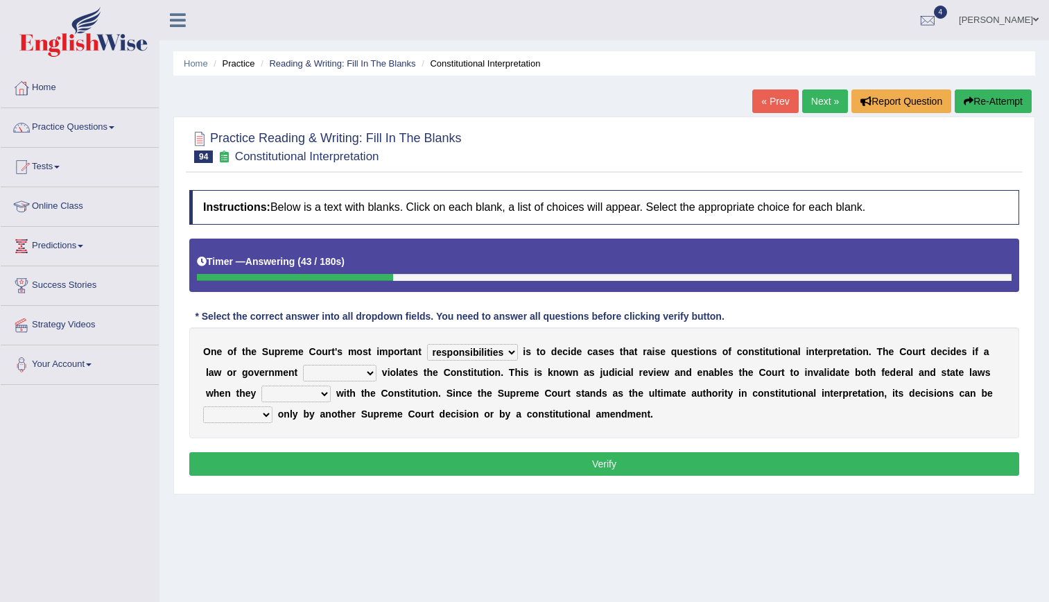
click at [303, 365] on select "auction action approach speculation" at bounding box center [339, 373] width 73 height 17
click at [261, 396] on select "tally conflict accord overlap" at bounding box center [295, 393] width 69 height 17
select select "accord"
click at [261, 385] on select "tally conflict accord overlap" at bounding box center [295, 393] width 69 height 17
click at [272, 406] on select "charged changed followed altered" at bounding box center [237, 414] width 69 height 17
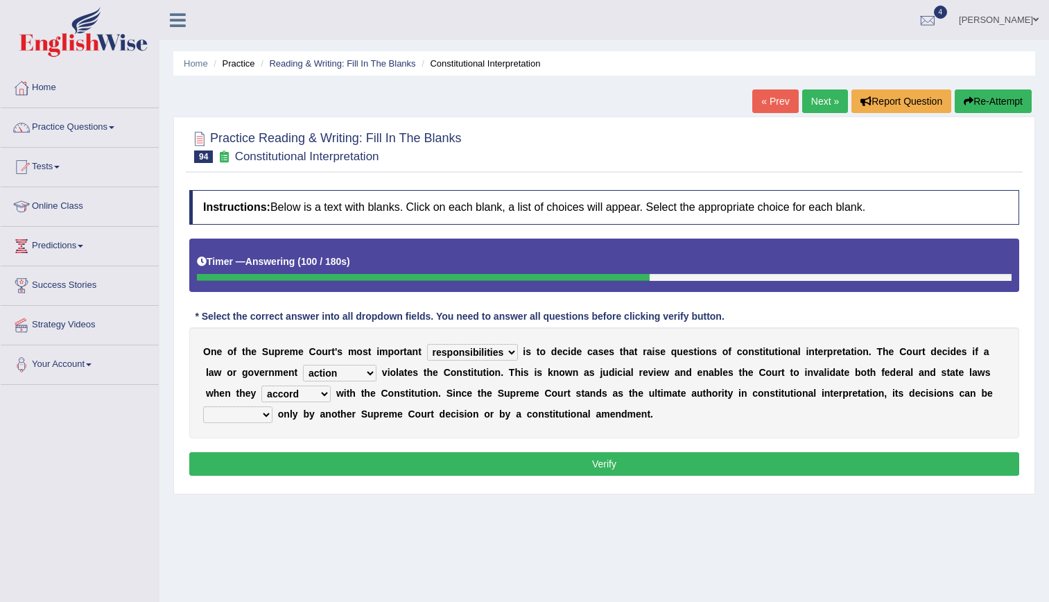
click at [856, 424] on div "O n e o f t h e S u p r e m e C o u r t ' s m o s t i m p o r t a n t legislati…" at bounding box center [604, 382] width 830 height 111
click at [272, 406] on select "charged changed followed altered" at bounding box center [237, 414] width 69 height 17
select select "changed"
click at [272, 406] on select "charged changed followed altered" at bounding box center [237, 414] width 69 height 17
click at [781, 464] on button "Verify" at bounding box center [604, 464] width 830 height 24
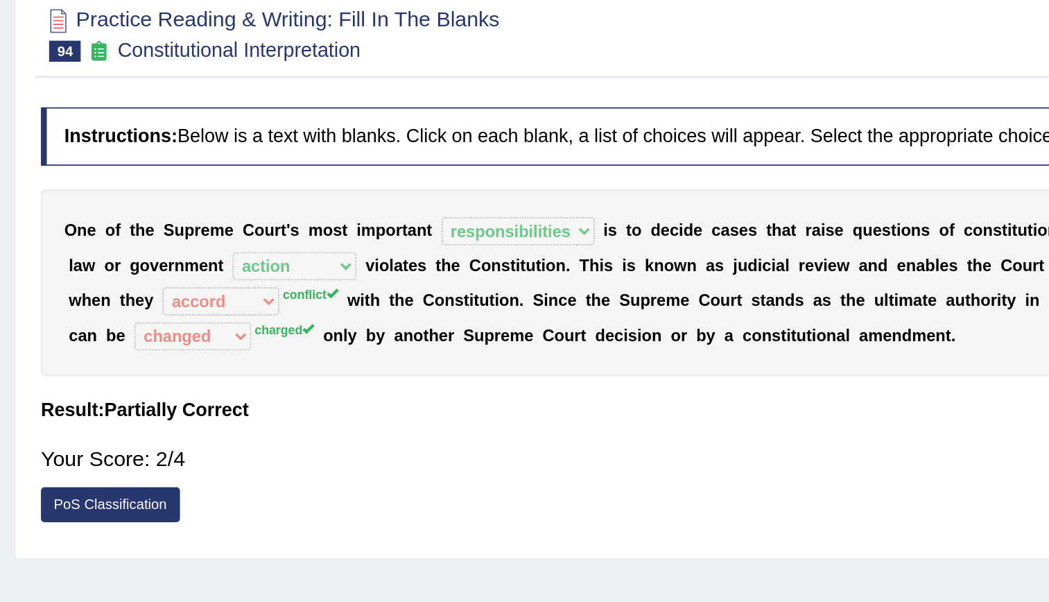
click at [628, 401] on div "Your Score: 2/4" at bounding box center [604, 398] width 830 height 33
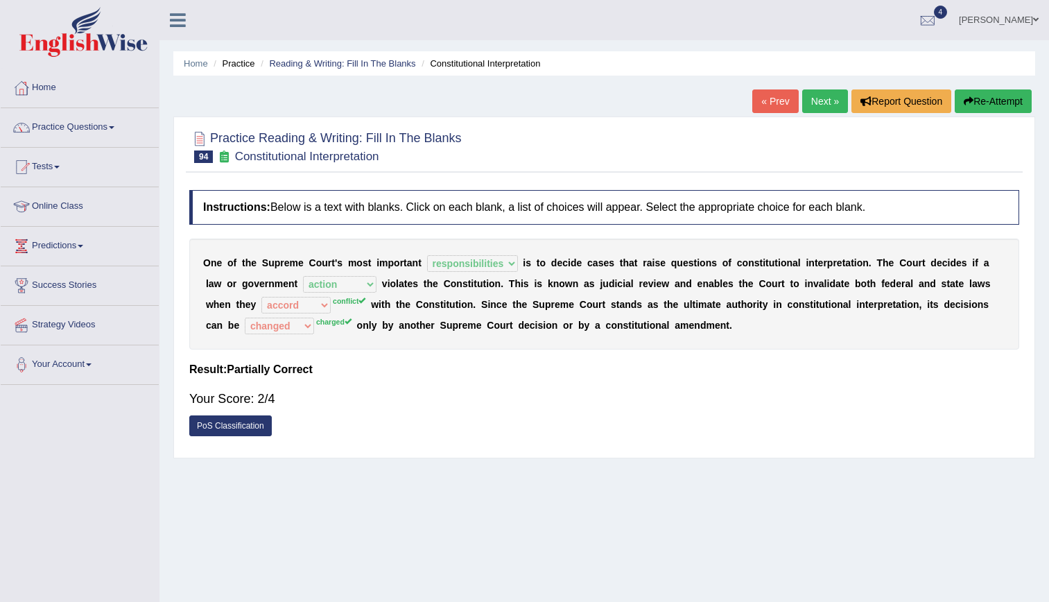
click at [823, 107] on link "Next »" at bounding box center [825, 101] width 46 height 24
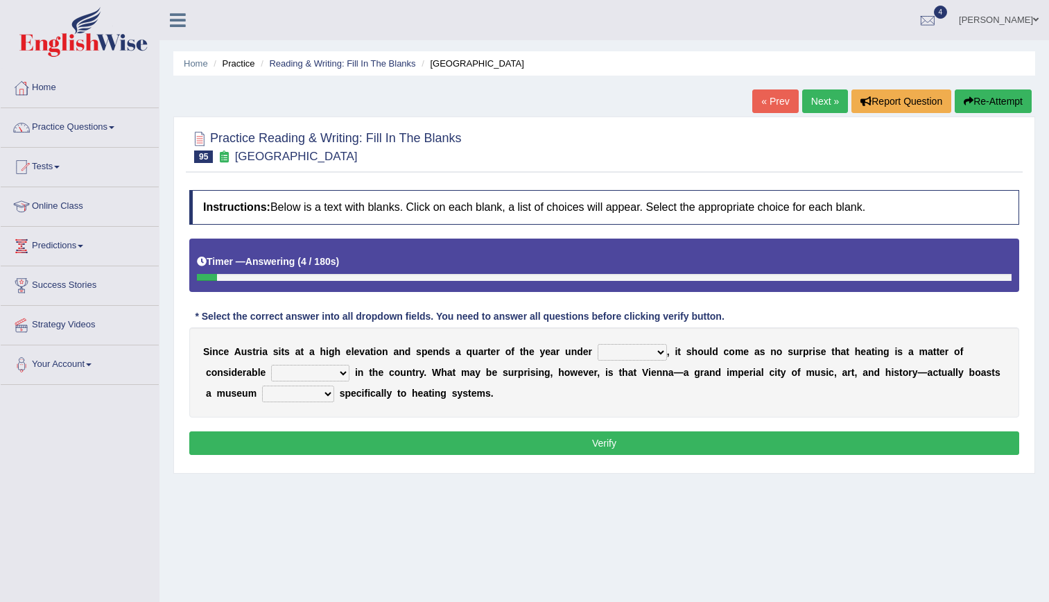
drag, startPoint x: 558, startPoint y: 362, endPoint x: 590, endPoint y: 358, distance: 32.1
click at [590, 358] on div "S i n c e A u s t r i a s i t s a t a h i g h e l e v a t i o n a n d s p e n d…" at bounding box center [604, 372] width 830 height 90
click at [598, 358] on select "rain wind typhoon snow" at bounding box center [632, 352] width 69 height 17
click at [74, 139] on link "Practice Questions" at bounding box center [80, 125] width 158 height 35
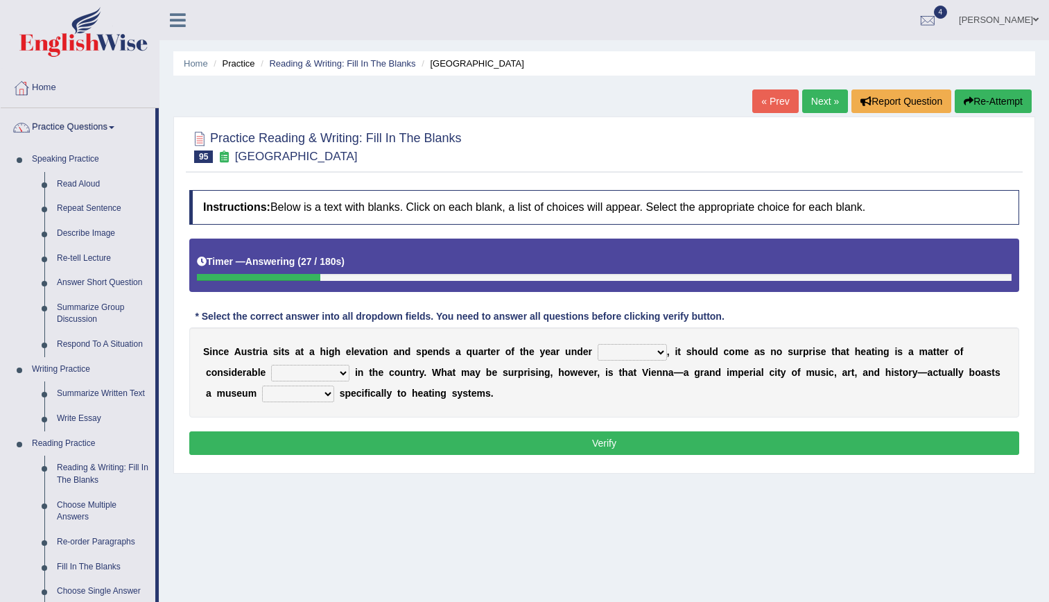
click at [598, 352] on select "rain wind typhoon snow" at bounding box center [632, 352] width 69 height 17
select select "snow"
click at [598, 344] on select "rain wind typhoon snow" at bounding box center [632, 352] width 69 height 17
click at [271, 366] on select "leakage importance memory convenience" at bounding box center [310, 373] width 78 height 17
click at [605, 345] on select "rain wind typhoon snow" at bounding box center [632, 352] width 69 height 17
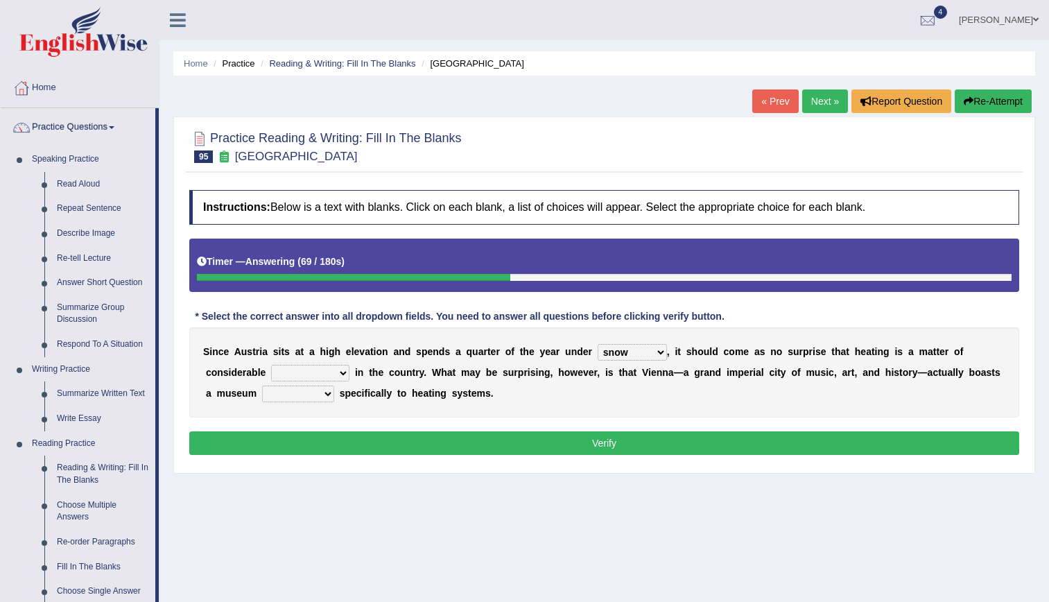
click at [722, 330] on div "S i n c e A u s t r i a s i t s a t a h i g h e l e v a t i o n a n d s p e n d…" at bounding box center [604, 372] width 830 height 90
click at [271, 372] on select "leakage importance memory convenience" at bounding box center [310, 373] width 78 height 17
click at [538, 392] on div "S i n c e A u s t r i a s i t s a t a h i g h e l e v a t i o n a n d s p e n d…" at bounding box center [604, 372] width 830 height 90
click at [262, 388] on select "repellent dictated dedicated determined" at bounding box center [298, 393] width 72 height 17
select select "dedicated"
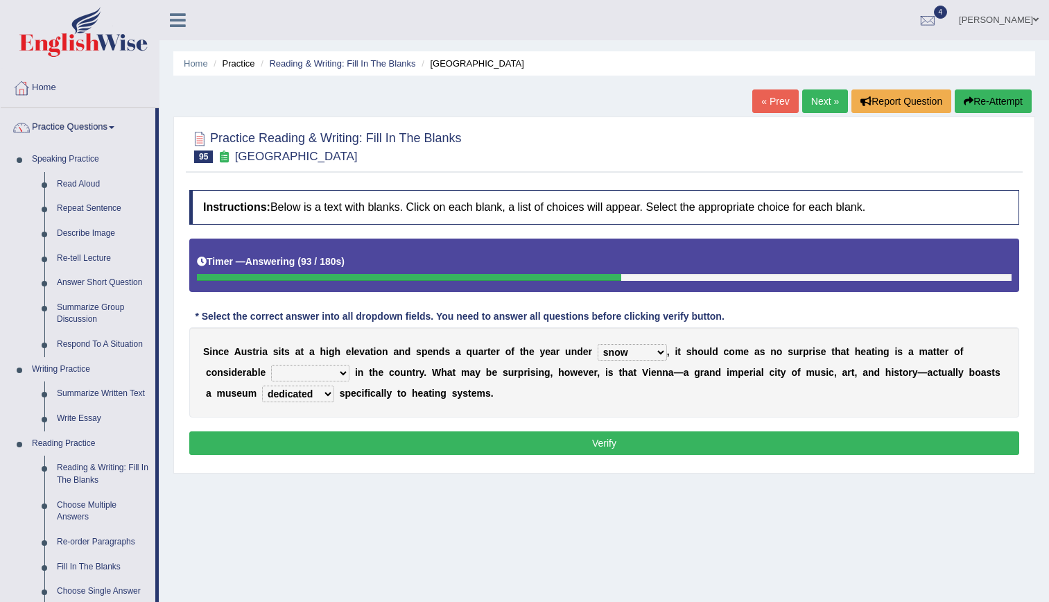
click at [262, 385] on select "repellent dictated dedicated determined" at bounding box center [298, 393] width 72 height 17
click at [605, 349] on select "rain wind typhoon snow" at bounding box center [632, 352] width 69 height 17
click at [598, 344] on select "rain wind typhoon snow" at bounding box center [632, 352] width 69 height 17
click at [271, 379] on select "leakage importance memory convenience" at bounding box center [310, 373] width 78 height 17
select select "leakage"
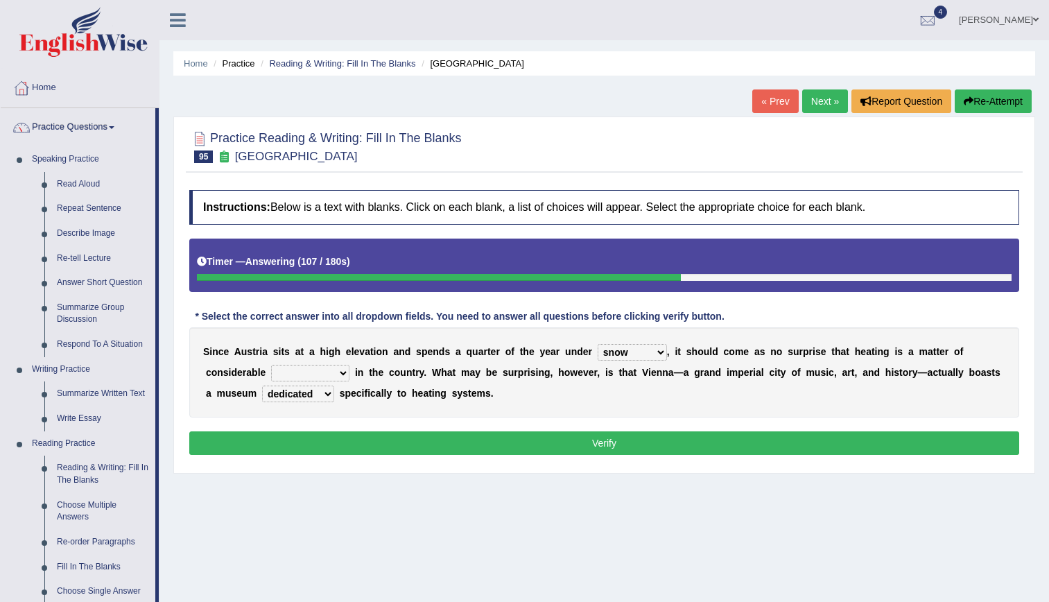
click at [271, 365] on select "leakage importance memory convenience" at bounding box center [310, 373] width 78 height 17
click at [478, 437] on button "Verify" at bounding box center [604, 443] width 830 height 24
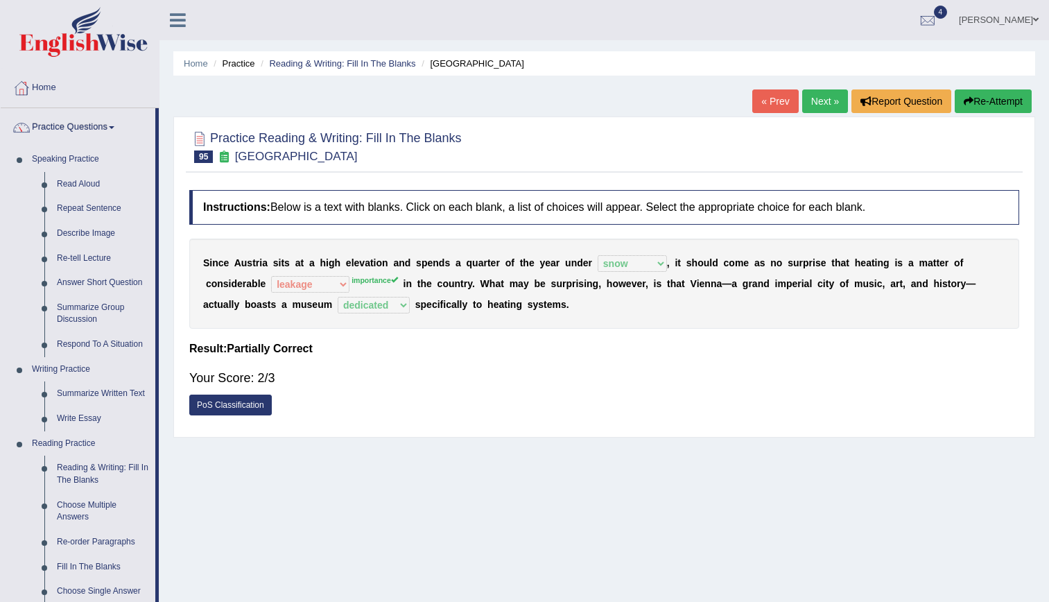
click at [826, 100] on link "Next »" at bounding box center [825, 101] width 46 height 24
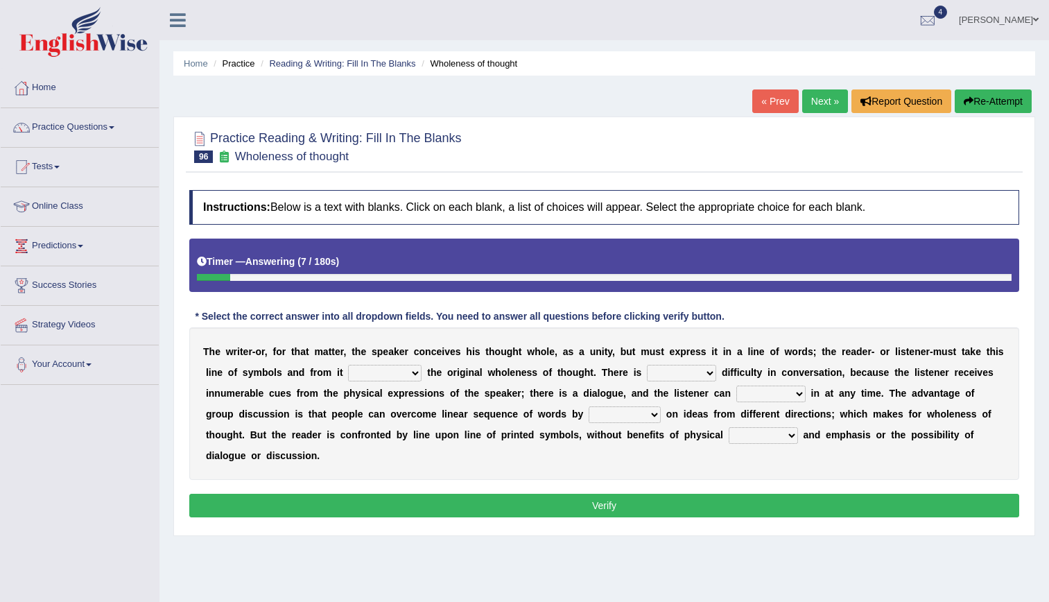
click at [348, 374] on select "respect reduce recover reconstruct" at bounding box center [384, 373] width 73 height 17
select select "respect"
click at [348, 365] on select "respect reduce recover reconstruct" at bounding box center [384, 373] width 73 height 17
click at [647, 371] on select "little many few no" at bounding box center [681, 373] width 69 height 17
select select "little"
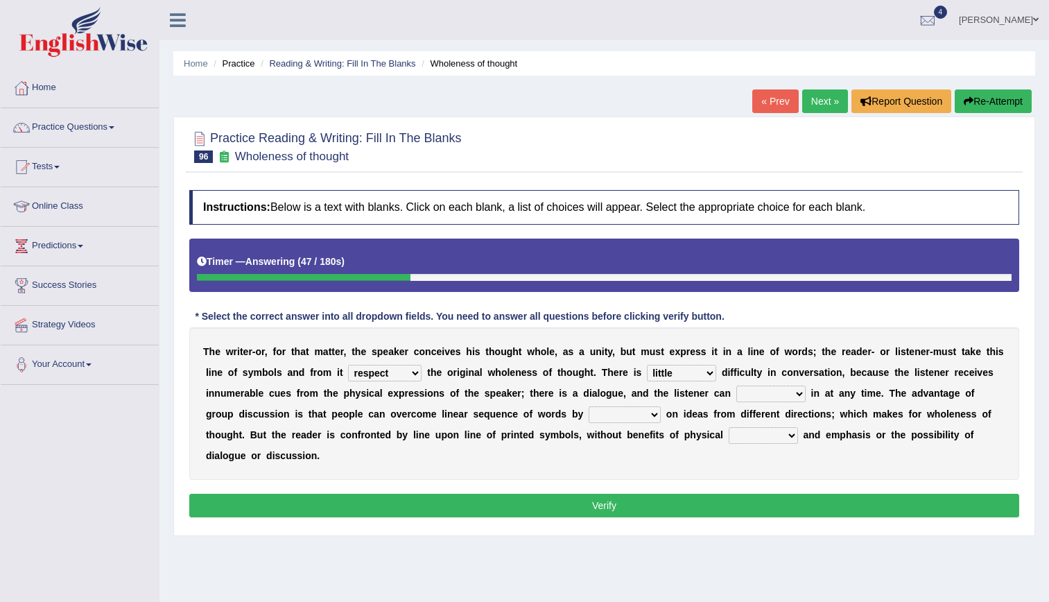
click at [647, 365] on select "little many few no" at bounding box center [681, 373] width 69 height 17
click at [736, 394] on select "get team cut intrude" at bounding box center [770, 393] width 69 height 17
select select "cut"
click at [736, 385] on select "get team cut intrude" at bounding box center [770, 393] width 69 height 17
click at [589, 417] on select "converging spending inventing conceiving" at bounding box center [625, 414] width 72 height 17
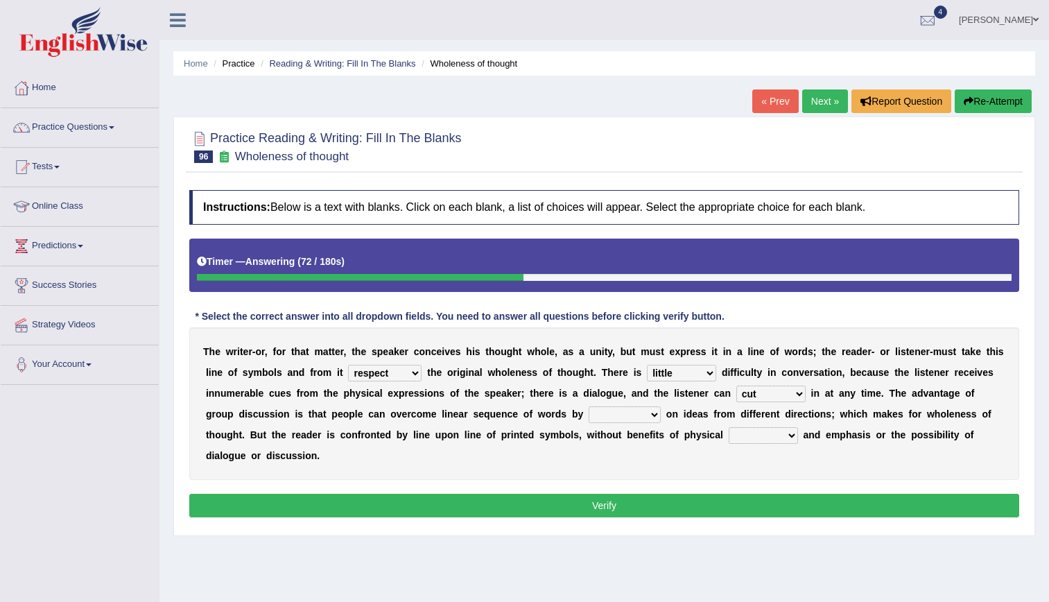
select select "converging"
click at [589, 406] on select "converging spending inventing conceiving" at bounding box center [625, 414] width 72 height 17
click at [729, 433] on select "title tone tune tomb" at bounding box center [763, 435] width 69 height 17
select select "tomb"
click at [729, 427] on select "title tone tune tomb" at bounding box center [763, 435] width 69 height 17
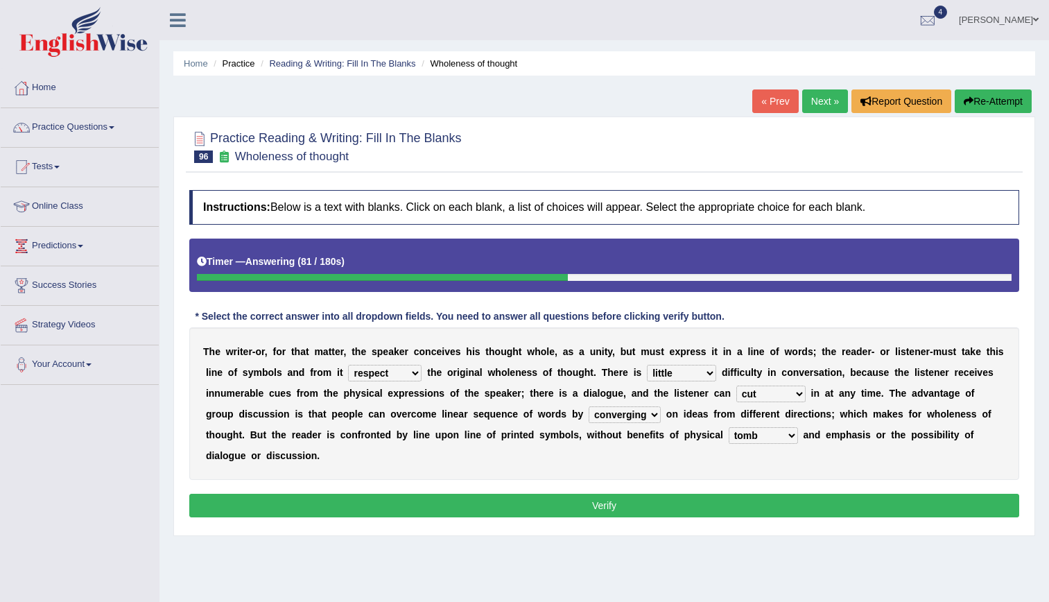
click at [519, 520] on div "Home Practice Reading & Writing: Fill In The Blanks Wholeness of thought « Prev…" at bounding box center [603, 346] width 889 height 693
click at [547, 494] on button "Verify" at bounding box center [604, 506] width 830 height 24
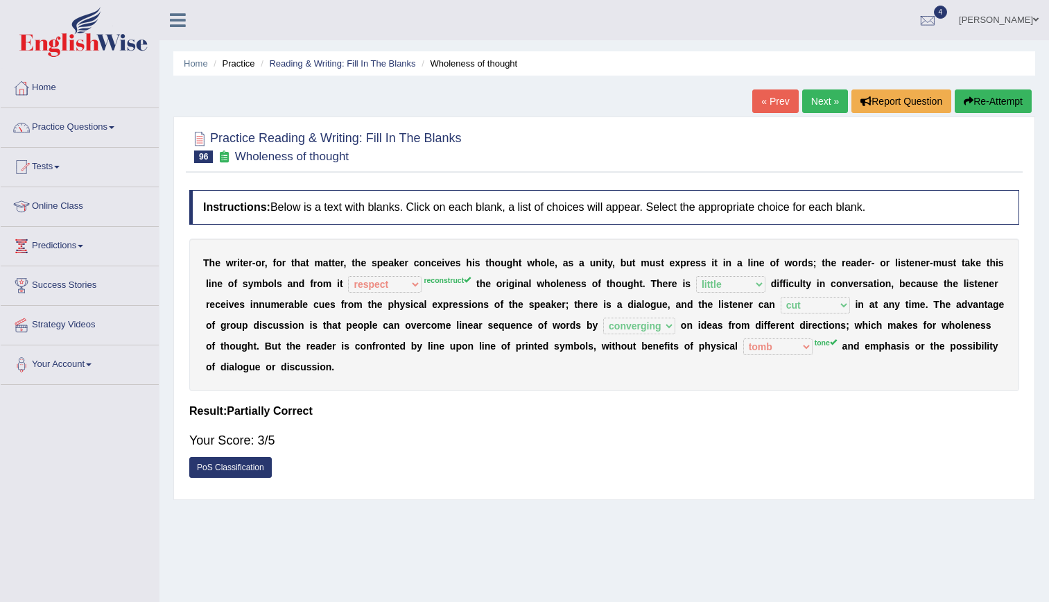
click at [815, 99] on link "Next »" at bounding box center [825, 101] width 46 height 24
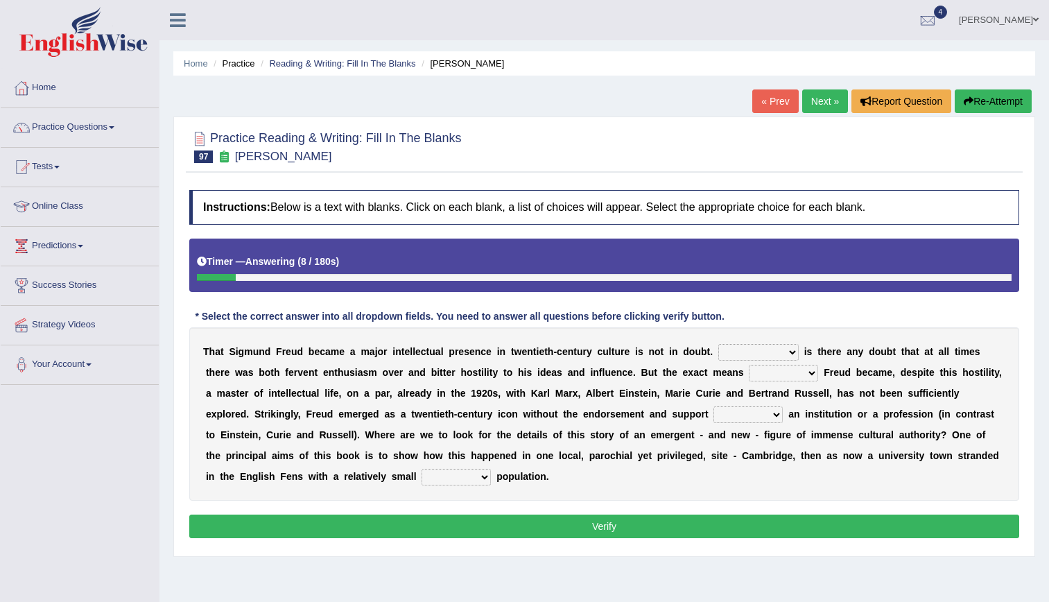
click at [718, 347] on select "Nor Nevertheless Otherwise Yet" at bounding box center [758, 352] width 80 height 17
select select "Otherwise"
click at [718, 344] on select "Nor Nevertheless Otherwise Yet" at bounding box center [758, 352] width 80 height 17
click at [749, 371] on select "by which by whom to which to whom" at bounding box center [783, 373] width 69 height 17
select select "by which"
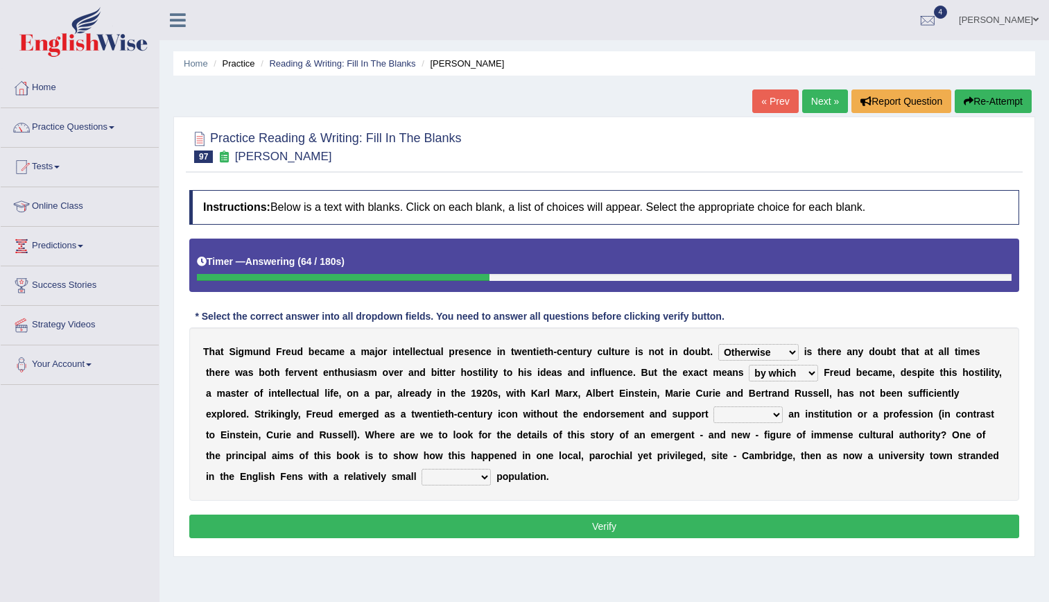
click at [749, 365] on select "by which by whom to which to whom" at bounding box center [783, 373] width 69 height 17
click at [713, 414] on select "with of on in" at bounding box center [747, 414] width 69 height 17
select select "with"
click at [713, 406] on select "with of on in" at bounding box center [747, 414] width 69 height 17
click at [421, 471] on select "fluctuation fluctuated fluctuate fluctuating" at bounding box center [455, 477] width 69 height 17
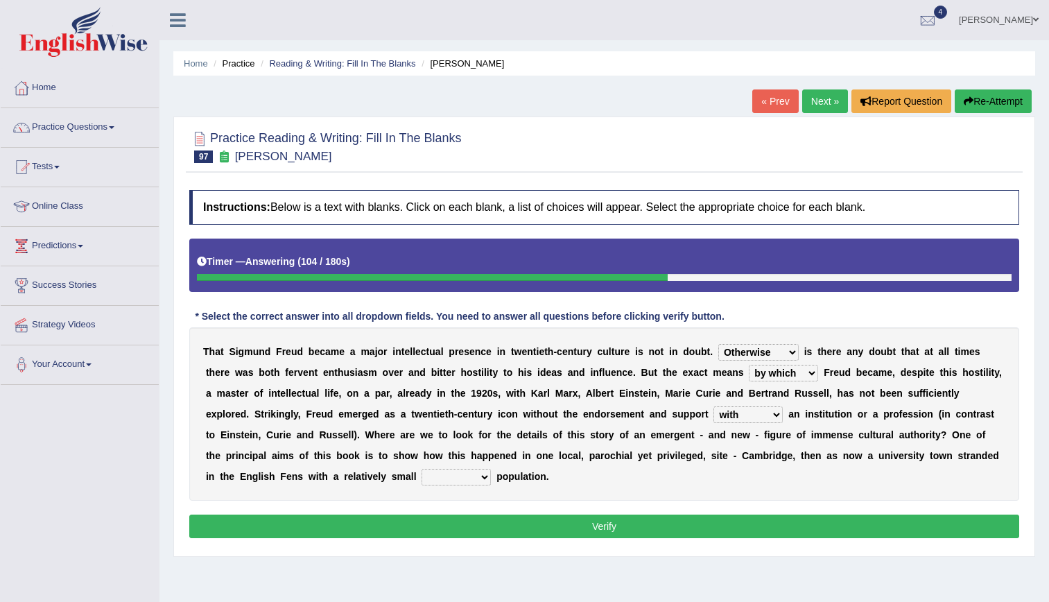
select select "fluctuated"
click at [421, 469] on select "fluctuation fluctuated fluctuate fluctuating" at bounding box center [455, 477] width 69 height 17
click at [325, 516] on button "Verify" at bounding box center [604, 526] width 830 height 24
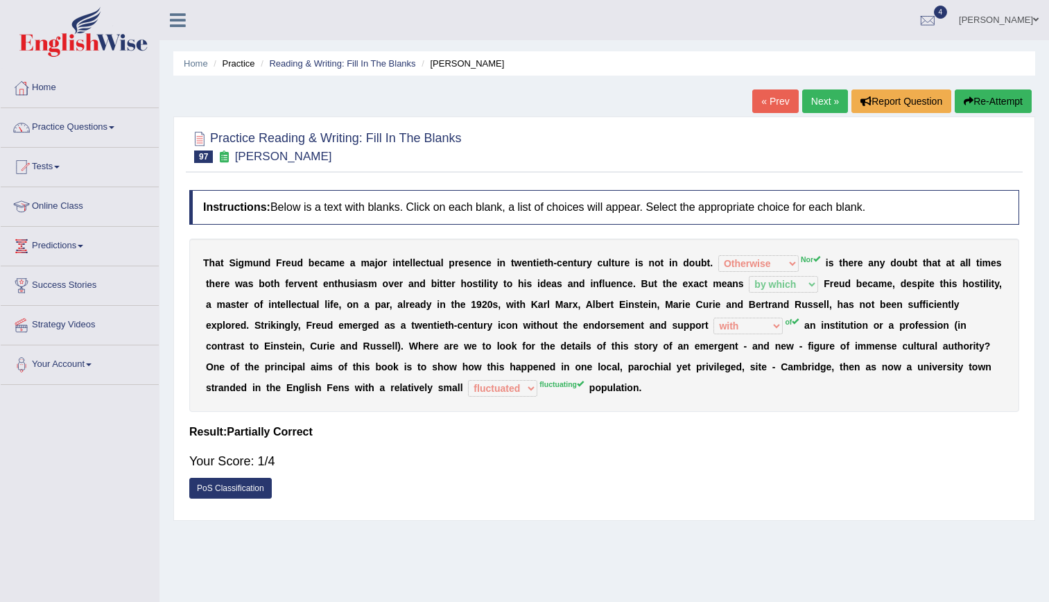
click at [812, 98] on link "Next »" at bounding box center [825, 101] width 46 height 24
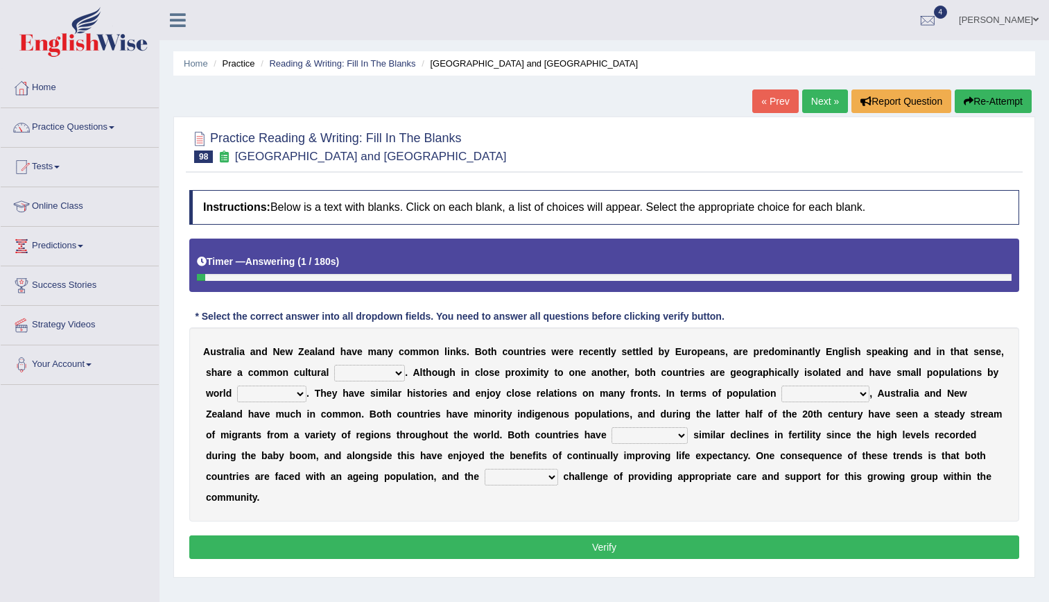
drag, startPoint x: 0, startPoint y: 0, endPoint x: 340, endPoint y: 366, distance: 499.4
click at [340, 366] on select "heritage history experience heritages" at bounding box center [369, 373] width 71 height 17
select select "heritage"
click at [334, 365] on select "heritage history experience heritages" at bounding box center [369, 373] width 71 height 17
click at [341, 372] on select "heritage history experience heritages" at bounding box center [369, 373] width 71 height 17
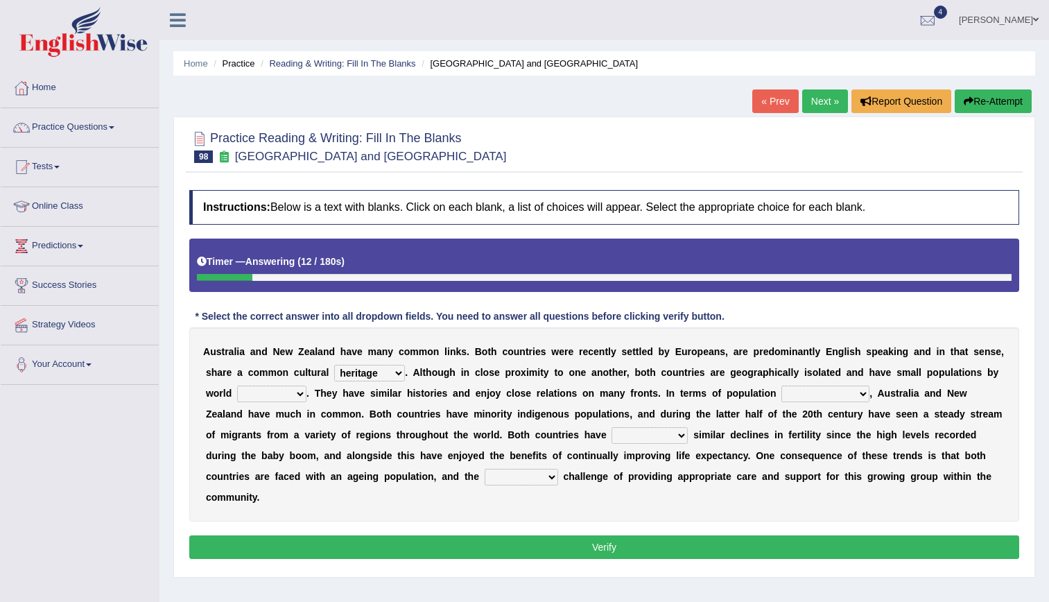
click at [341, 372] on select "heritage history experience heritages" at bounding box center [369, 373] width 71 height 17
click at [241, 393] on select "standards classes methods subjects" at bounding box center [271, 393] width 69 height 17
select select "standards"
click at [237, 385] on select "standards classes methods subjects" at bounding box center [271, 393] width 69 height 17
click at [781, 395] on select "characteristics features diversity defects" at bounding box center [825, 393] width 88 height 17
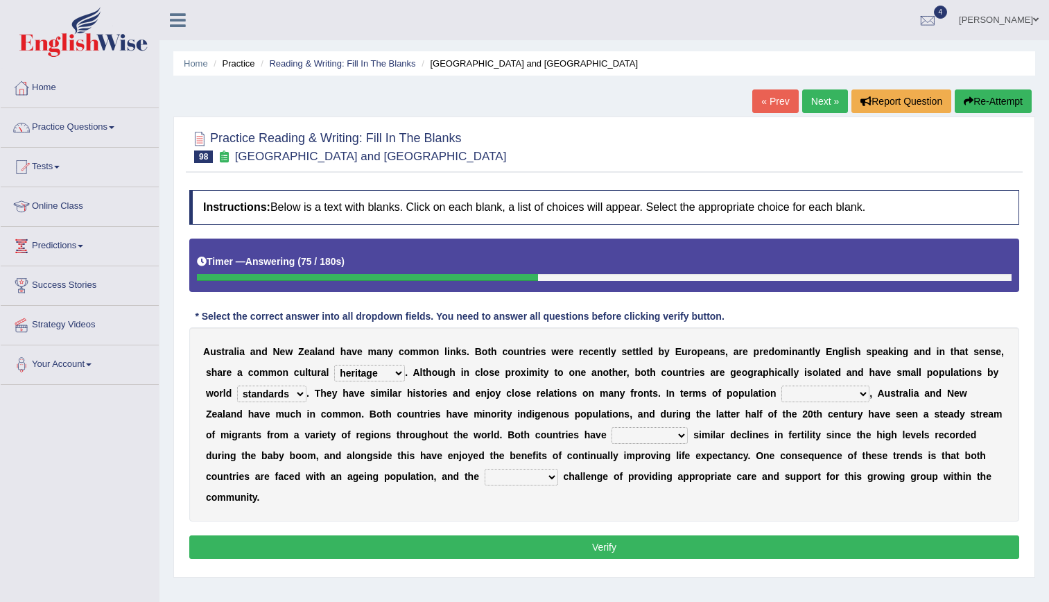
select select "diversity"
click at [781, 385] on select "characteristics features diversity defects" at bounding box center [825, 393] width 88 height 17
click at [611, 435] on select "experienced launched connected reached" at bounding box center [649, 435] width 76 height 17
select select "experienced"
click at [611, 427] on select "experienced launched connected reached" at bounding box center [649, 435] width 76 height 17
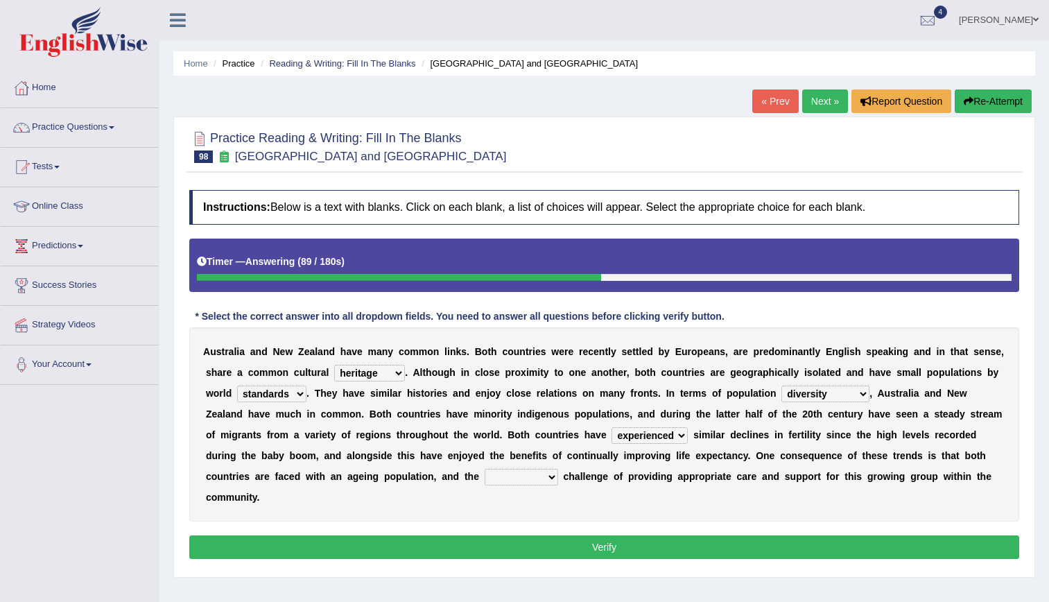
click at [485, 473] on select "associated association past coming" at bounding box center [521, 477] width 73 height 17
select select "associated"
click at [485, 469] on select "associated association past coming" at bounding box center [521, 477] width 73 height 17
click at [286, 535] on button "Verify" at bounding box center [604, 547] width 830 height 24
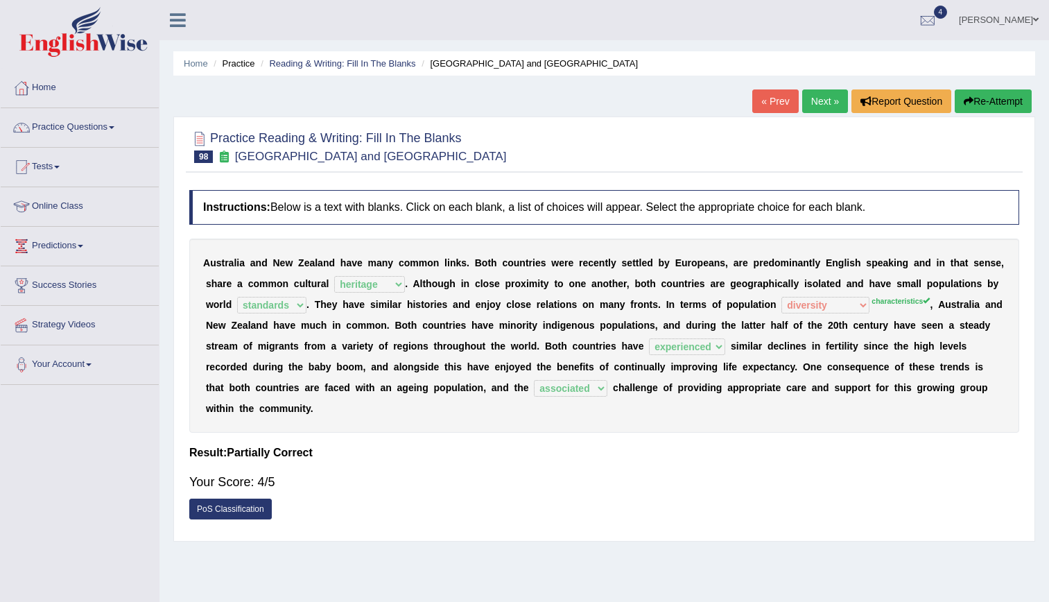
click at [811, 101] on link "Next »" at bounding box center [825, 101] width 46 height 24
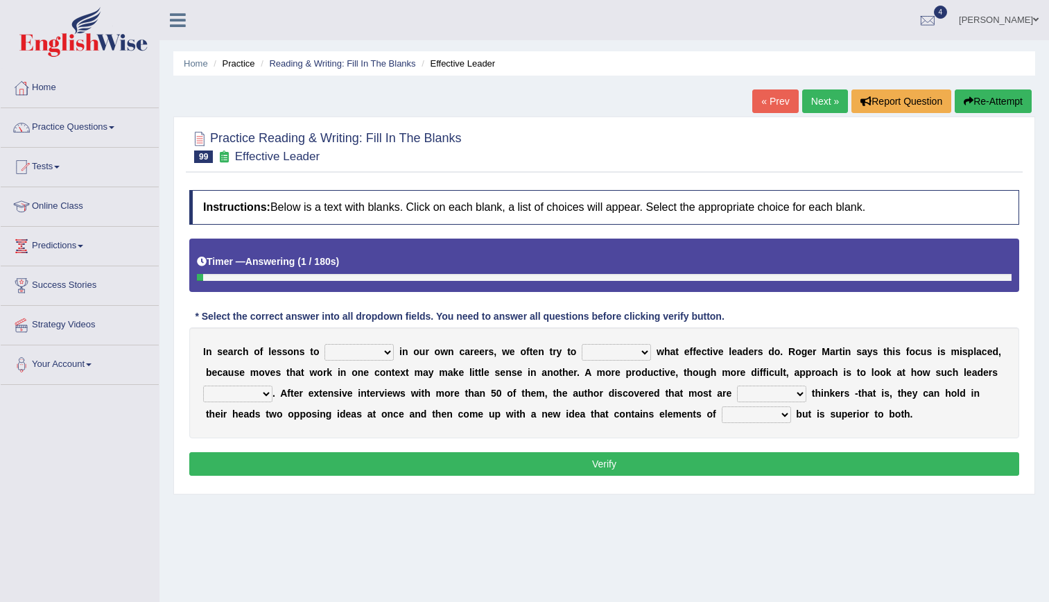
click at [351, 347] on select "request appeal apply solicit" at bounding box center [358, 352] width 69 height 17
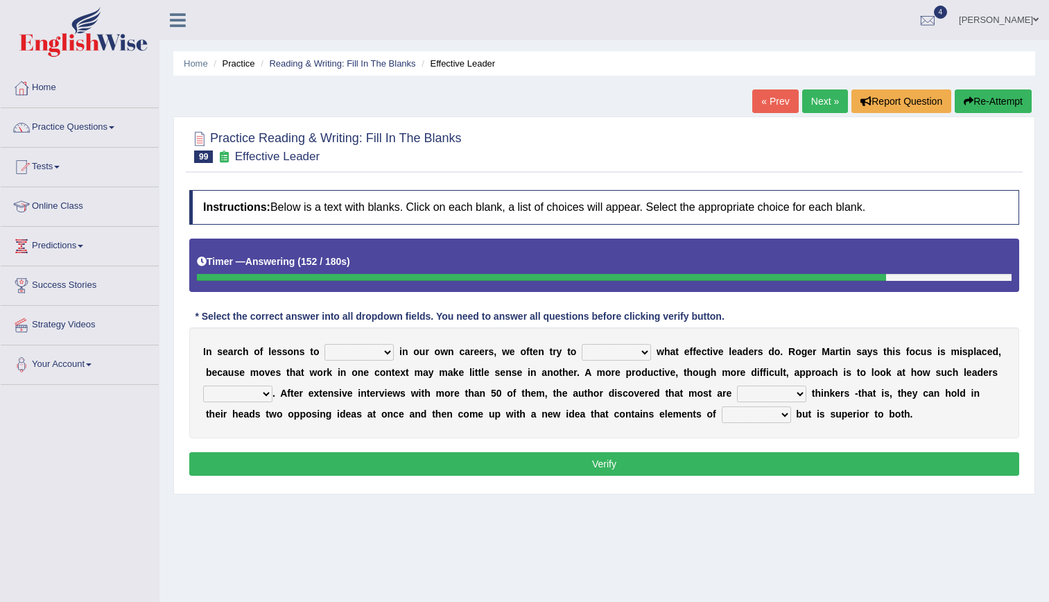
select select "apply"
click at [324, 344] on select "request appeal apply solicit" at bounding box center [358, 352] width 69 height 17
click at [602, 348] on select "purge conspire ferret emulate" at bounding box center [616, 352] width 69 height 17
select select "emulate"
click at [582, 344] on select "purge conspire ferret emulate" at bounding box center [616, 352] width 69 height 17
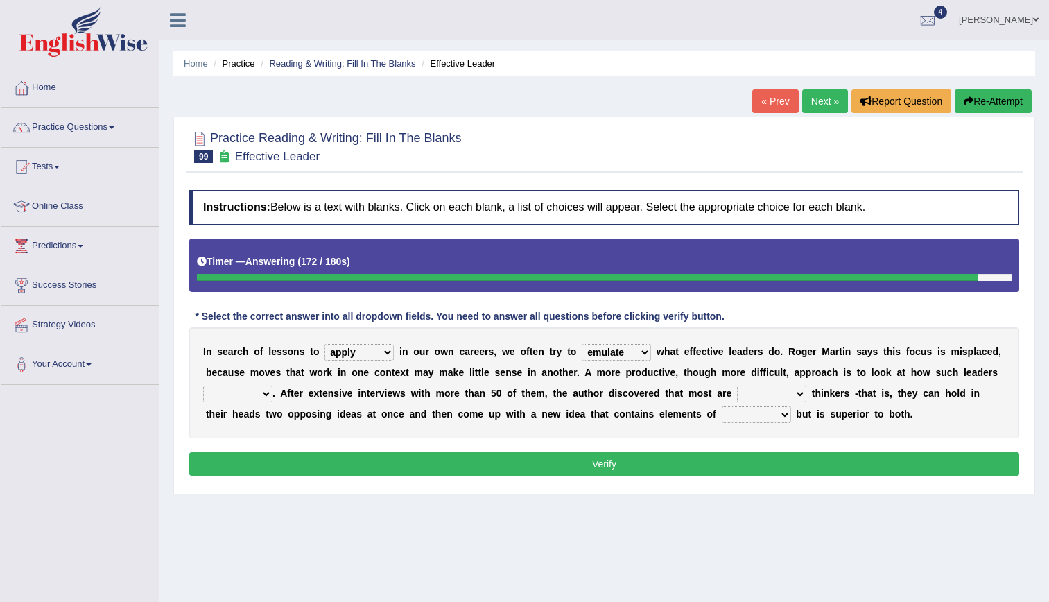
click at [737, 387] on select "integrative leagued affiliated combined" at bounding box center [771, 393] width 69 height 17
select select "leagued"
click at [737, 385] on select "integrative leagued affiliated combined" at bounding box center [771, 393] width 69 height 17
click at [607, 404] on div "I n s e a r c h o f l e s s o n s t o request appeal apply solicit i n o u r o …" at bounding box center [604, 382] width 830 height 111
click at [722, 415] on select "which all each every" at bounding box center [756, 414] width 69 height 17
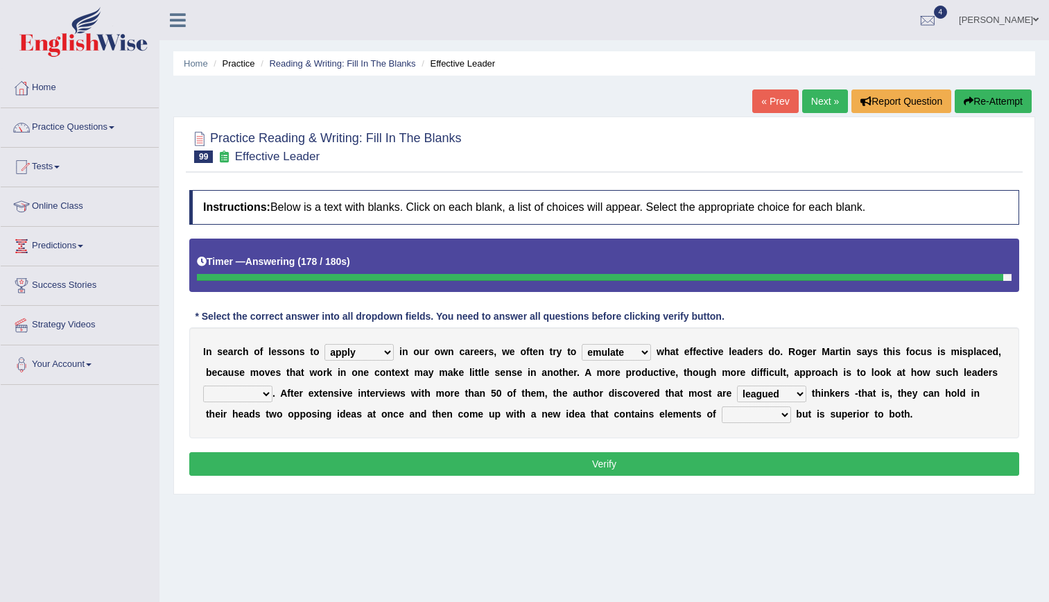
select select "each"
click at [722, 406] on select "which all each every" at bounding box center [756, 414] width 69 height 17
click at [272, 385] on select "opinion think view feel" at bounding box center [237, 393] width 69 height 17
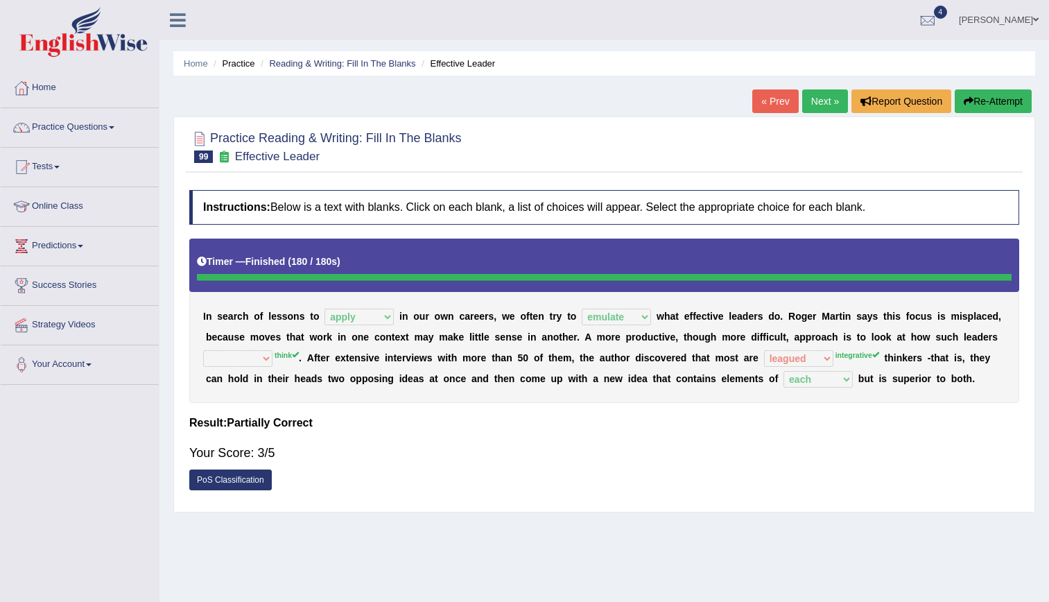
click at [807, 99] on link "Next »" at bounding box center [825, 101] width 46 height 24
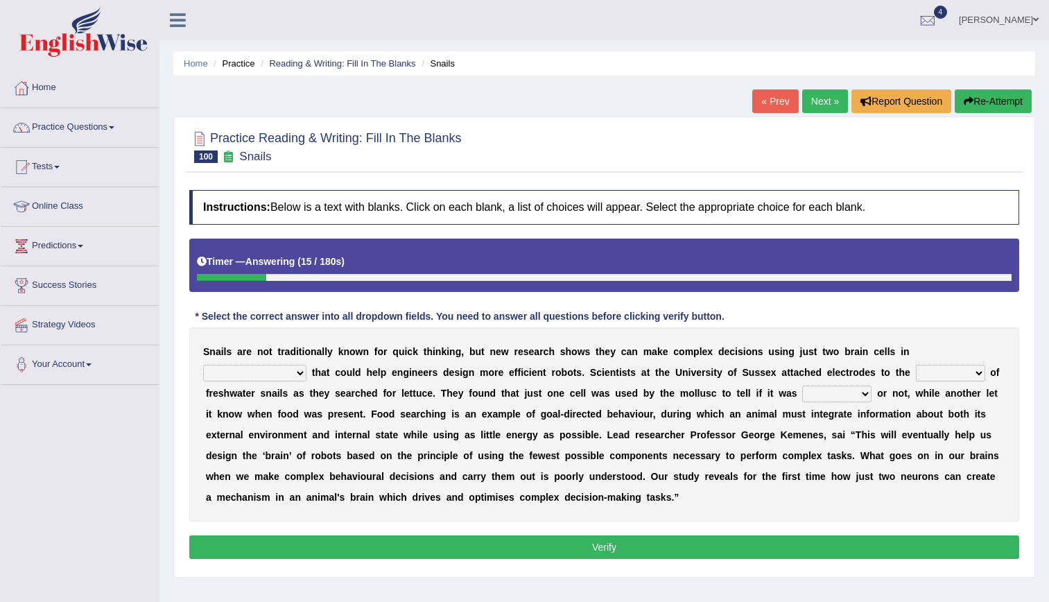
click at [306, 365] on select "decisions findings results recommendations" at bounding box center [254, 373] width 103 height 17
select select "recommendations"
click at [306, 365] on select "decisions findings results recommendations" at bounding box center [254, 373] width 103 height 17
click at [916, 376] on select "heads brains skulls top" at bounding box center [950, 373] width 69 height 17
select select "heads"
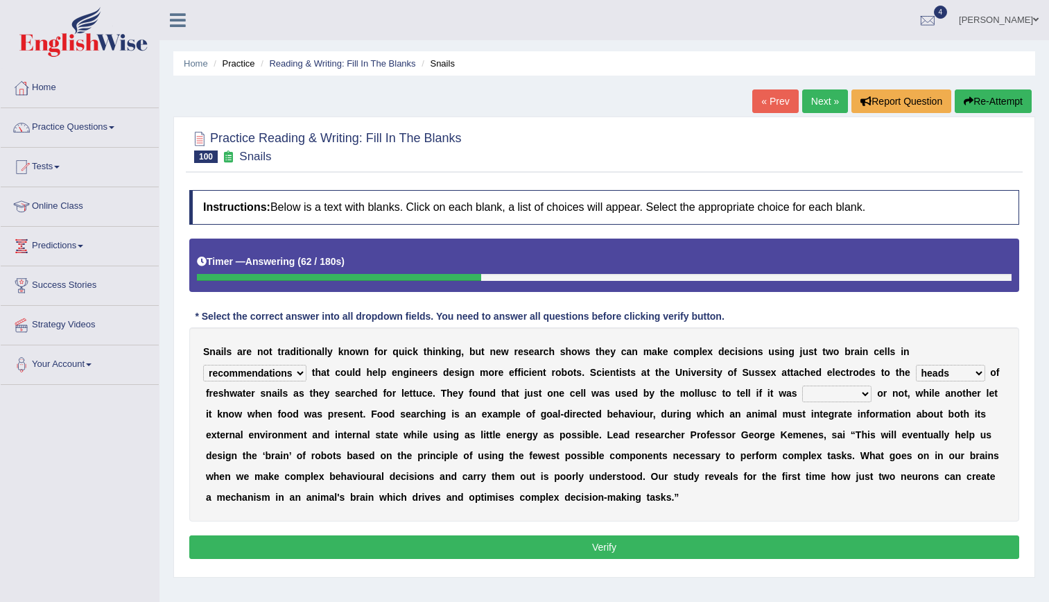
click at [916, 365] on select "heads brains skulls top" at bounding box center [950, 373] width 69 height 17
click at [802, 393] on select "empty hungry full satisfied" at bounding box center [836, 393] width 69 height 17
select select "full"
click at [802, 385] on select "empty hungry full satisfied" at bounding box center [836, 393] width 69 height 17
click at [916, 373] on select "heads brains skulls top" at bounding box center [950, 373] width 69 height 17
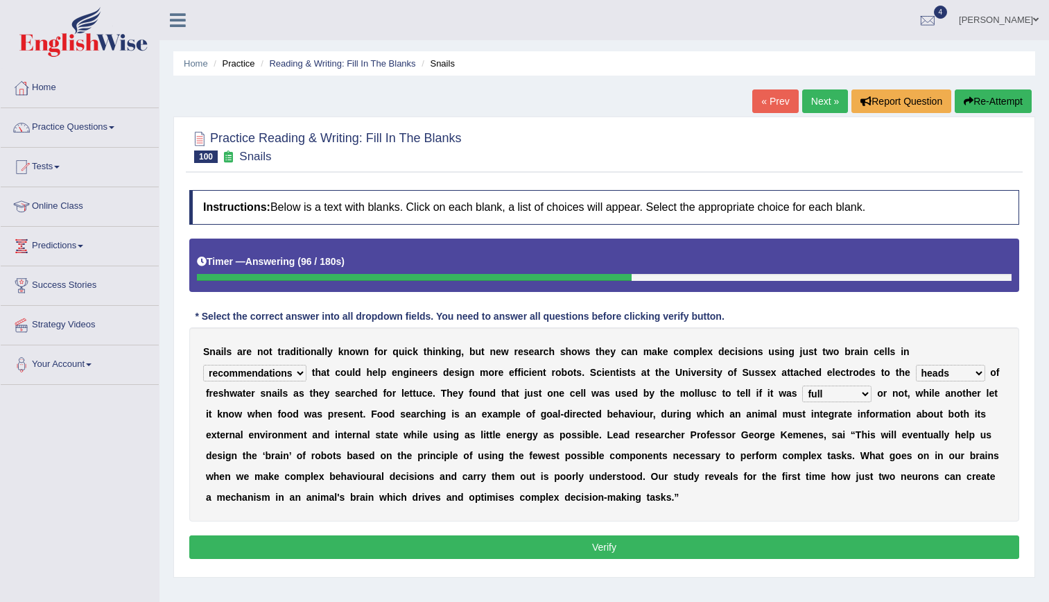
select select "brains"
click at [916, 365] on select "heads brains skulls top" at bounding box center [950, 373] width 69 height 17
click at [636, 538] on button "Verify" at bounding box center [604, 547] width 830 height 24
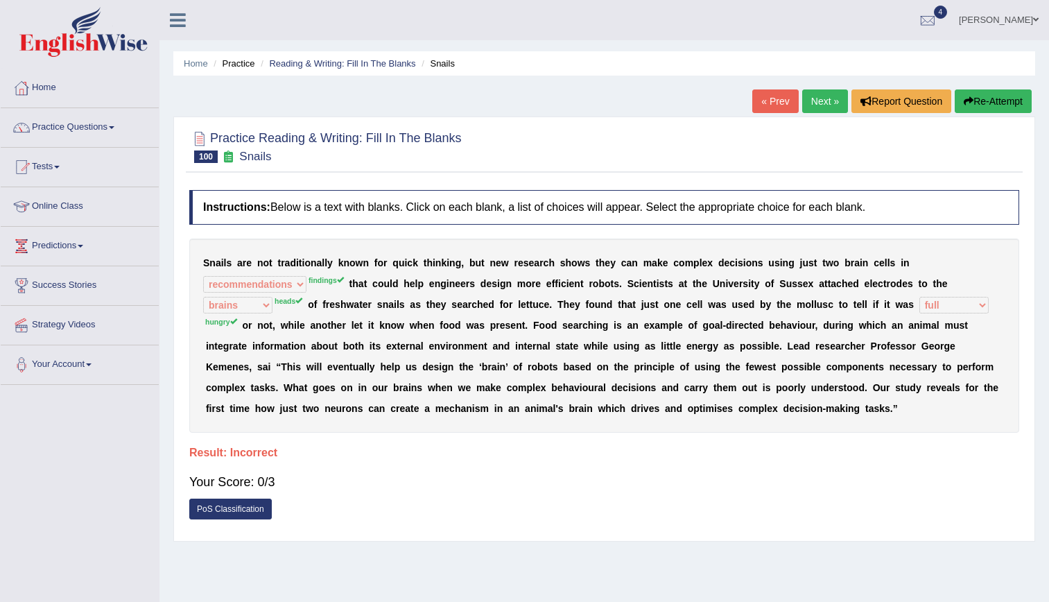
click at [829, 103] on link "Next »" at bounding box center [825, 101] width 46 height 24
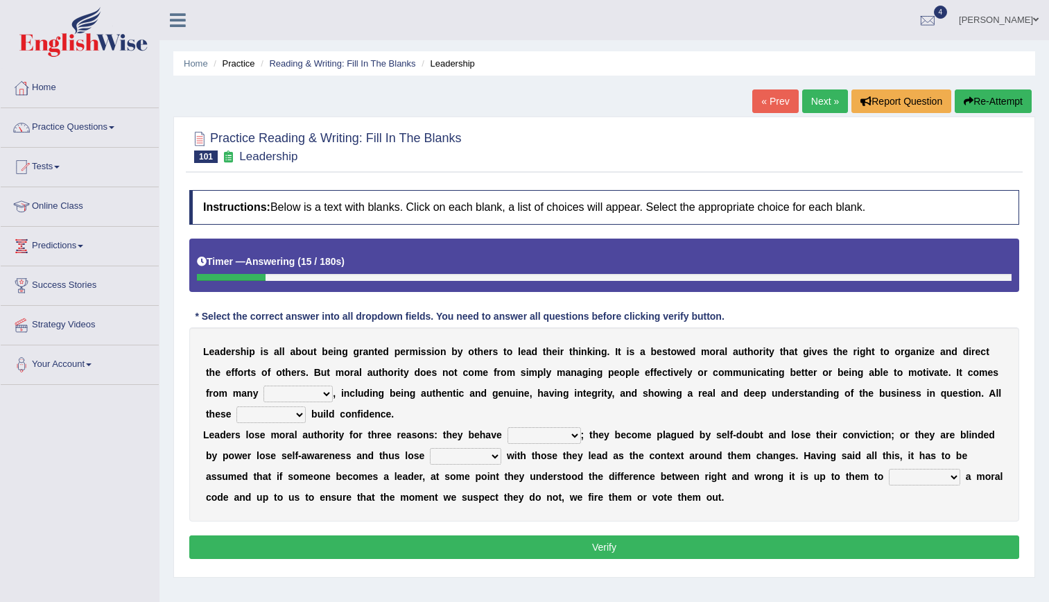
click at [263, 397] on select "sources items stamps supports" at bounding box center [297, 393] width 69 height 17
click at [263, 385] on select "sources items stamps supports" at bounding box center [297, 393] width 69 height 17
click at [263, 394] on select "sources items stamps supports" at bounding box center [297, 393] width 69 height 17
select select "stamps"
click at [263, 385] on select "sources items stamps supports" at bounding box center [297, 393] width 69 height 17
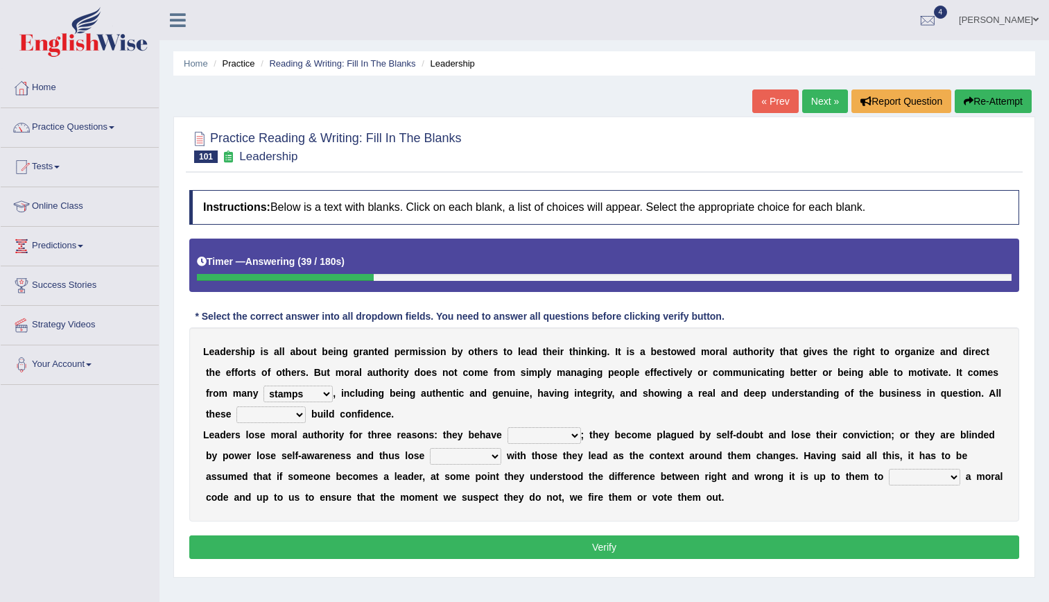
click at [306, 406] on select "faith answers factors parts" at bounding box center [270, 414] width 69 height 17
select select "factors"
click at [306, 406] on select "faith answers factors parts" at bounding box center [270, 414] width 69 height 17
click at [507, 437] on select "usually unethically falsely unexpected" at bounding box center [543, 435] width 73 height 17
select select "unethically"
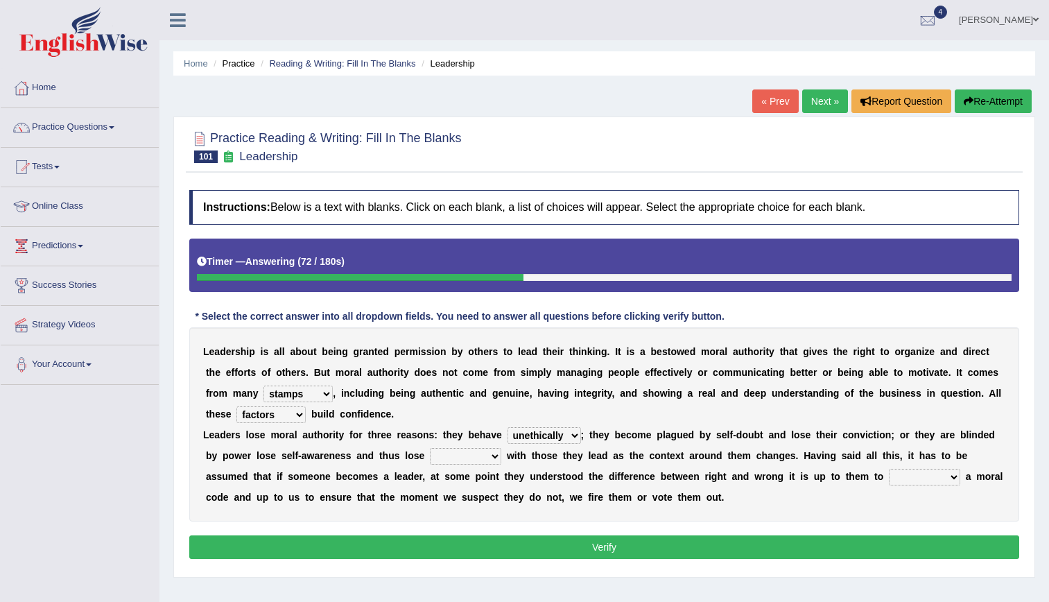
click at [507, 427] on select "usually unethically falsely unexpected" at bounding box center [543, 435] width 73 height 17
click at [430, 455] on select "connect connected disconnect connection" at bounding box center [465, 456] width 71 height 17
select select "connection"
click at [430, 448] on select "connect connected disconnect connection" at bounding box center [465, 456] width 71 height 17
click at [889, 472] on select "abide in abide by abide to connection" at bounding box center [924, 477] width 71 height 17
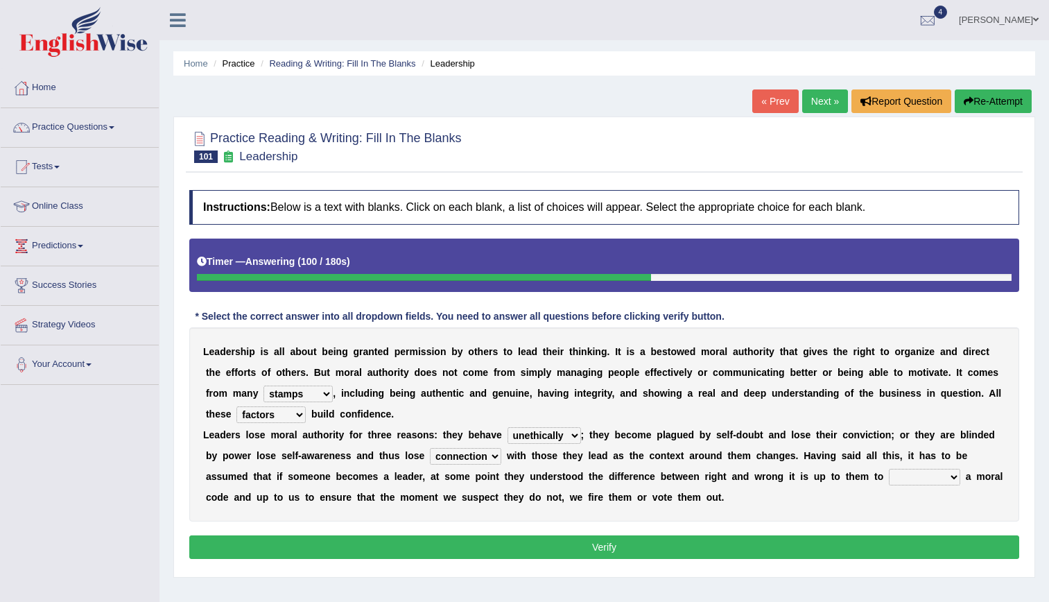
select select "abide in"
click at [889, 469] on select "abide in abide by abide to connection" at bounding box center [924, 477] width 71 height 17
click at [715, 540] on button "Verify" at bounding box center [604, 547] width 830 height 24
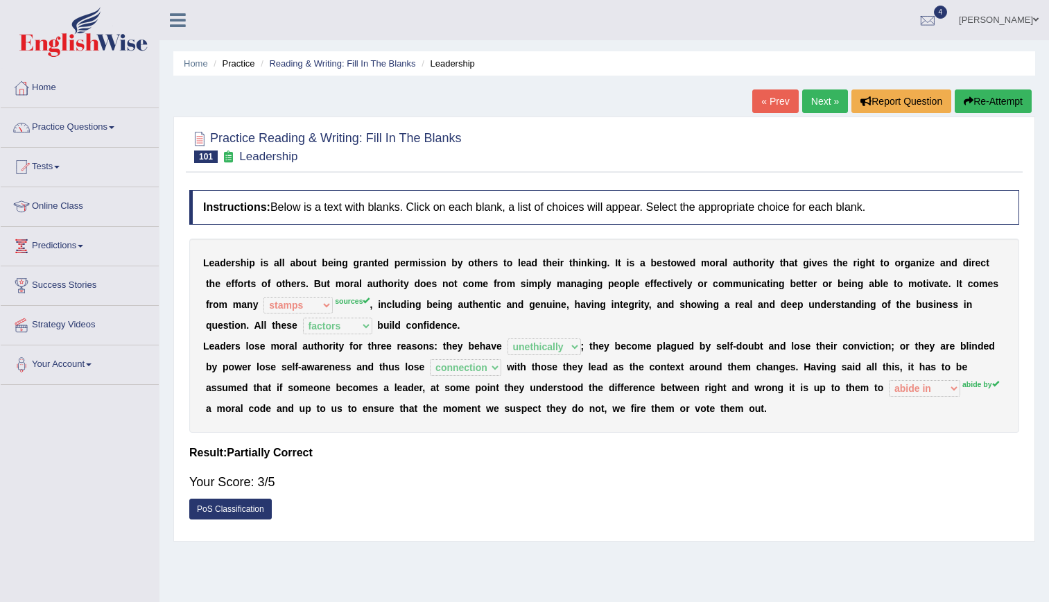
click at [815, 107] on link "Next »" at bounding box center [825, 101] width 46 height 24
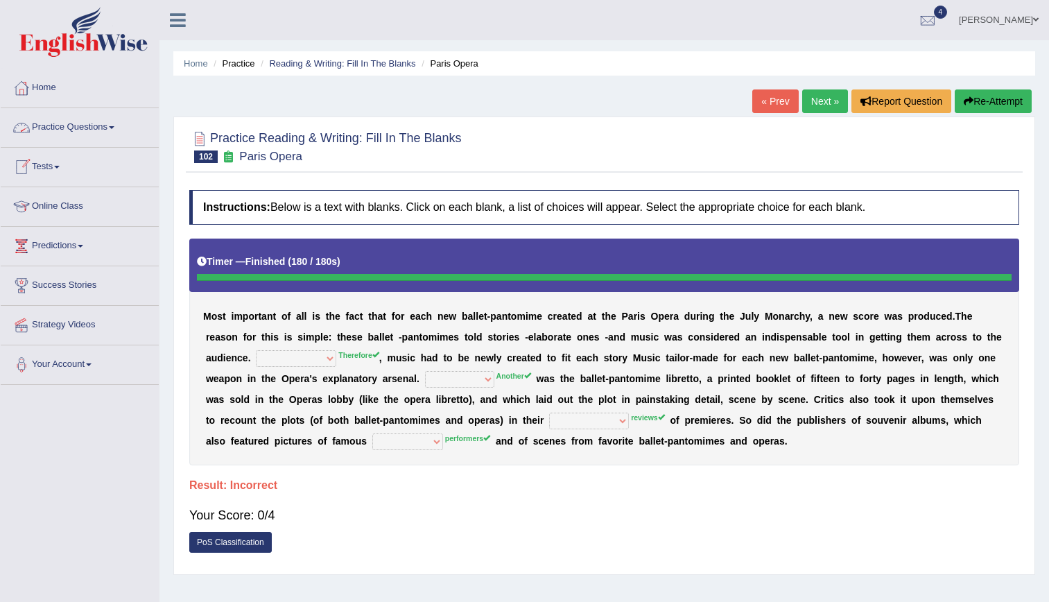
click at [831, 96] on link "Next »" at bounding box center [825, 101] width 46 height 24
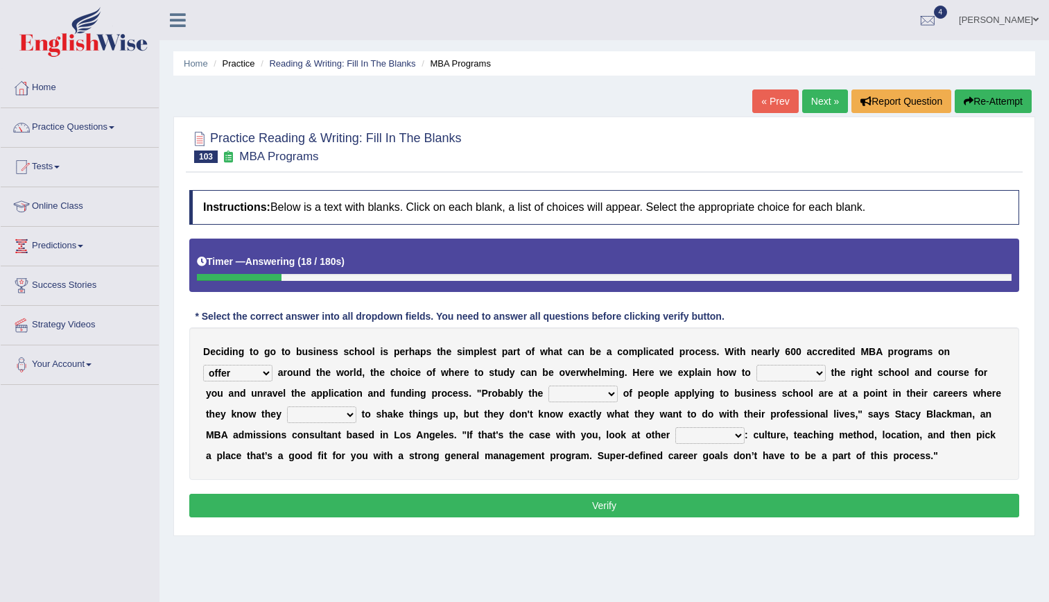
select select "offer"
select select "identify"
click at [756, 365] on select "recognize select choose identify" at bounding box center [790, 373] width 69 height 17
click at [458, 384] on div "D e c i d i n g t o g o t o b u s i n e s s s c h o o l i s p e r h a p s t h e…" at bounding box center [604, 403] width 830 height 153
click at [548, 391] on select "few many majority minority" at bounding box center [582, 393] width 69 height 17
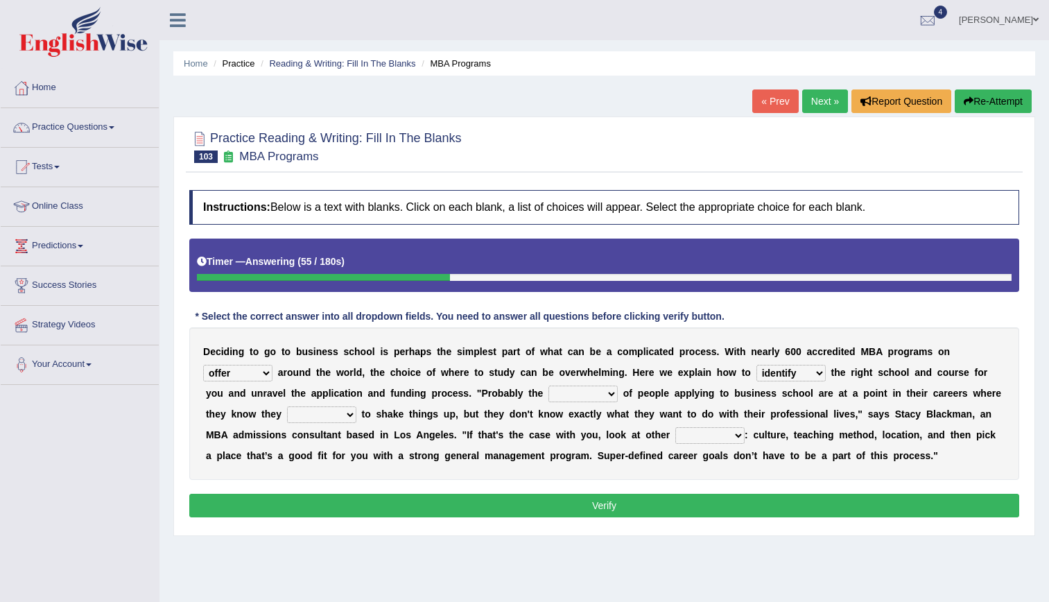
select select "majority"
click at [548, 385] on select "few many majority minority" at bounding box center [582, 393] width 69 height 17
click at [356, 406] on select "expect plan want choose" at bounding box center [321, 414] width 69 height 17
select select "expect"
click at [356, 406] on select "expect plan want choose" at bounding box center [321, 414] width 69 height 17
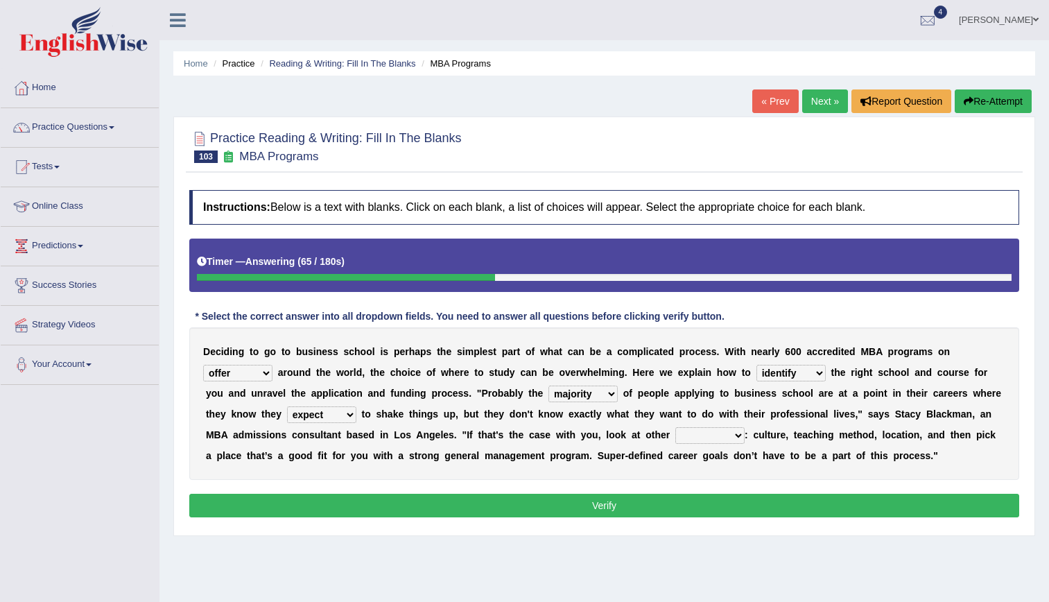
click at [675, 429] on select "standards factors rules criteria" at bounding box center [709, 435] width 69 height 17
click at [675, 427] on select "standards factors rules criteria" at bounding box center [709, 435] width 69 height 17
click at [675, 431] on select "standards factors rules criteria" at bounding box center [709, 435] width 69 height 17
select select "factors"
click at [675, 427] on select "standards factors rules criteria" at bounding box center [709, 435] width 69 height 17
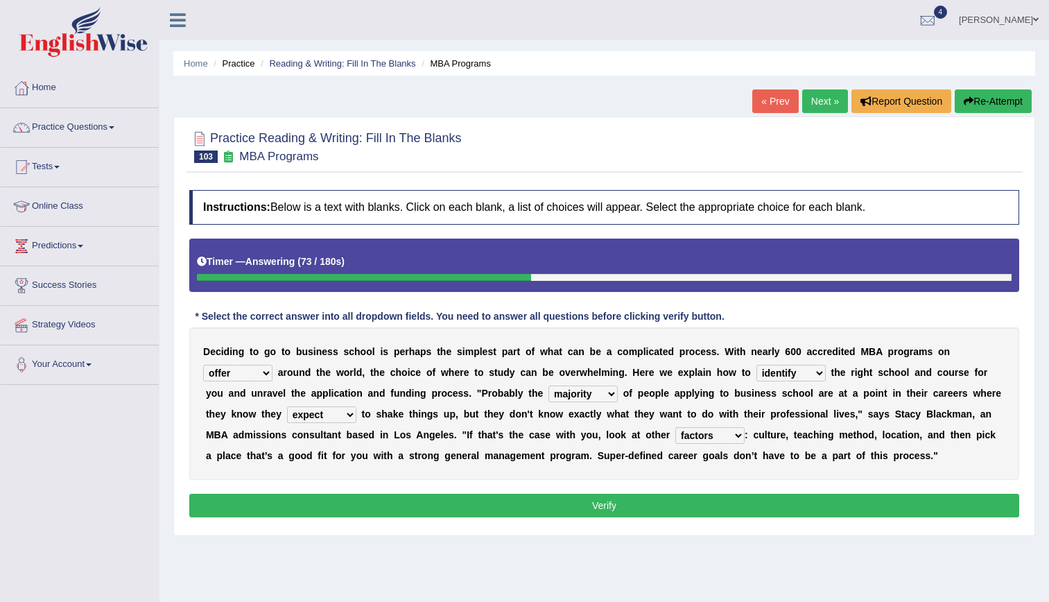
click at [501, 512] on button "Verify" at bounding box center [604, 506] width 830 height 24
